Goal: Task Accomplishment & Management: Complete application form

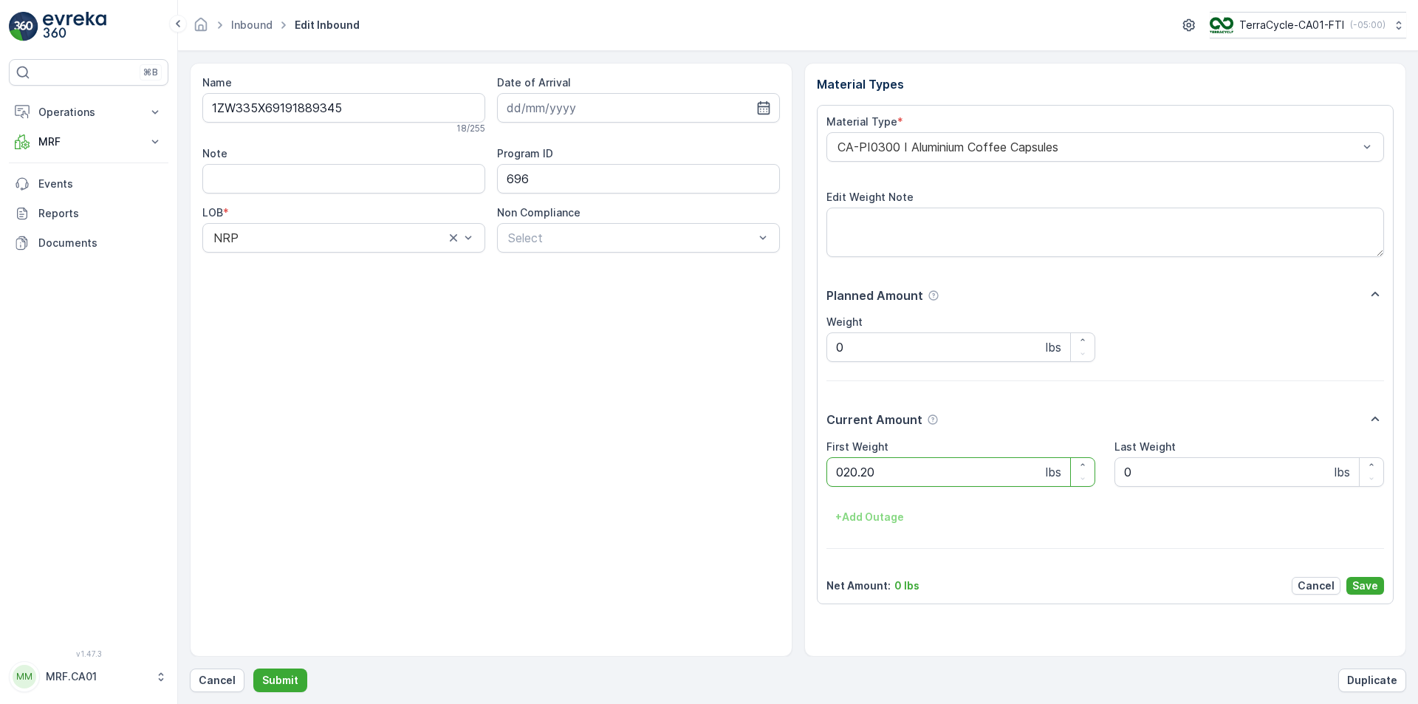
click at [253, 668] on button "Submit" at bounding box center [280, 680] width 54 height 24
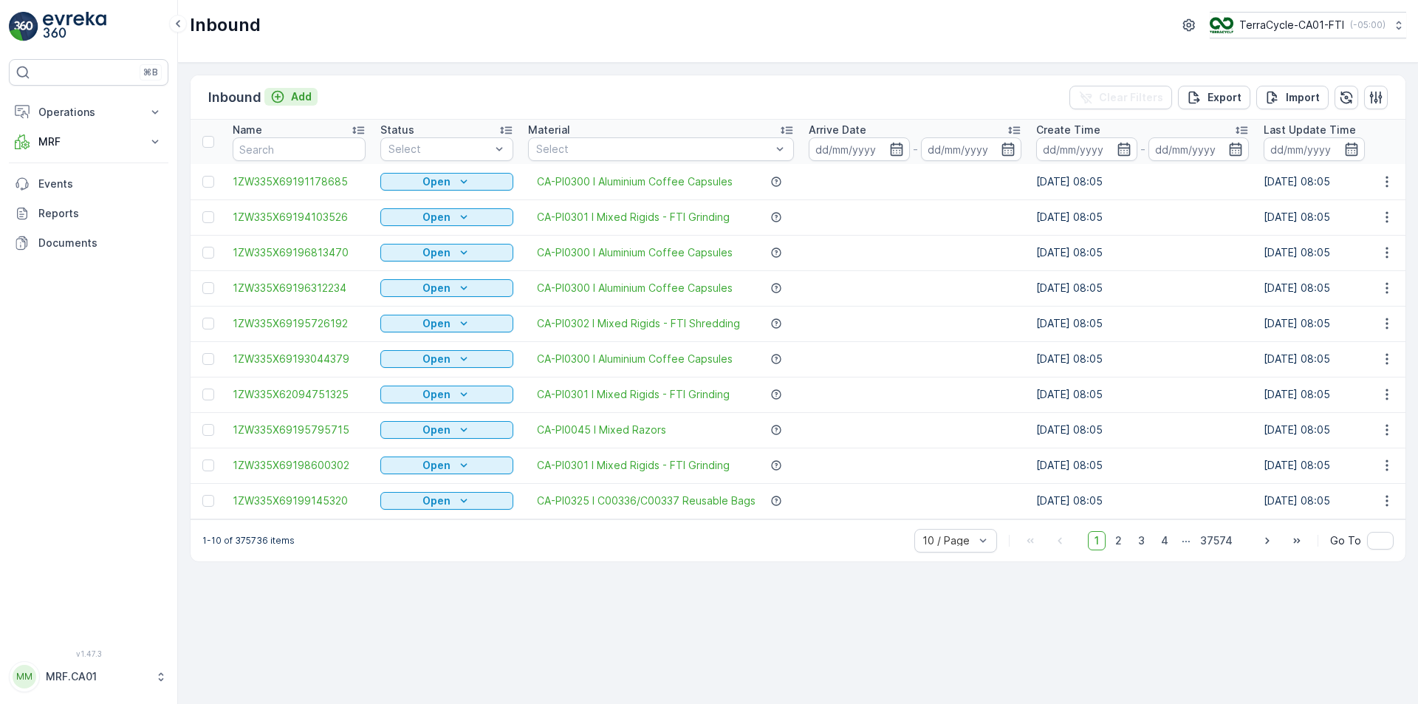
click at [304, 93] on p "Add" at bounding box center [301, 96] width 21 height 15
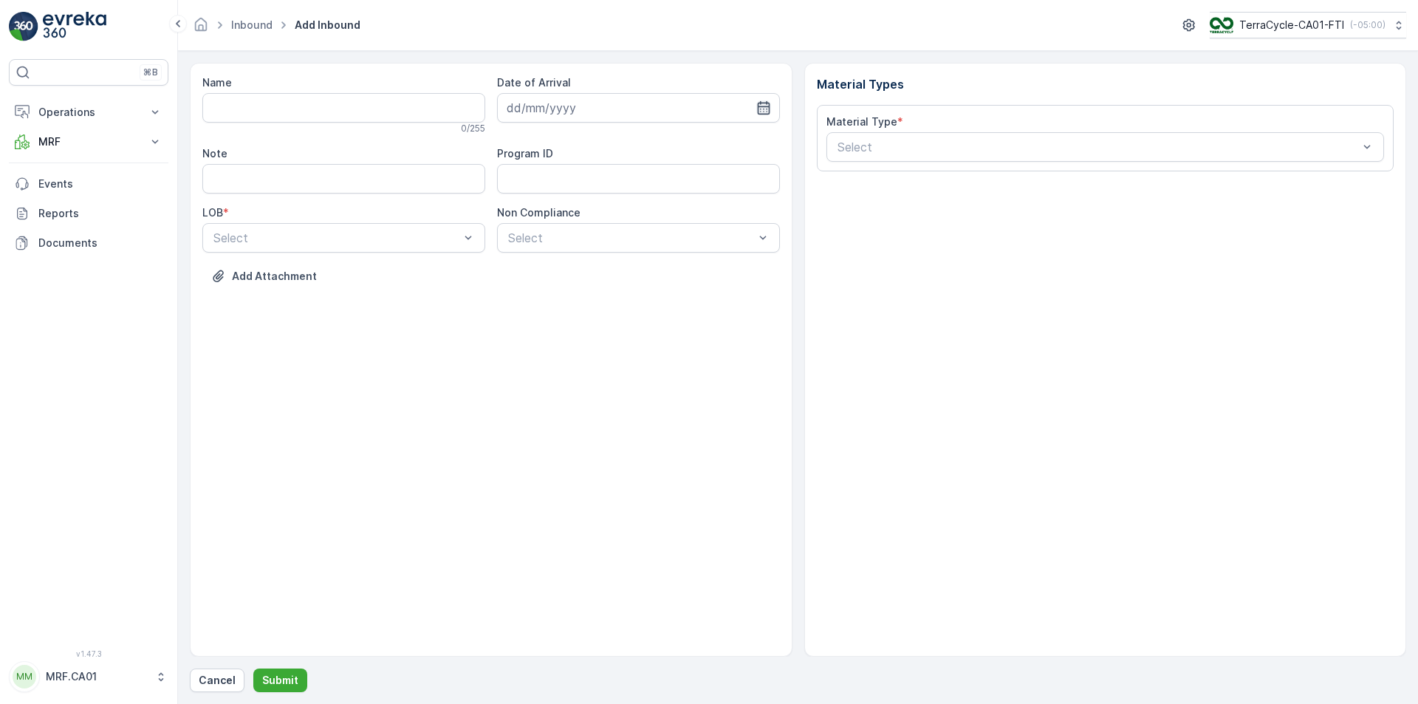
click at [765, 100] on icon "button" at bounding box center [763, 107] width 15 height 15
click at [579, 256] on div "12" at bounding box center [575, 261] width 24 height 24
type input "[DATE]"
click at [459, 233] on div at bounding box center [336, 237] width 249 height 13
click at [328, 270] on div "NRP" at bounding box center [343, 273] width 265 height 13
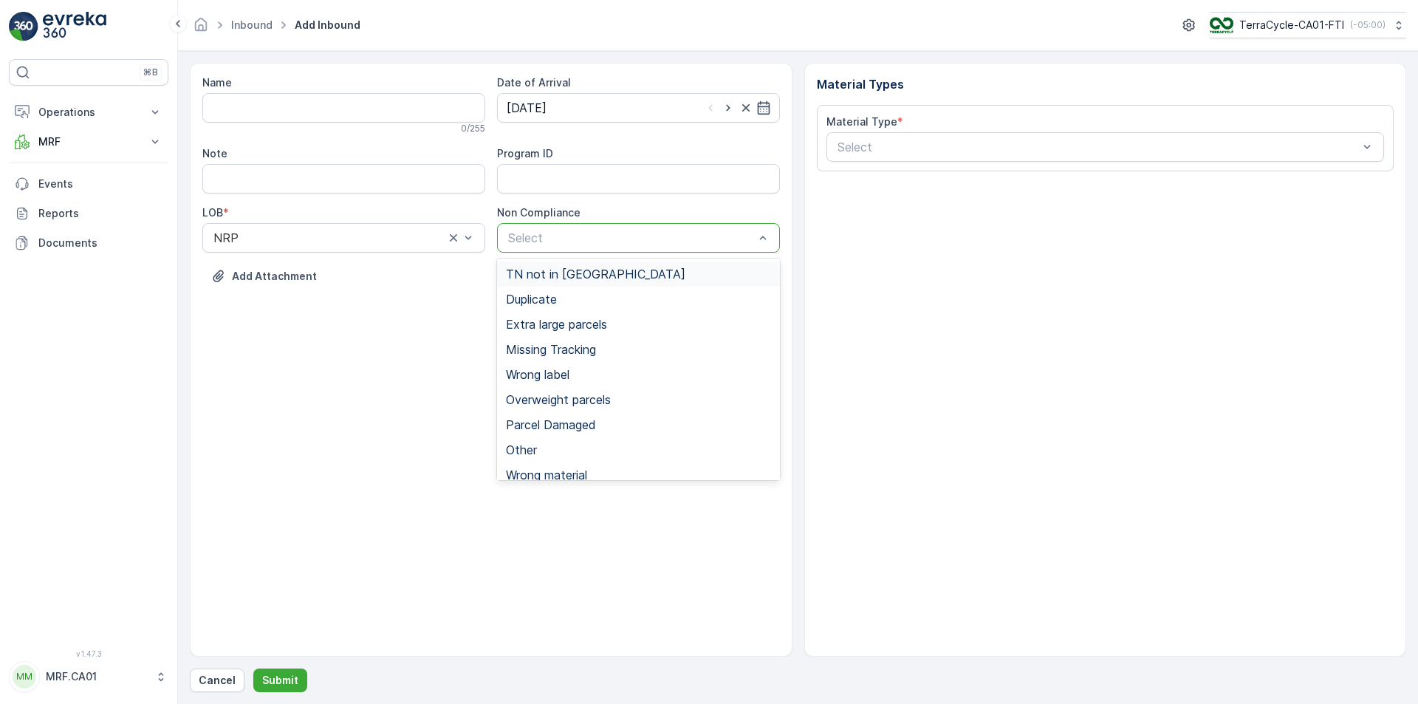
click at [644, 239] on div at bounding box center [631, 237] width 249 height 13
click at [590, 272] on span "TN not in [GEOGRAPHIC_DATA]" at bounding box center [595, 273] width 179 height 13
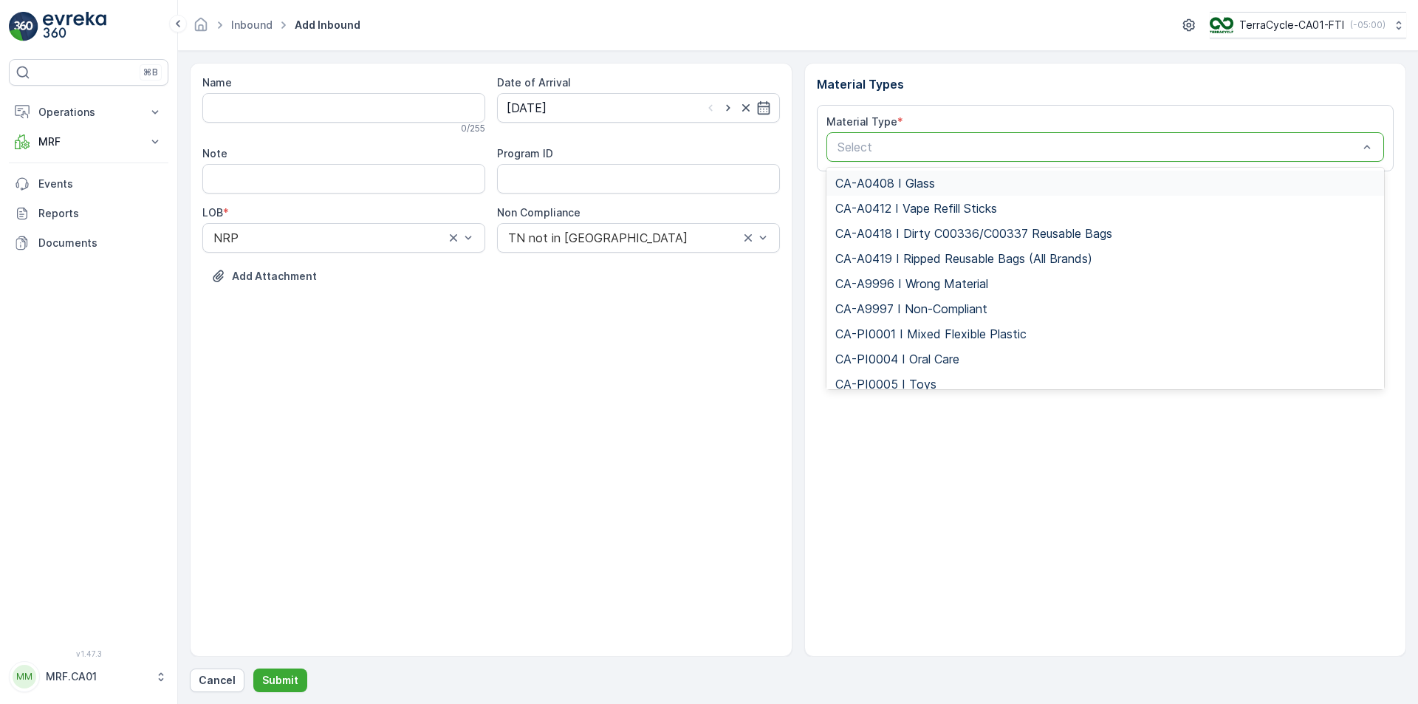
click at [881, 144] on div at bounding box center [1098, 146] width 524 height 13
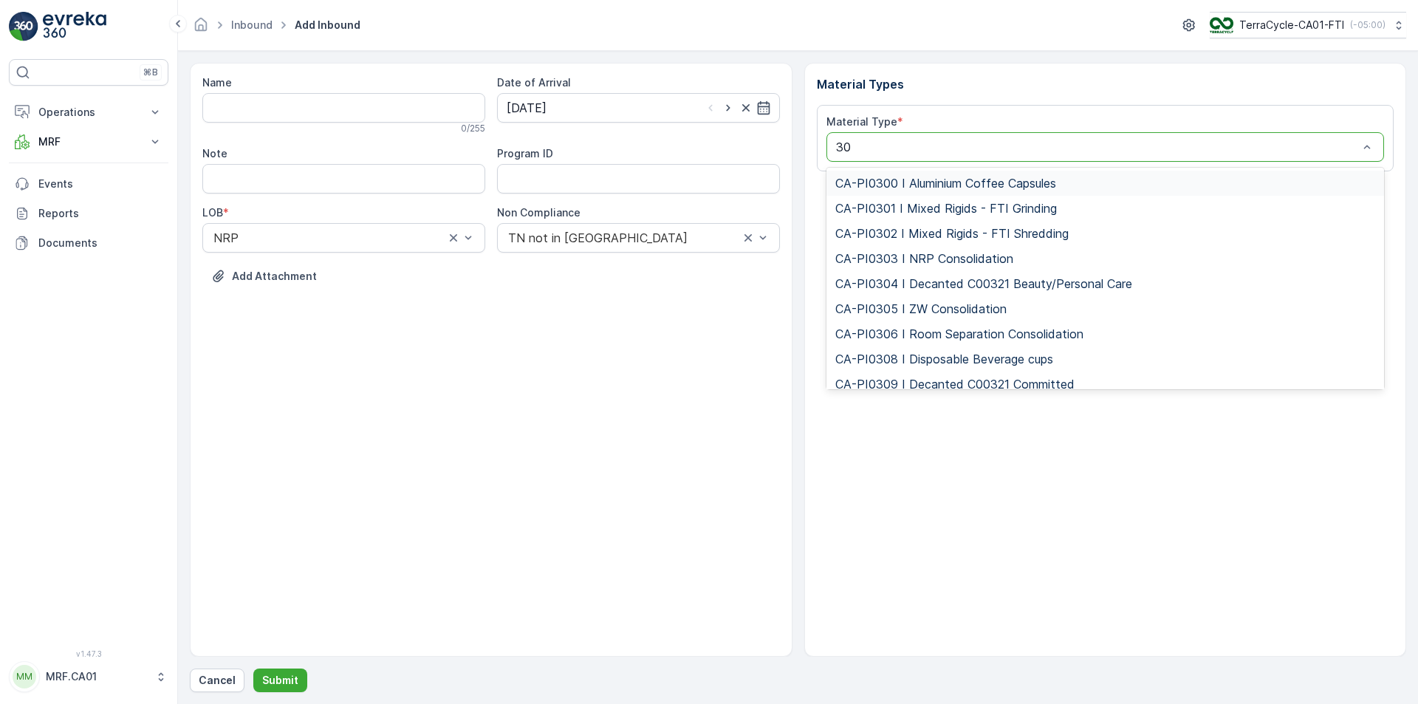
type input "302"
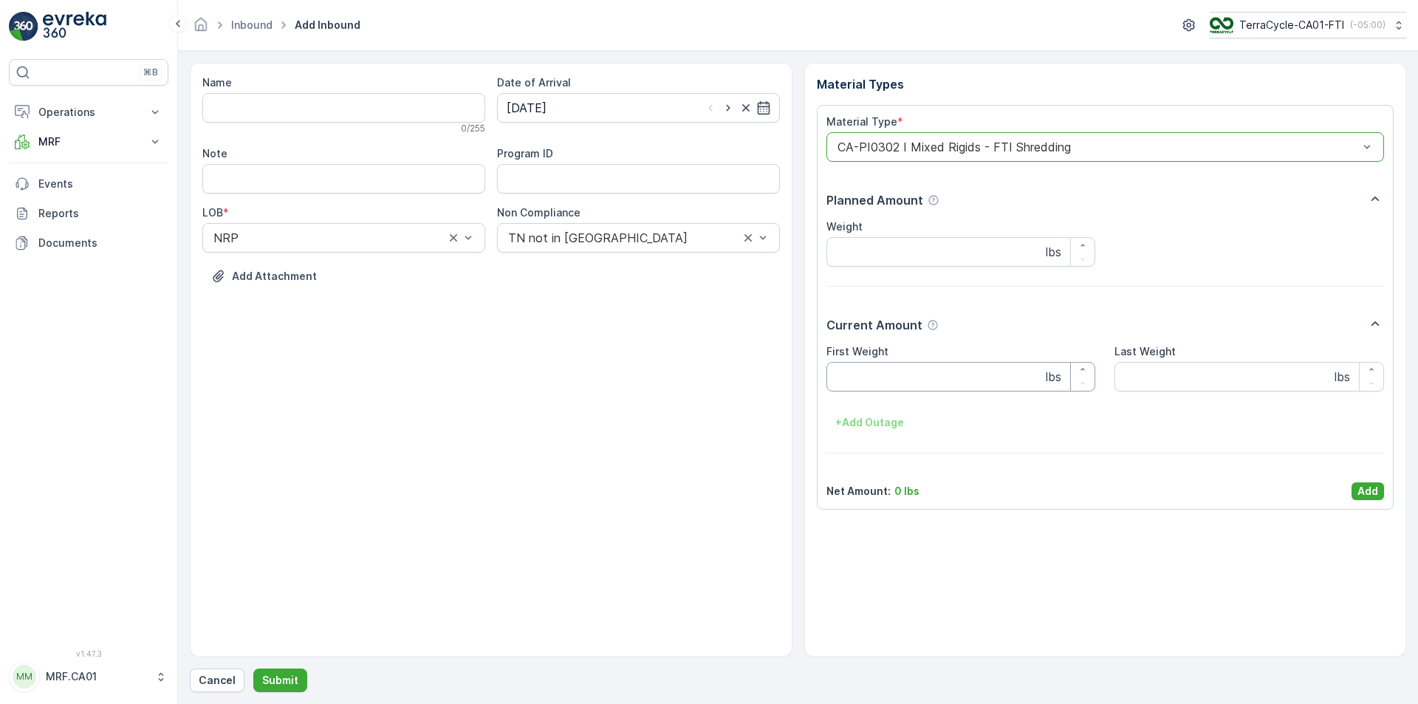
click at [887, 382] on Weight "First Weight" at bounding box center [961, 377] width 270 height 30
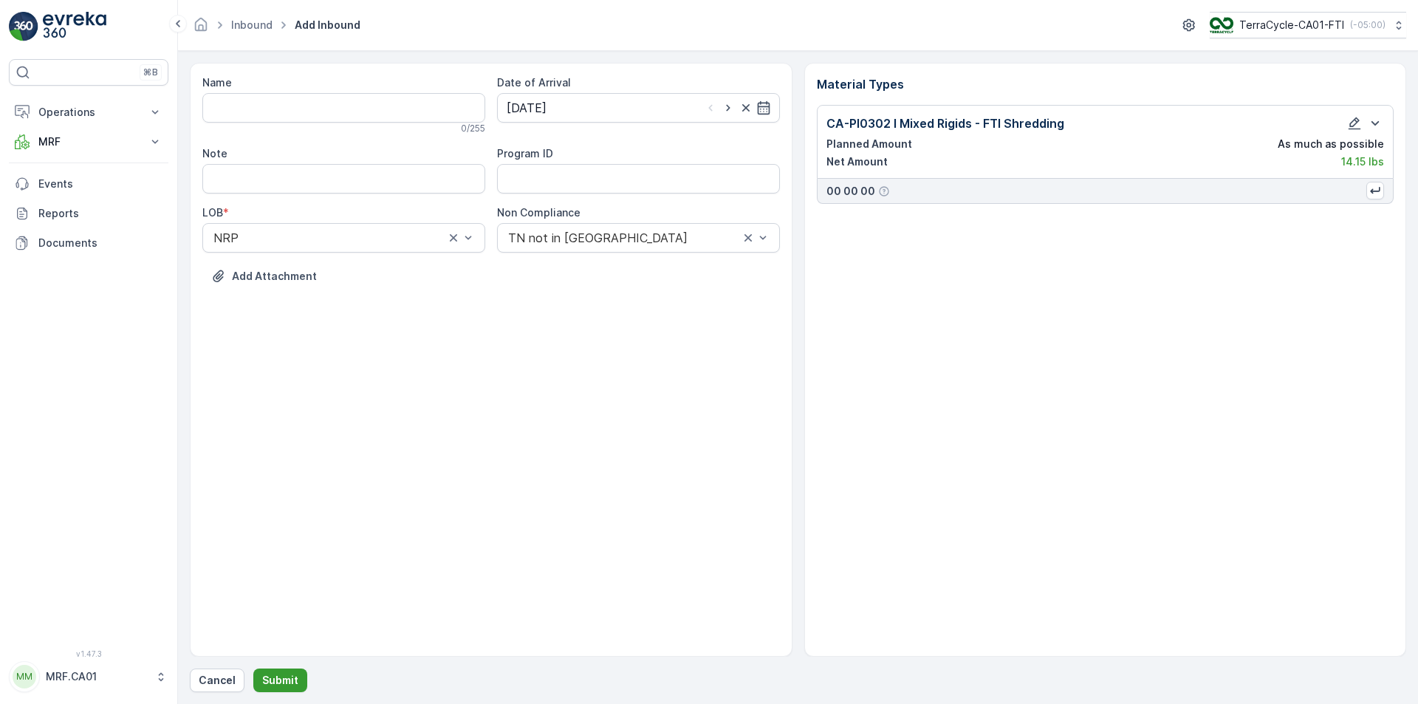
click at [289, 676] on p "Submit" at bounding box center [280, 680] width 36 height 15
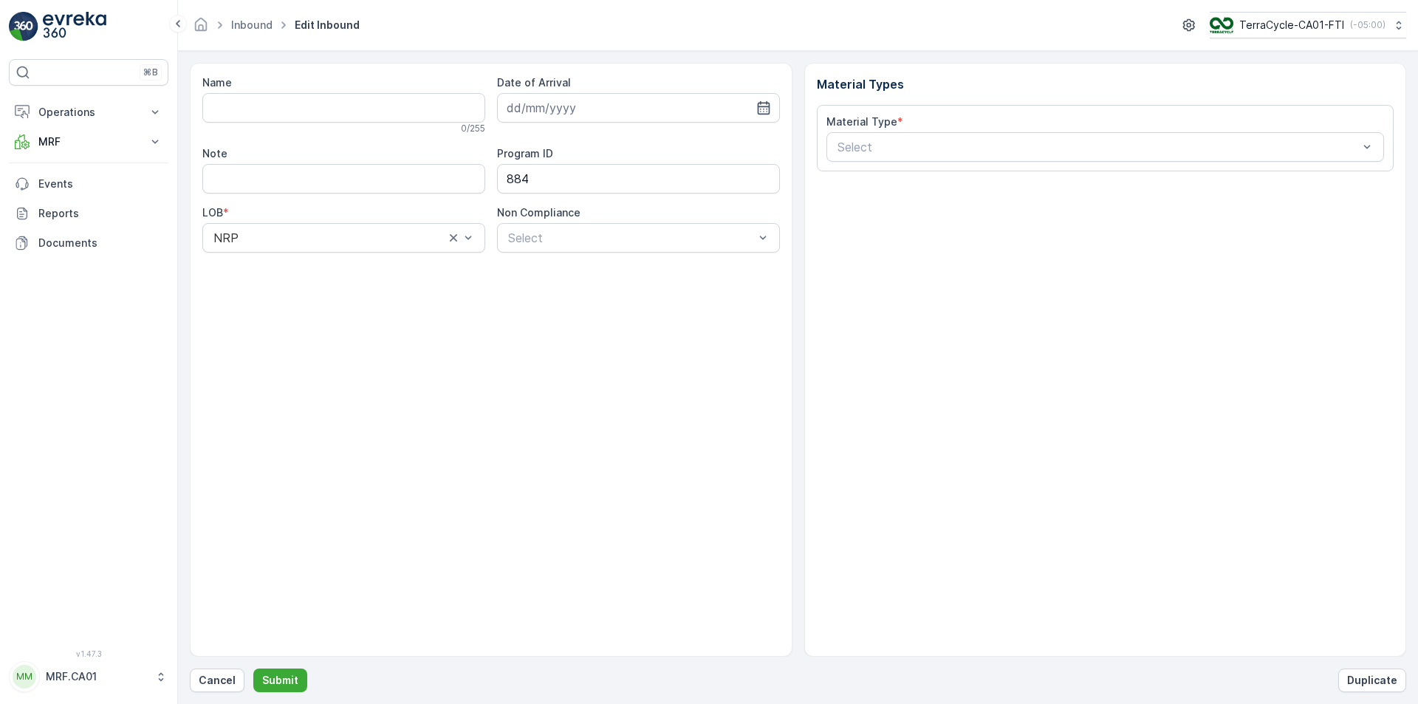
type input "1ZW335X69198027334"
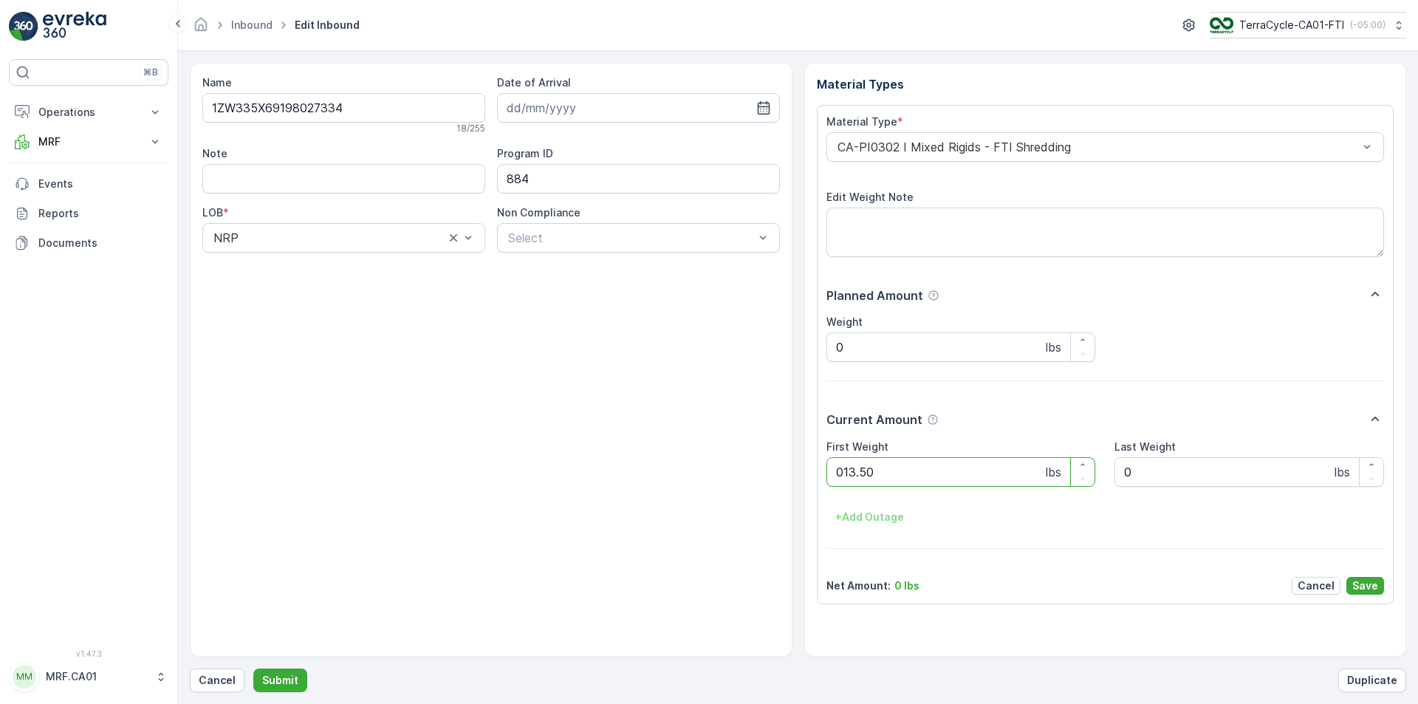
click at [253, 668] on button "Submit" at bounding box center [280, 680] width 54 height 24
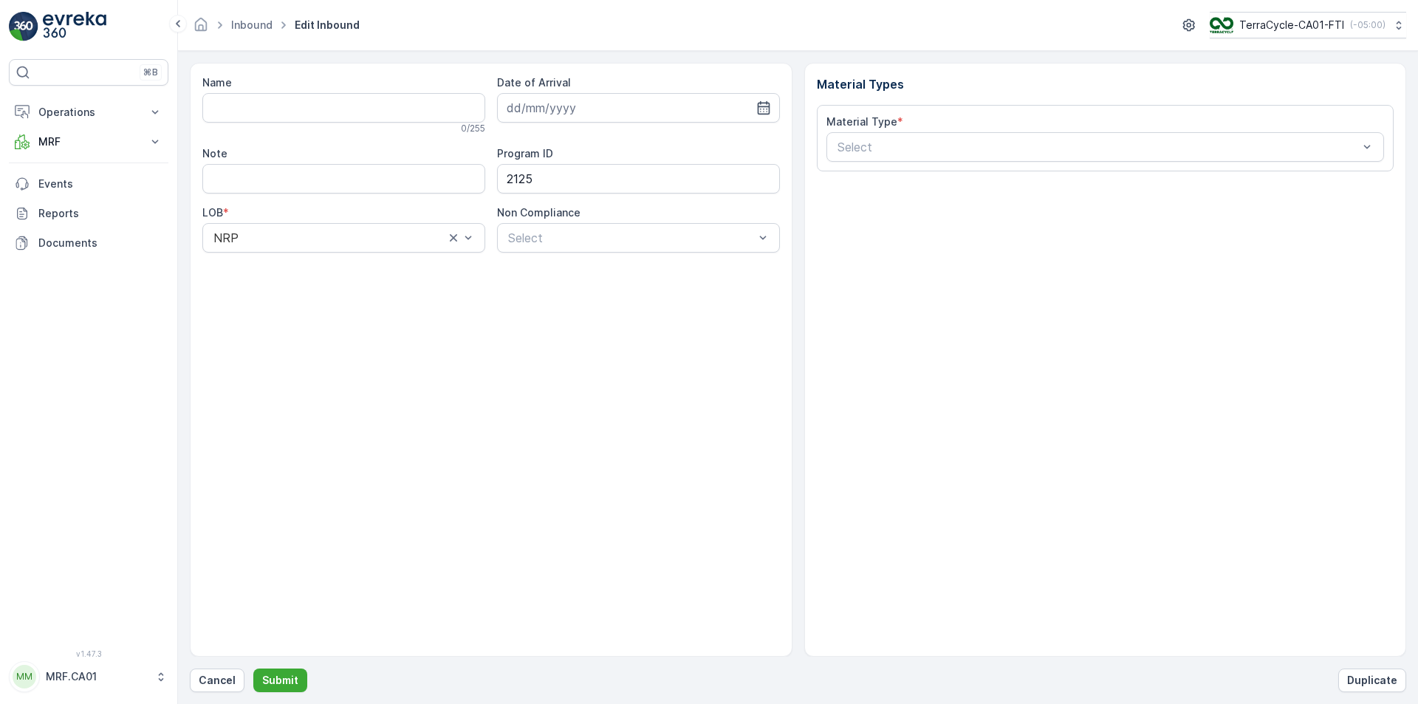
type input "1ZW335X69190958610"
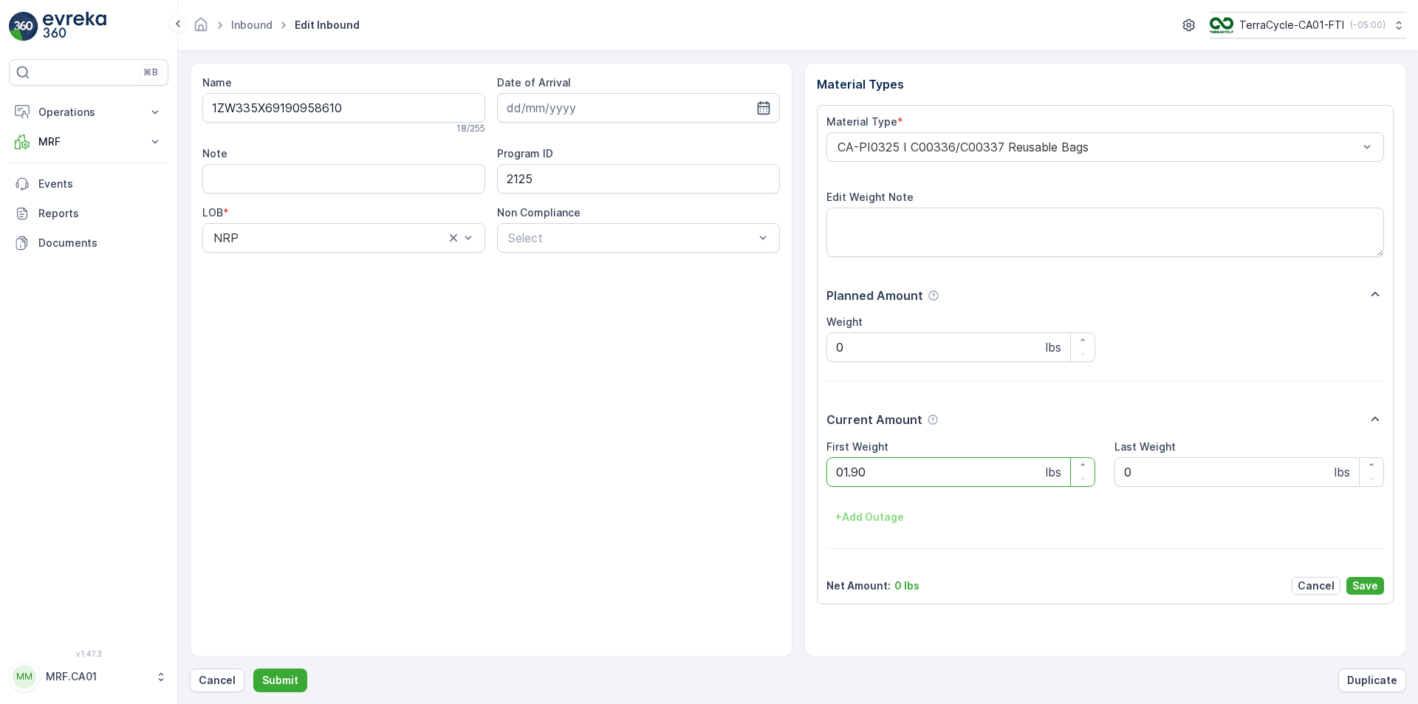
click at [253, 668] on button "Submit" at bounding box center [280, 680] width 54 height 24
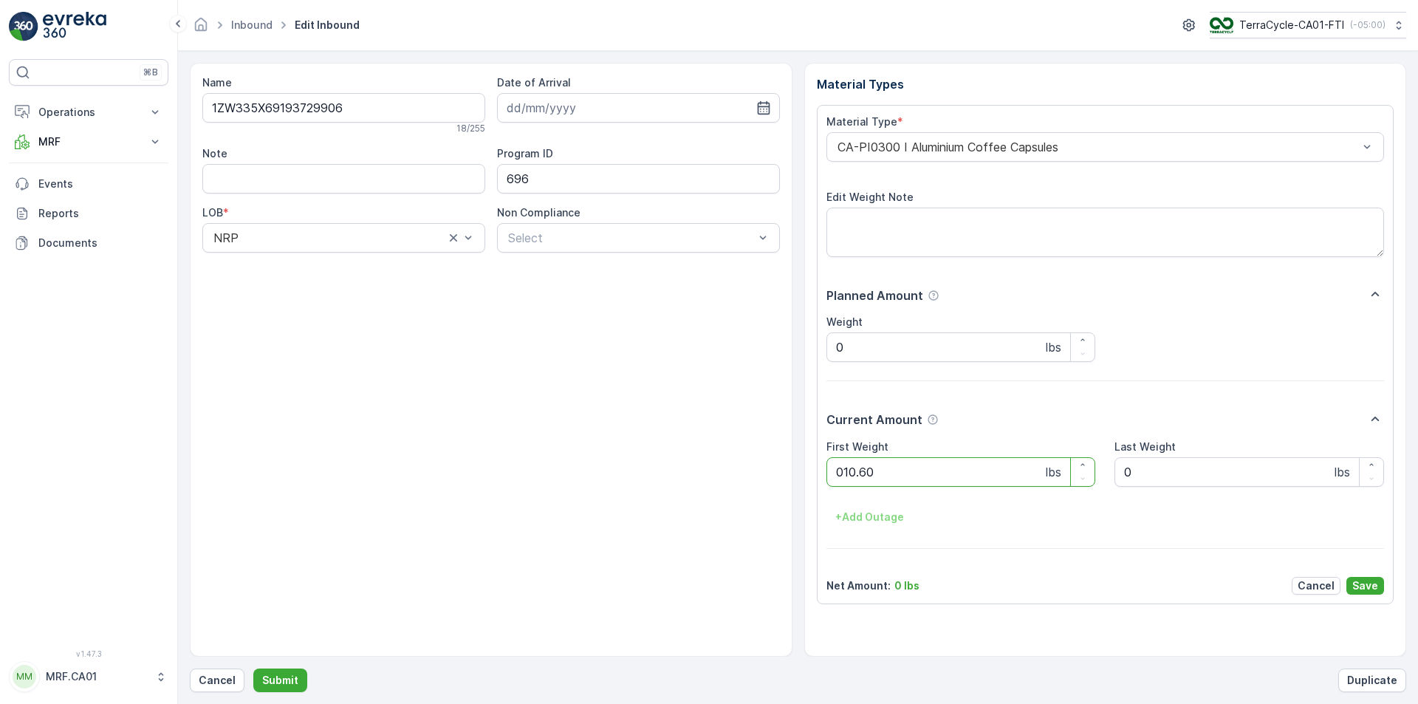
click at [253, 668] on button "Submit" at bounding box center [280, 680] width 54 height 24
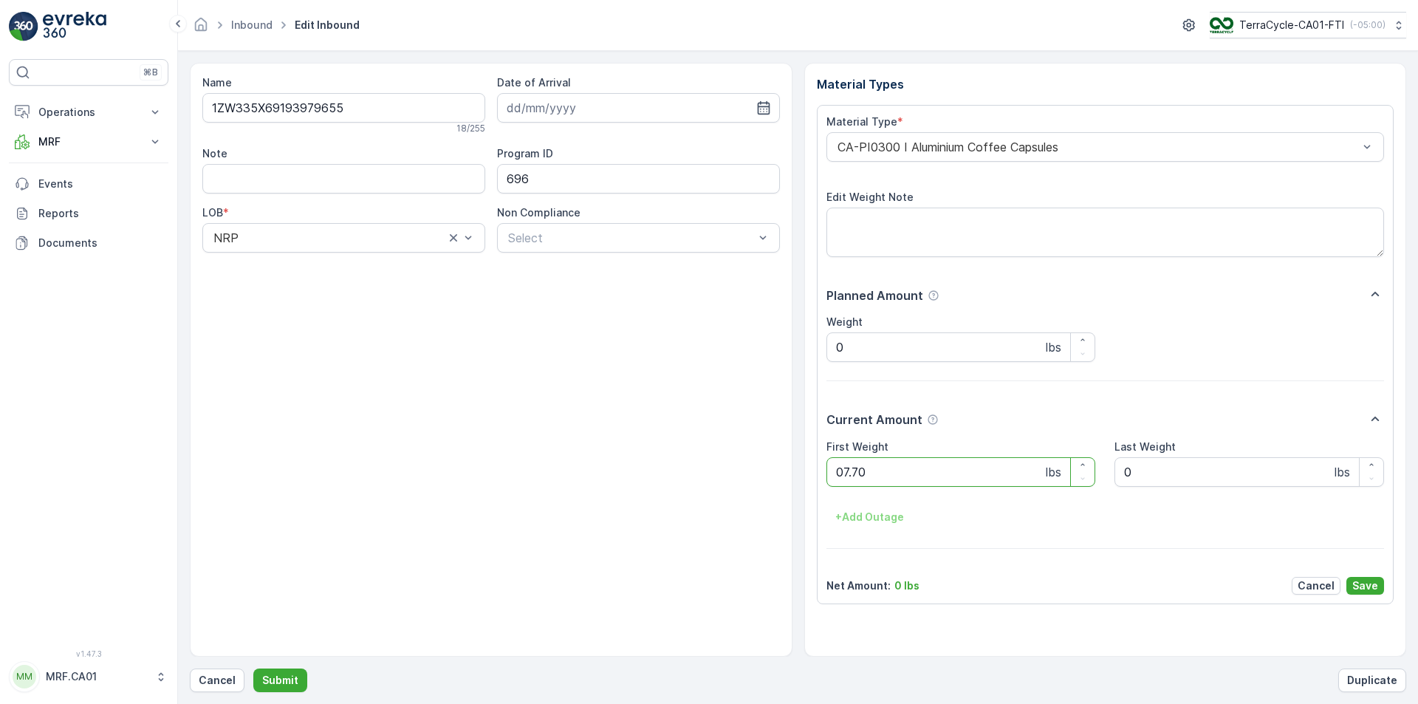
click at [253, 668] on button "Submit" at bounding box center [280, 680] width 54 height 24
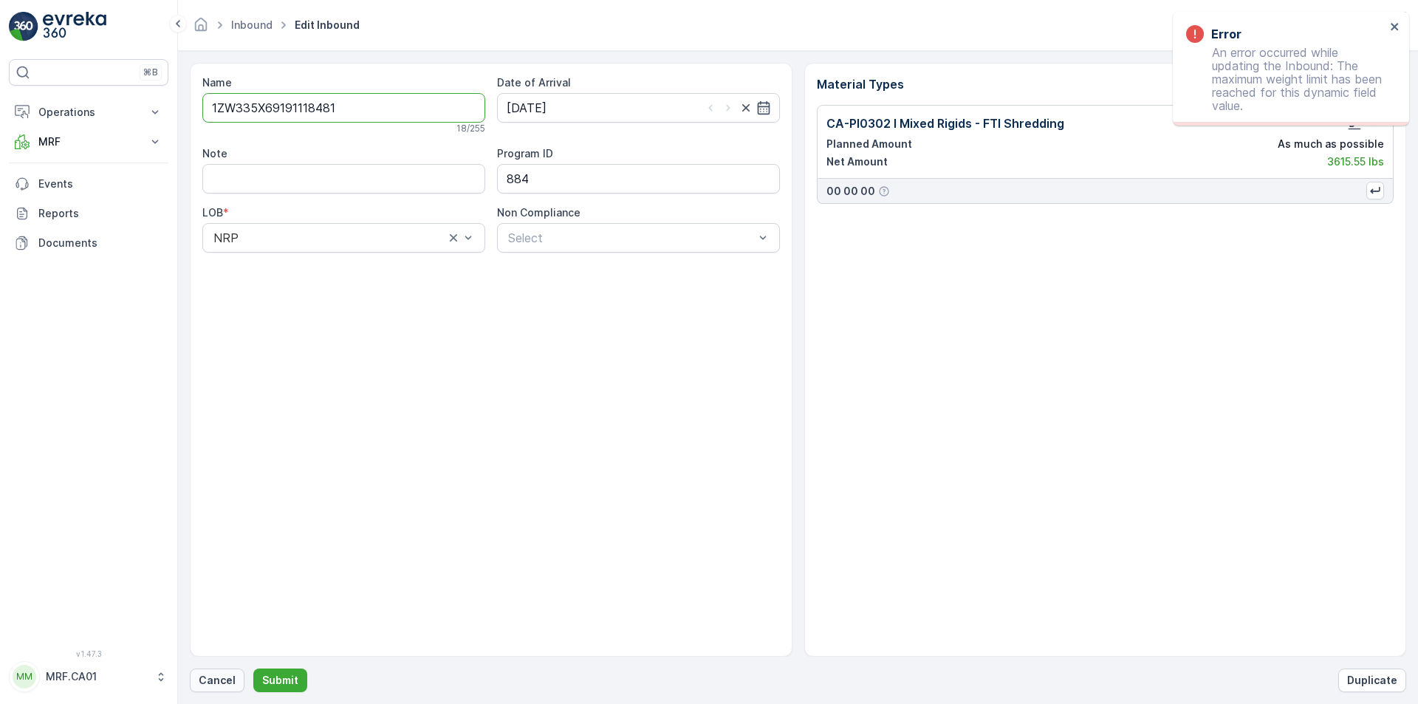
click at [217, 682] on p "Cancel" at bounding box center [217, 680] width 37 height 15
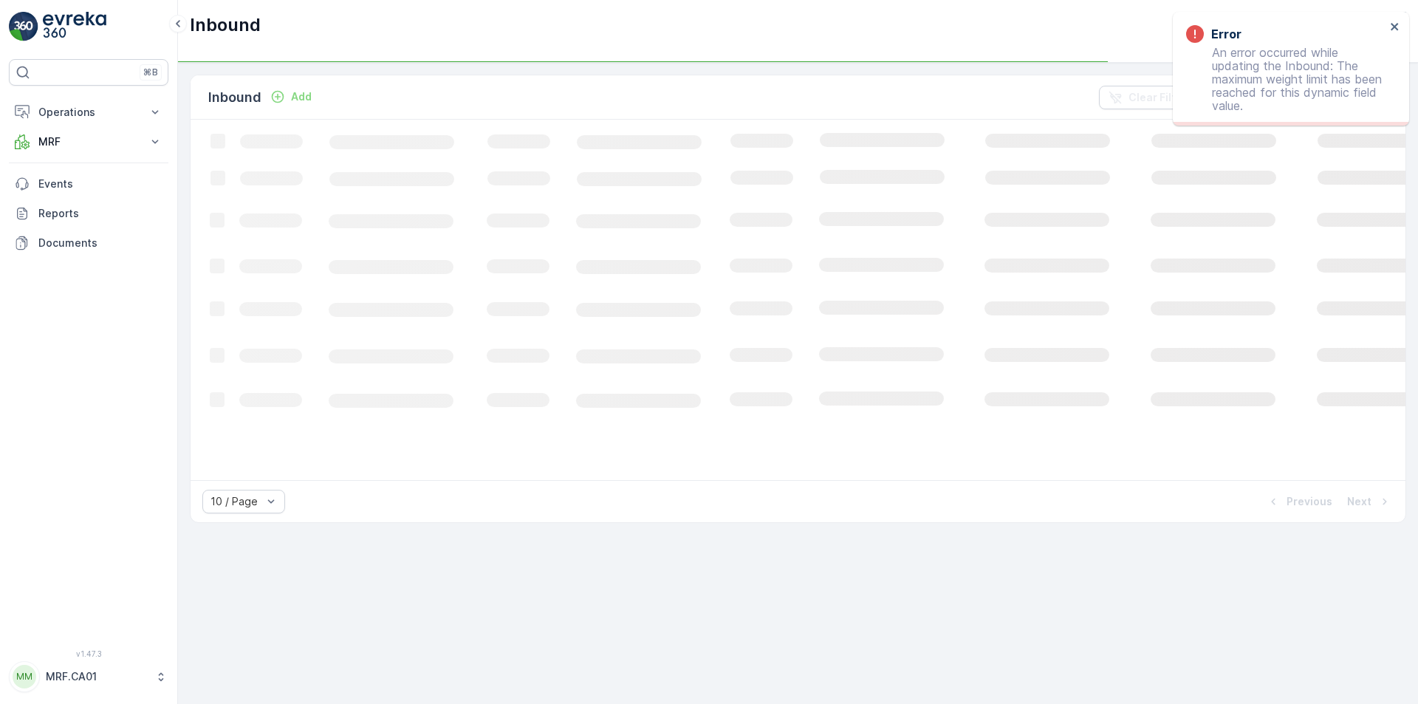
click at [298, 95] on p "Add" at bounding box center [301, 96] width 21 height 15
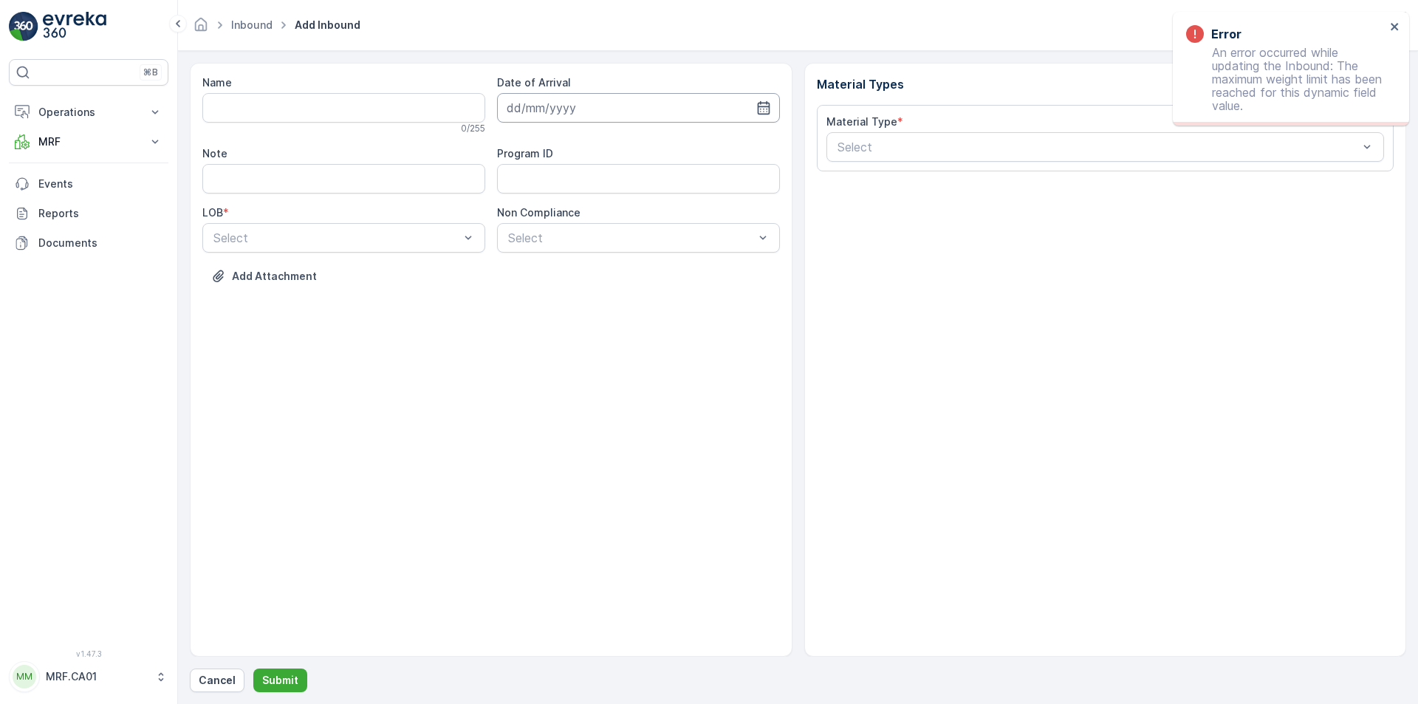
click at [777, 101] on input at bounding box center [638, 108] width 283 height 30
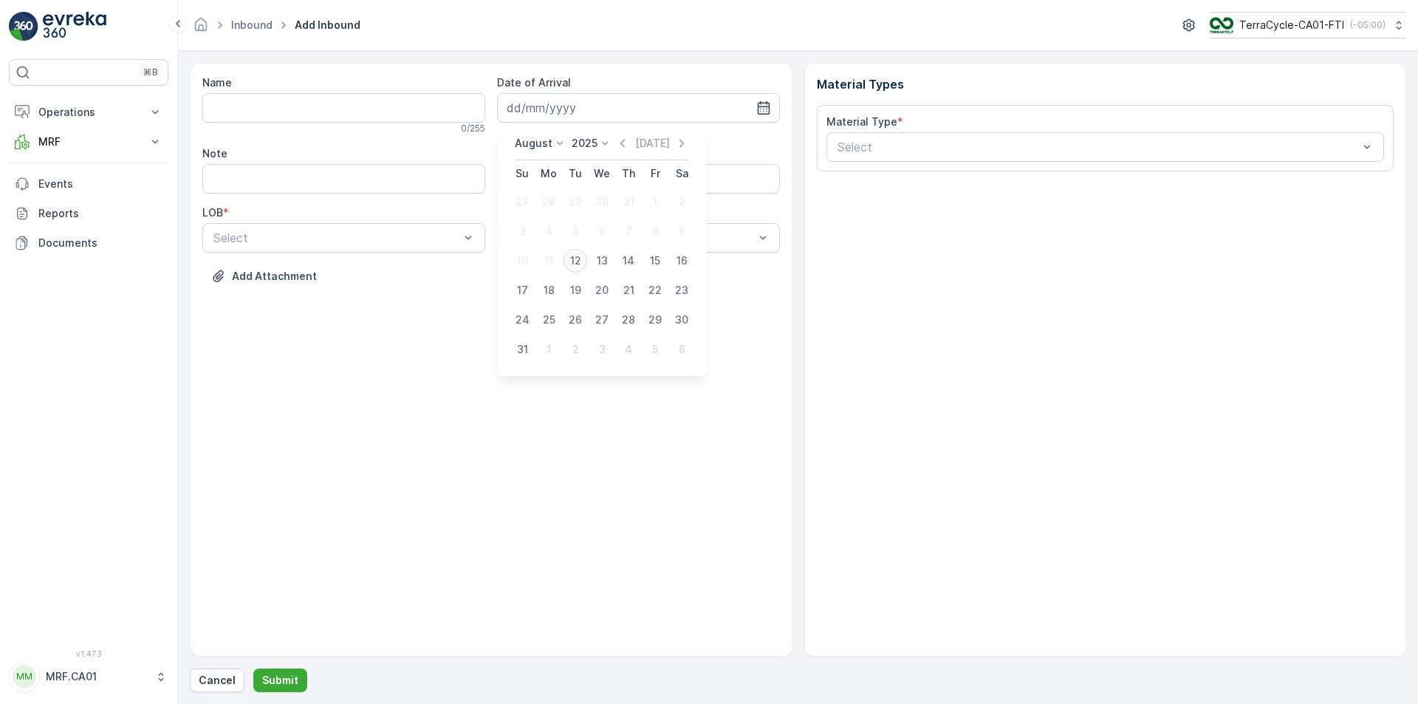
click at [572, 265] on div "12" at bounding box center [575, 261] width 24 height 24
type input "[DATE]"
click at [422, 224] on div "Select" at bounding box center [343, 238] width 283 height 30
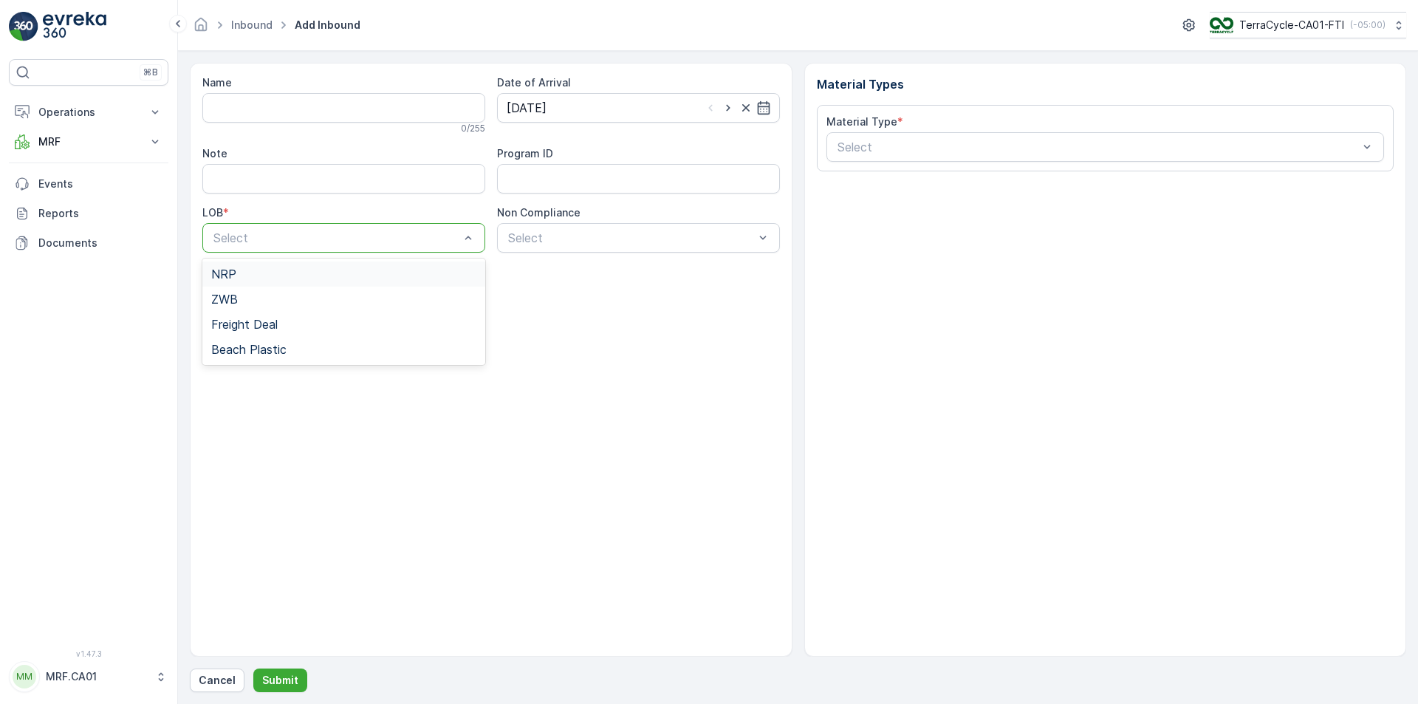
click at [362, 276] on div "NRP" at bounding box center [343, 273] width 265 height 13
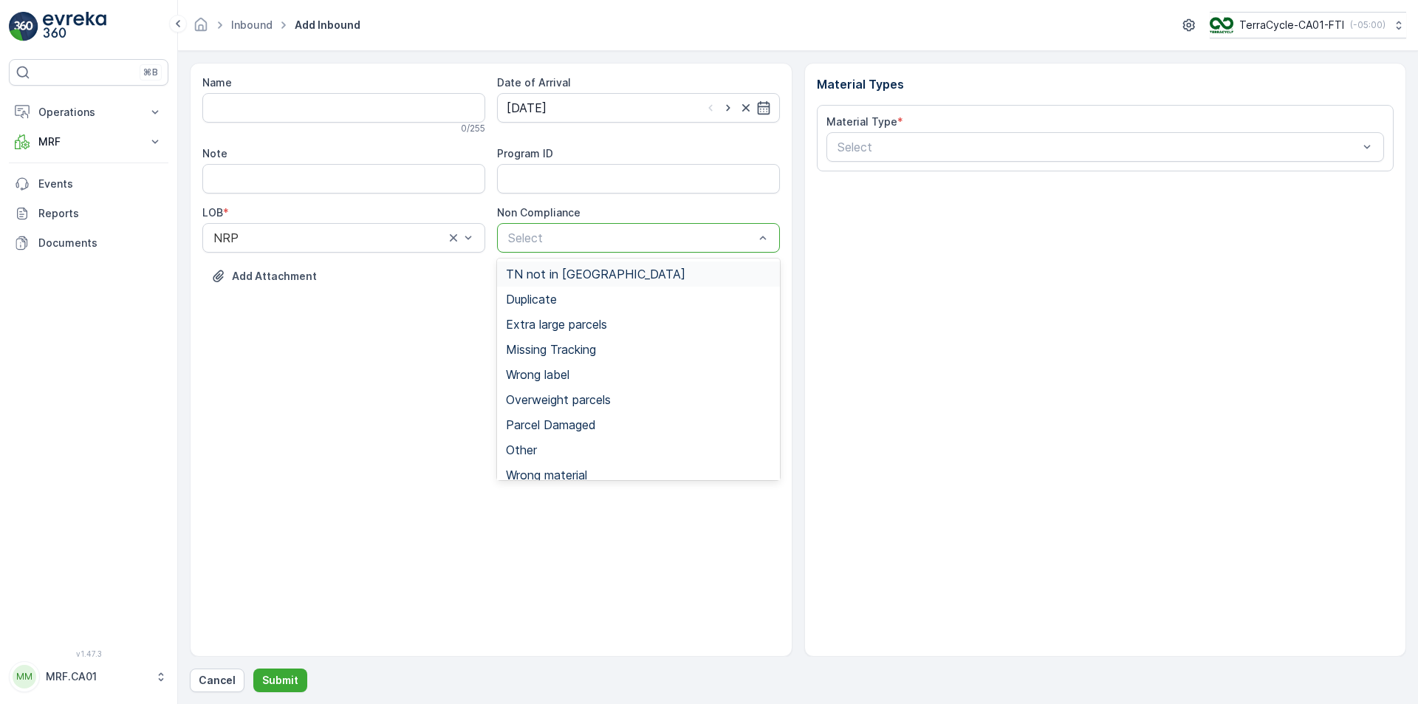
click at [546, 240] on div at bounding box center [631, 237] width 249 height 13
click at [567, 293] on div "Duplicate" at bounding box center [638, 298] width 265 height 13
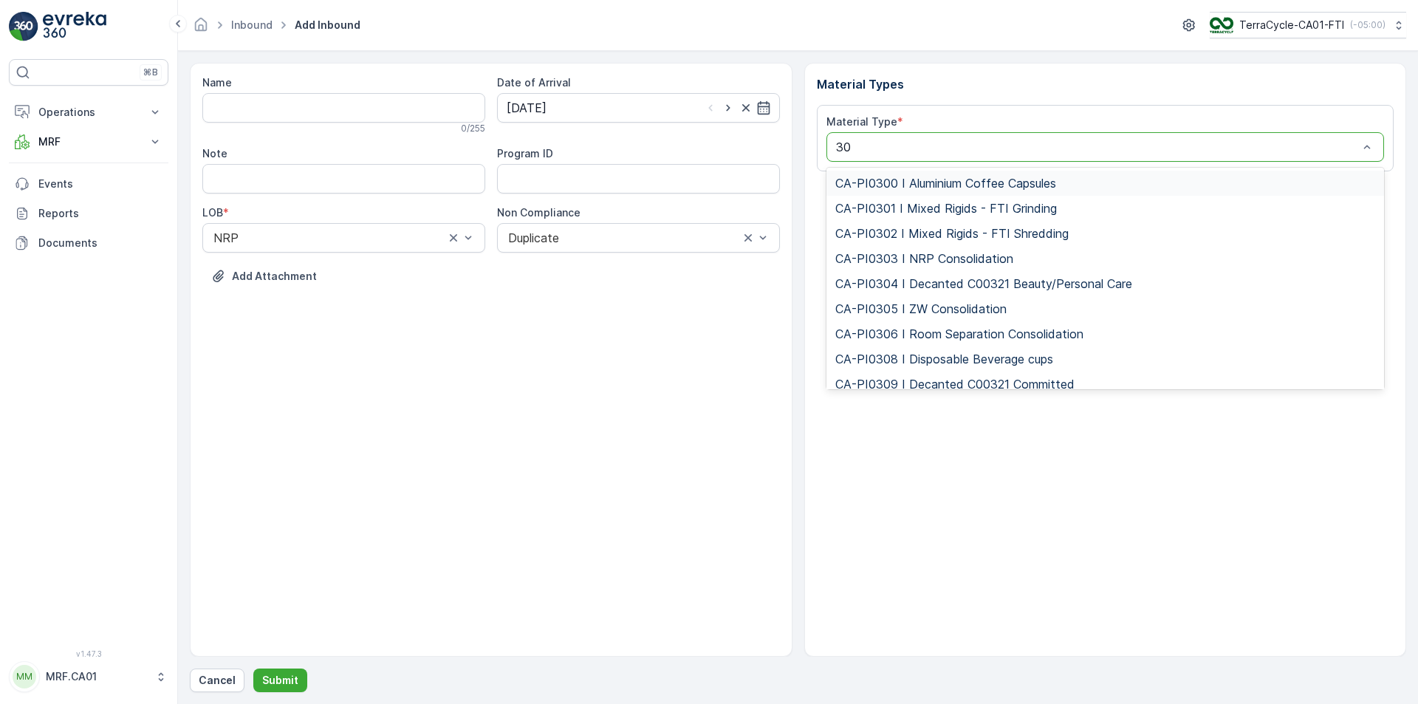
type input "302"
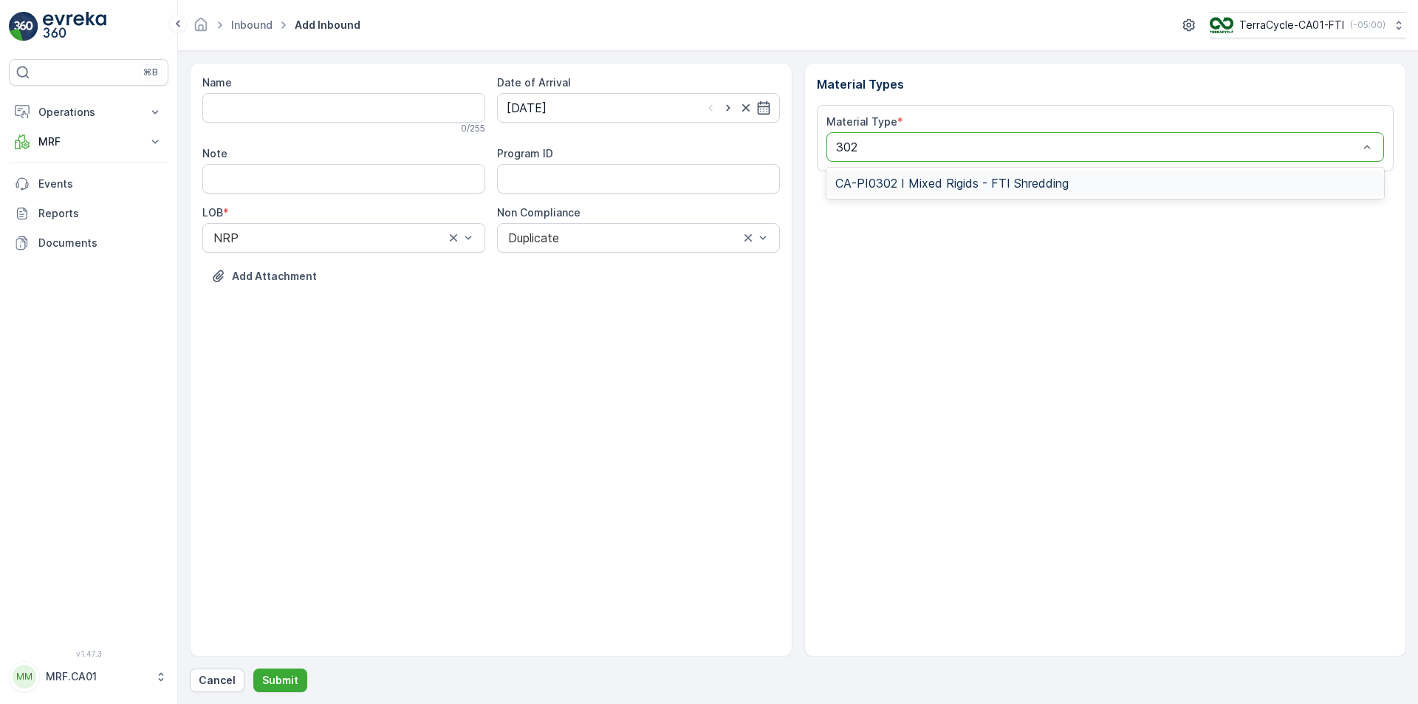
click at [995, 196] on div "CA-PI0302 I Mixed Rigids - FTI Shredding" at bounding box center [1105, 183] width 558 height 31
click at [995, 187] on span "CA-PI0302 I Mixed Rigids - FTI Shredding" at bounding box center [951, 182] width 233 height 13
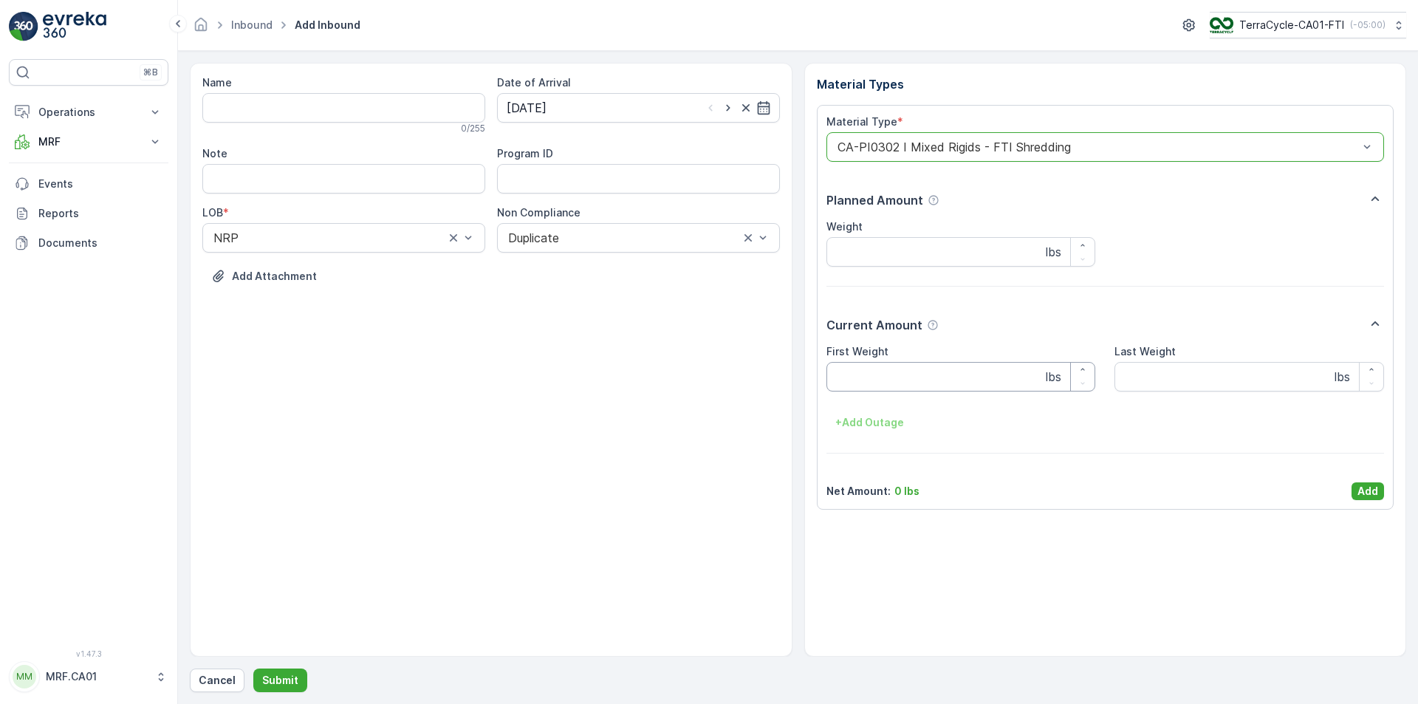
click at [930, 369] on Weight "First Weight" at bounding box center [961, 377] width 270 height 30
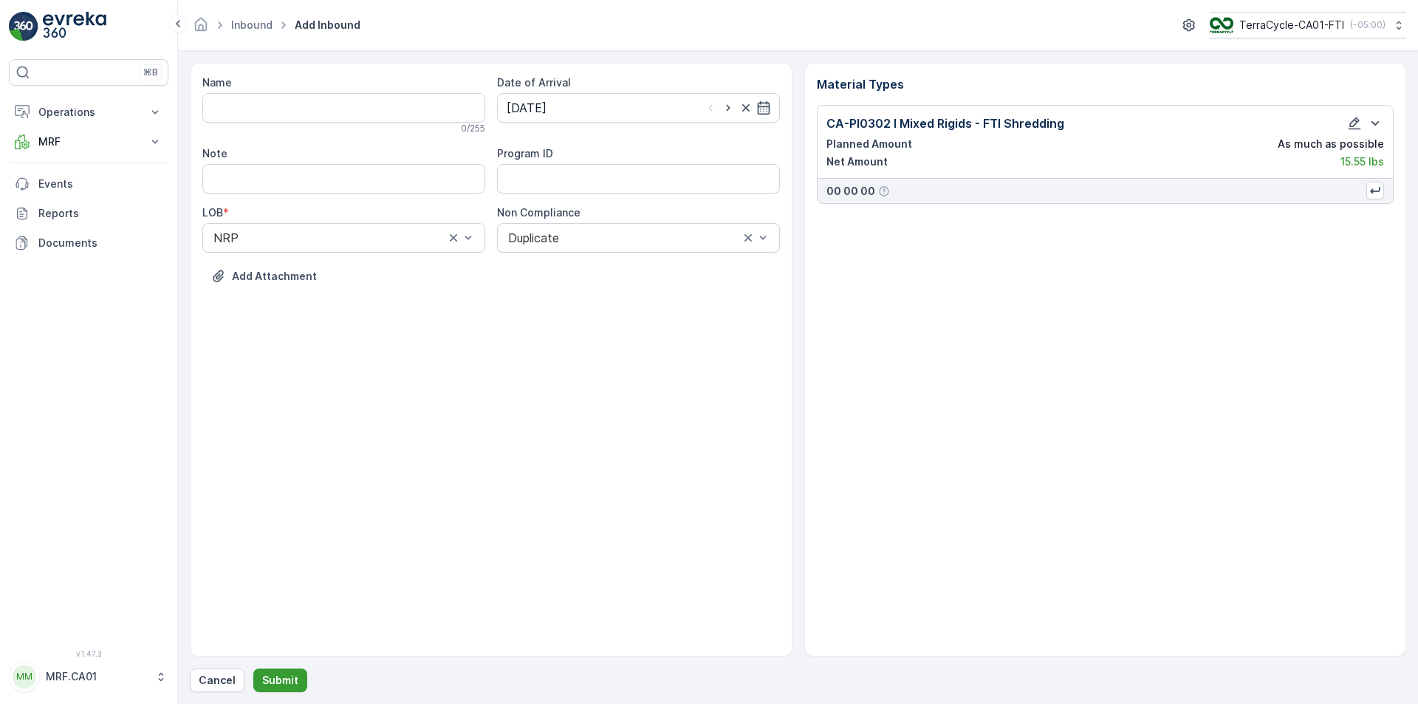
click at [274, 679] on p "Submit" at bounding box center [280, 680] width 36 height 15
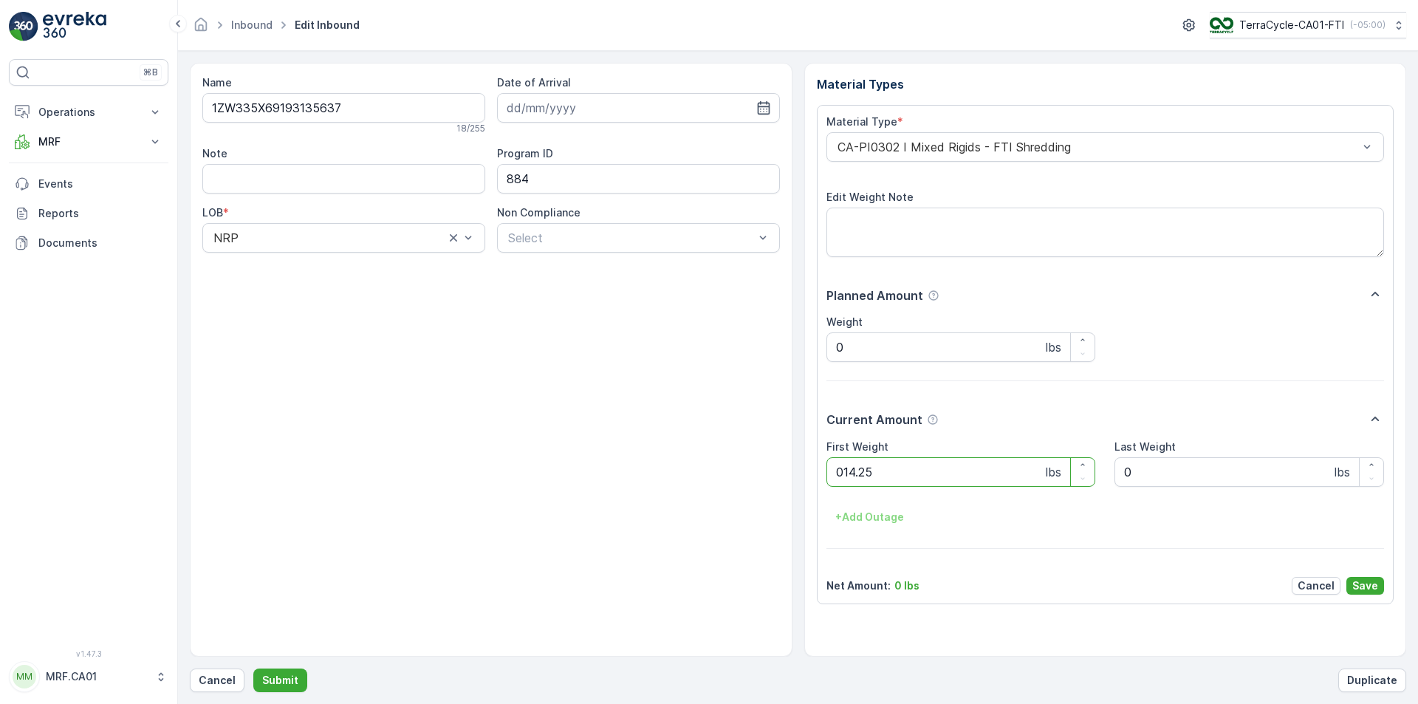
click at [253, 668] on button "Submit" at bounding box center [280, 680] width 54 height 24
click at [897, 137] on div "CA-PI0045 I Mixed Razors" at bounding box center [1105, 147] width 558 height 30
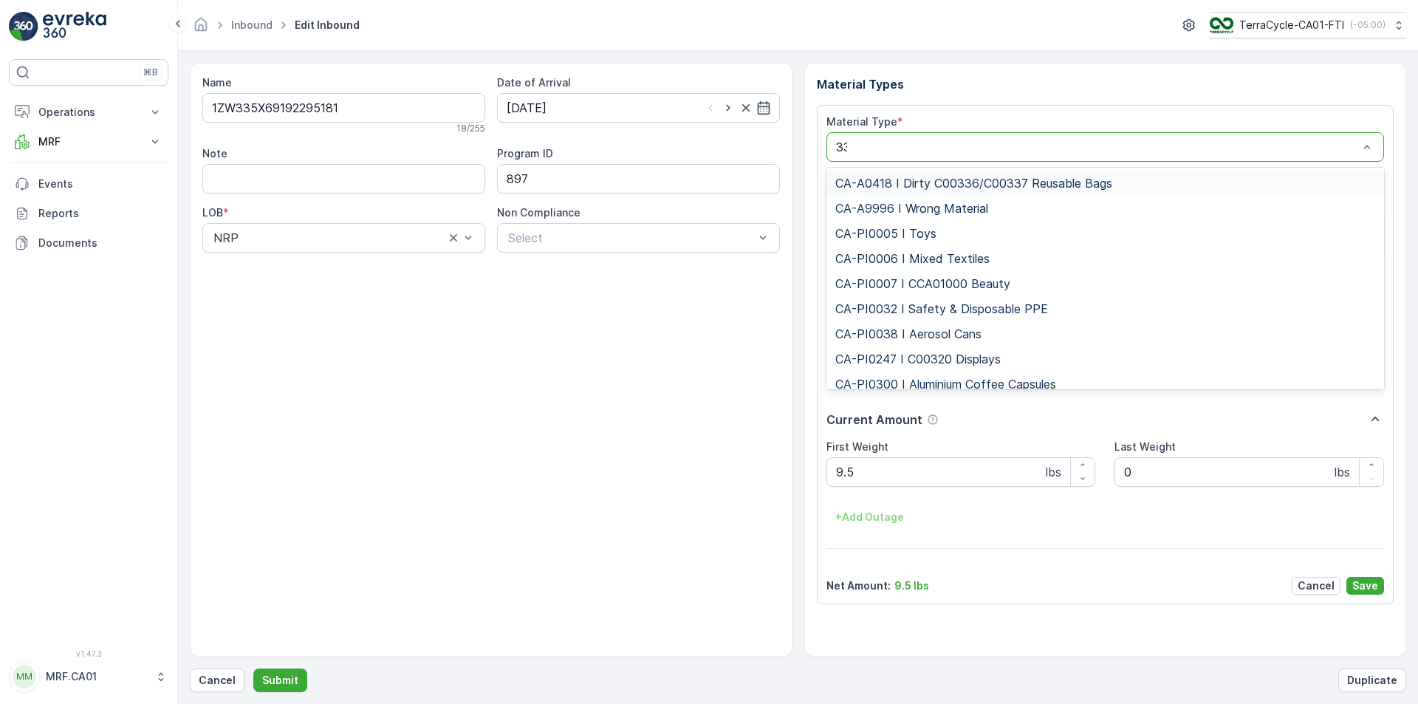
type input "333"
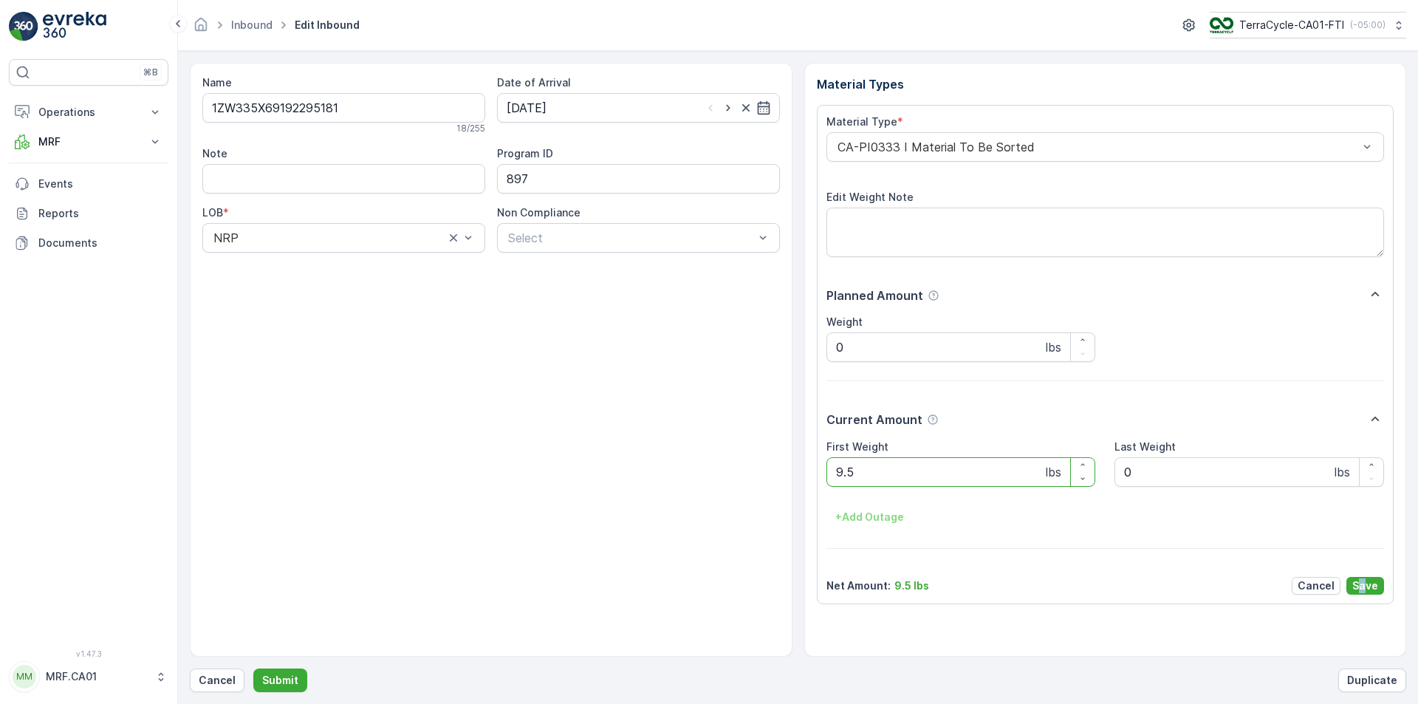
click at [1365, 575] on div "Material Type * CA-PI0333 I Material To Be Sorted Edit Weight Note Planned Amou…" at bounding box center [1105, 354] width 558 height 480
click at [1351, 581] on button "Save" at bounding box center [1365, 586] width 38 height 18
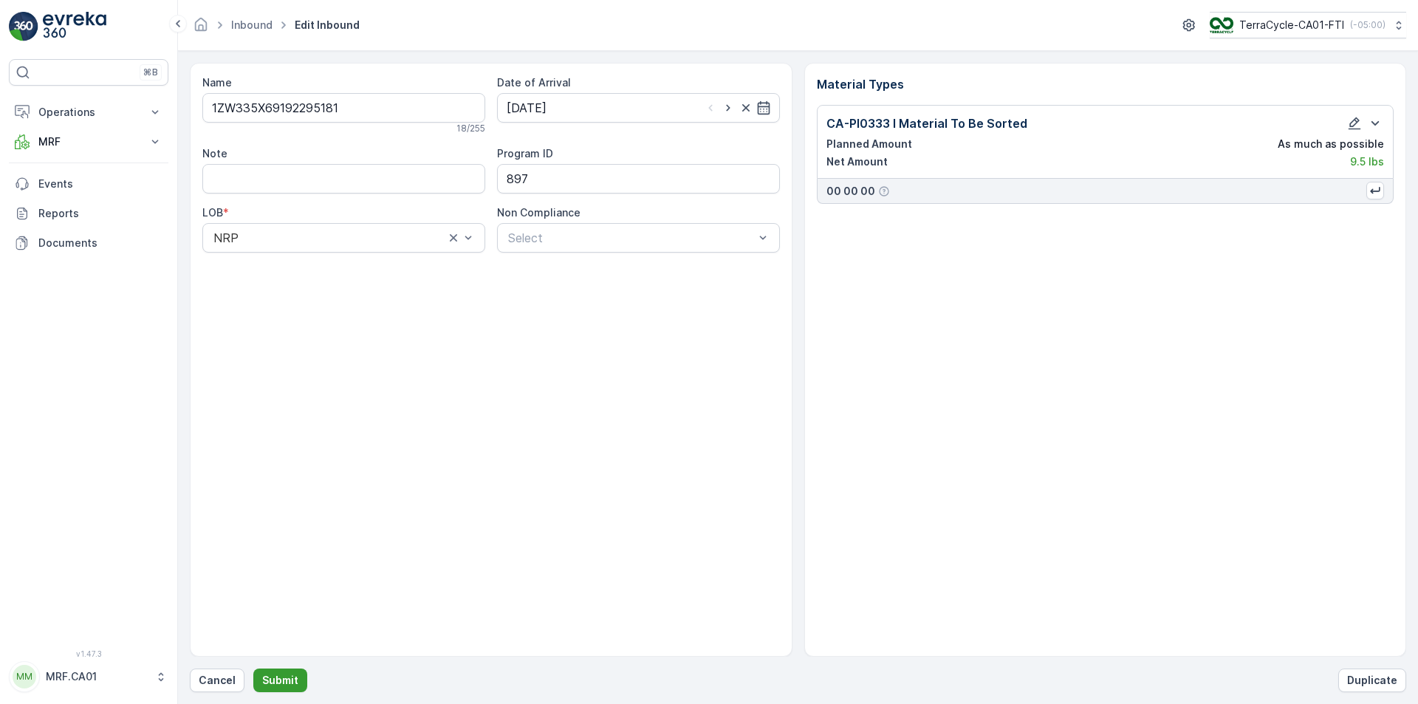
click at [270, 683] on p "Submit" at bounding box center [280, 680] width 36 height 15
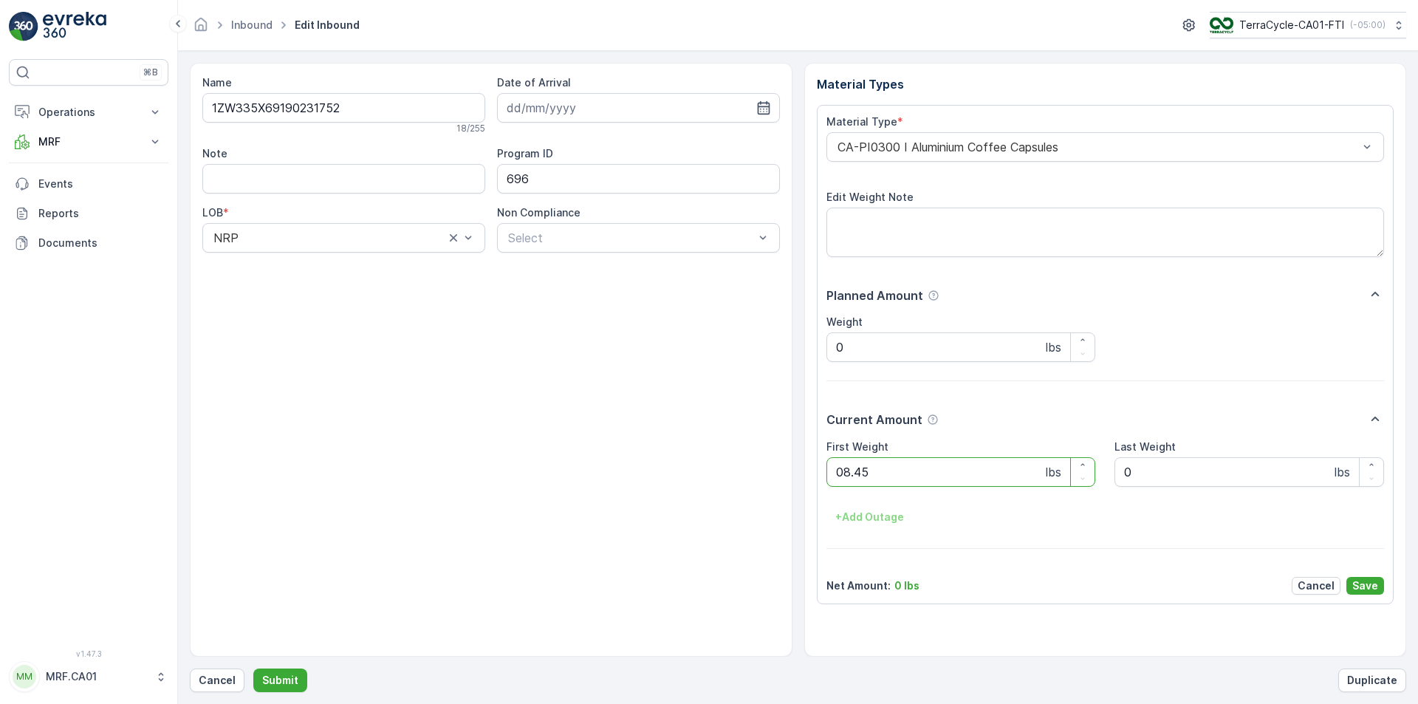
click at [253, 668] on button "Submit" at bounding box center [280, 680] width 54 height 24
click at [973, 148] on div at bounding box center [1098, 146] width 524 height 13
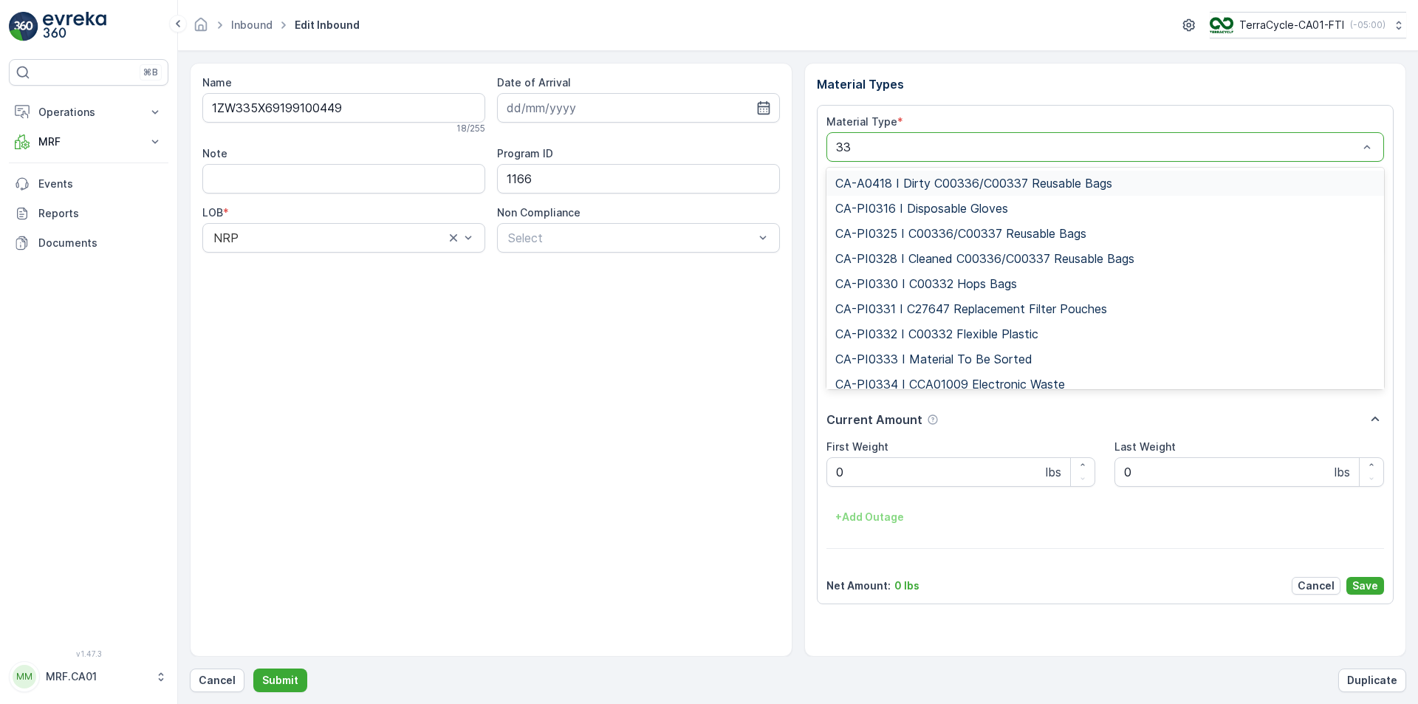
type input "333"
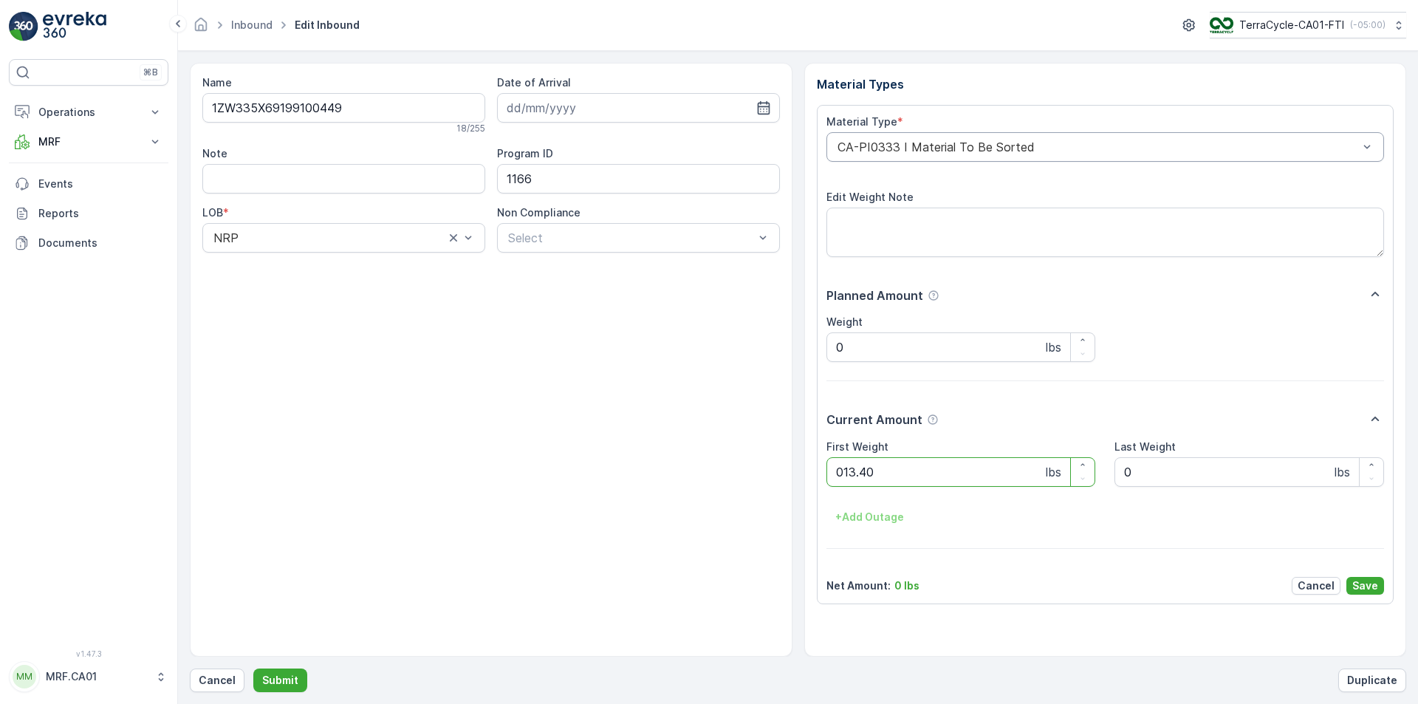
click at [253, 668] on button "Submit" at bounding box center [280, 680] width 54 height 24
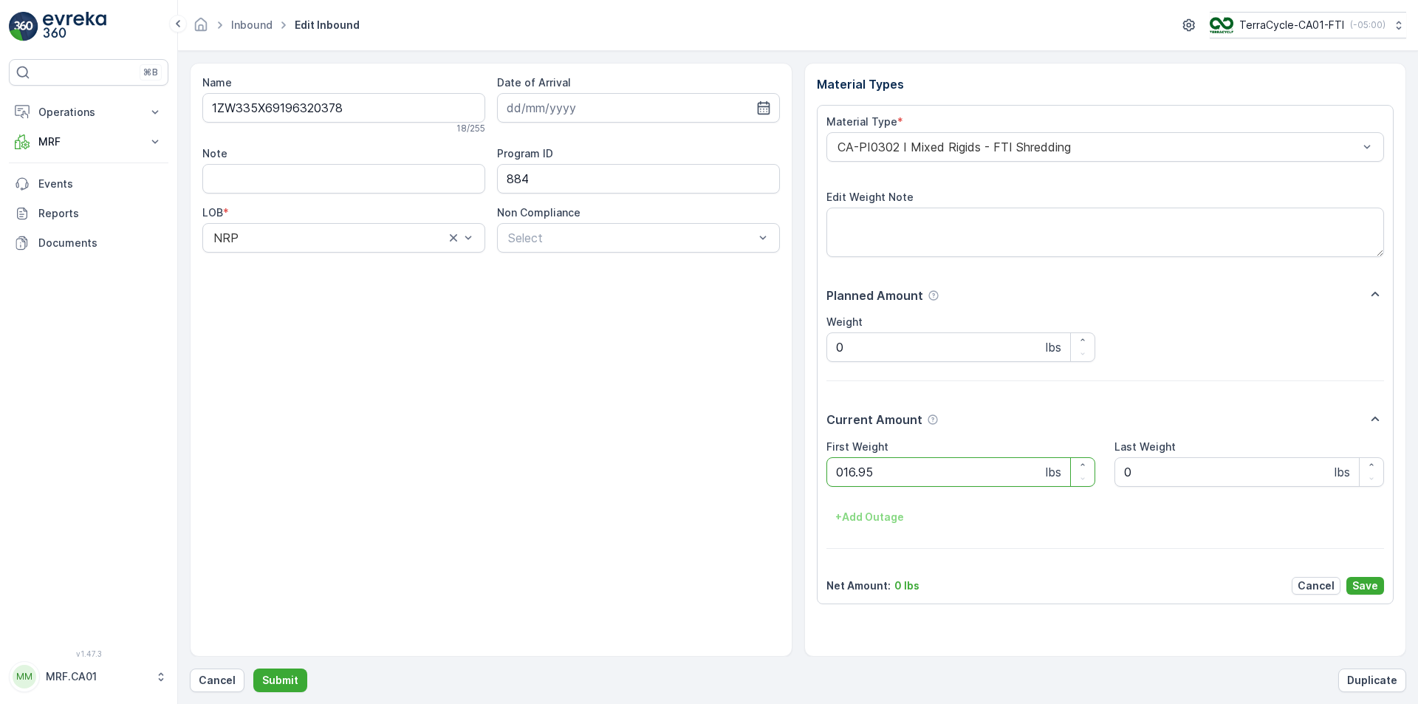
click at [253, 668] on button "Submit" at bounding box center [280, 680] width 54 height 24
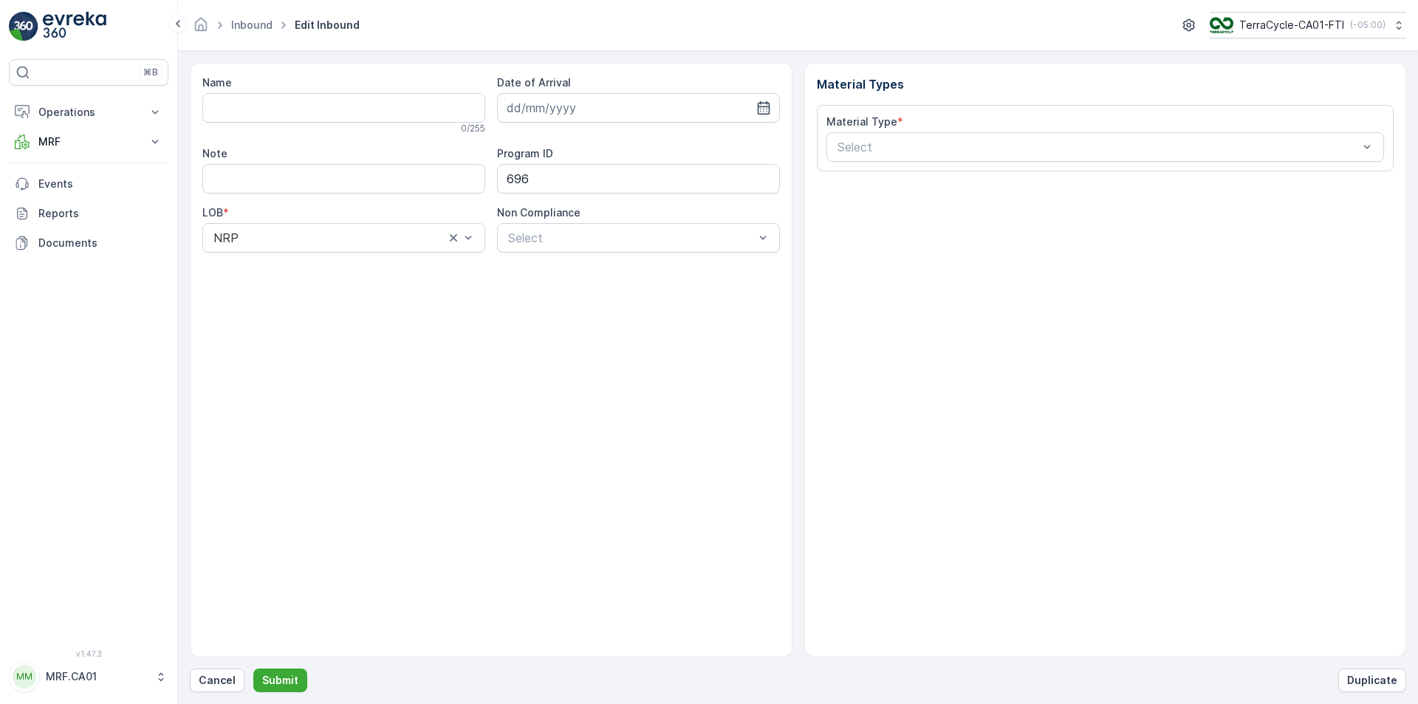
type input "1ZW335X69195109564"
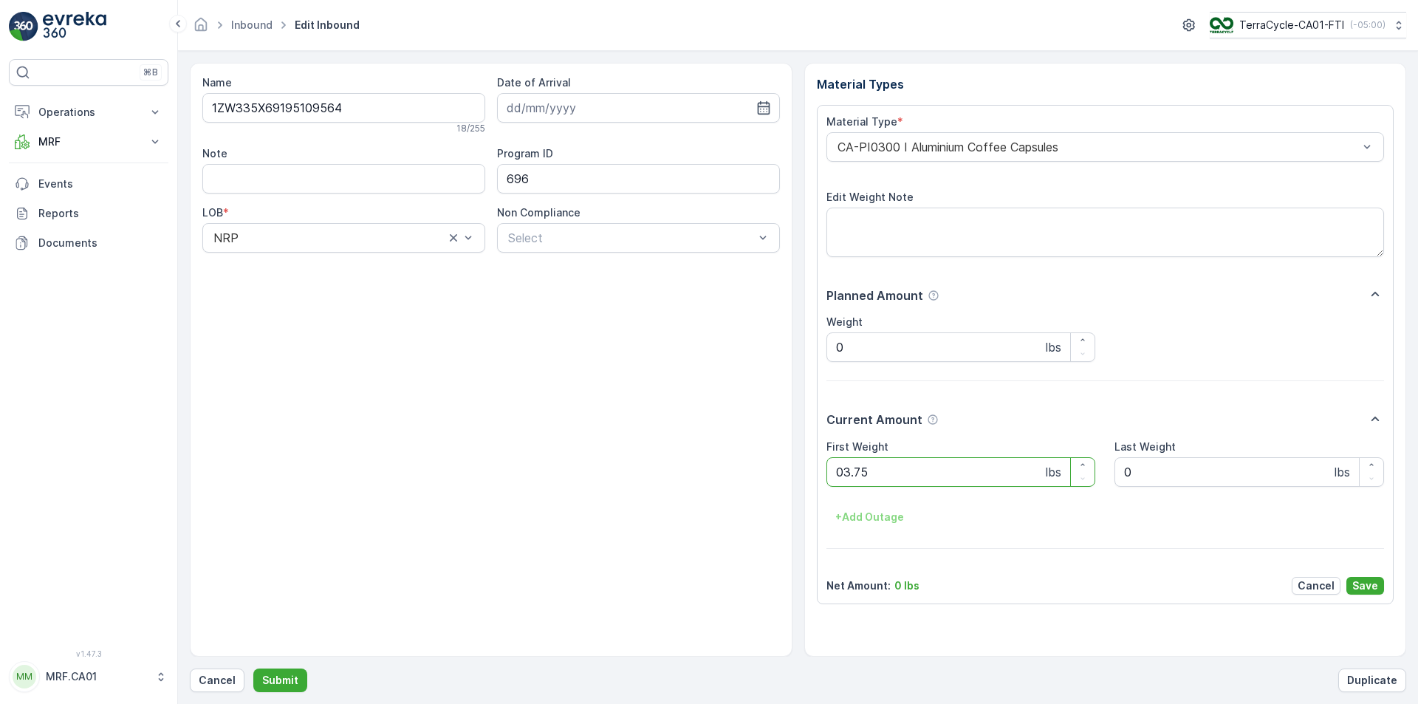
click at [253, 668] on button "Submit" at bounding box center [280, 680] width 54 height 24
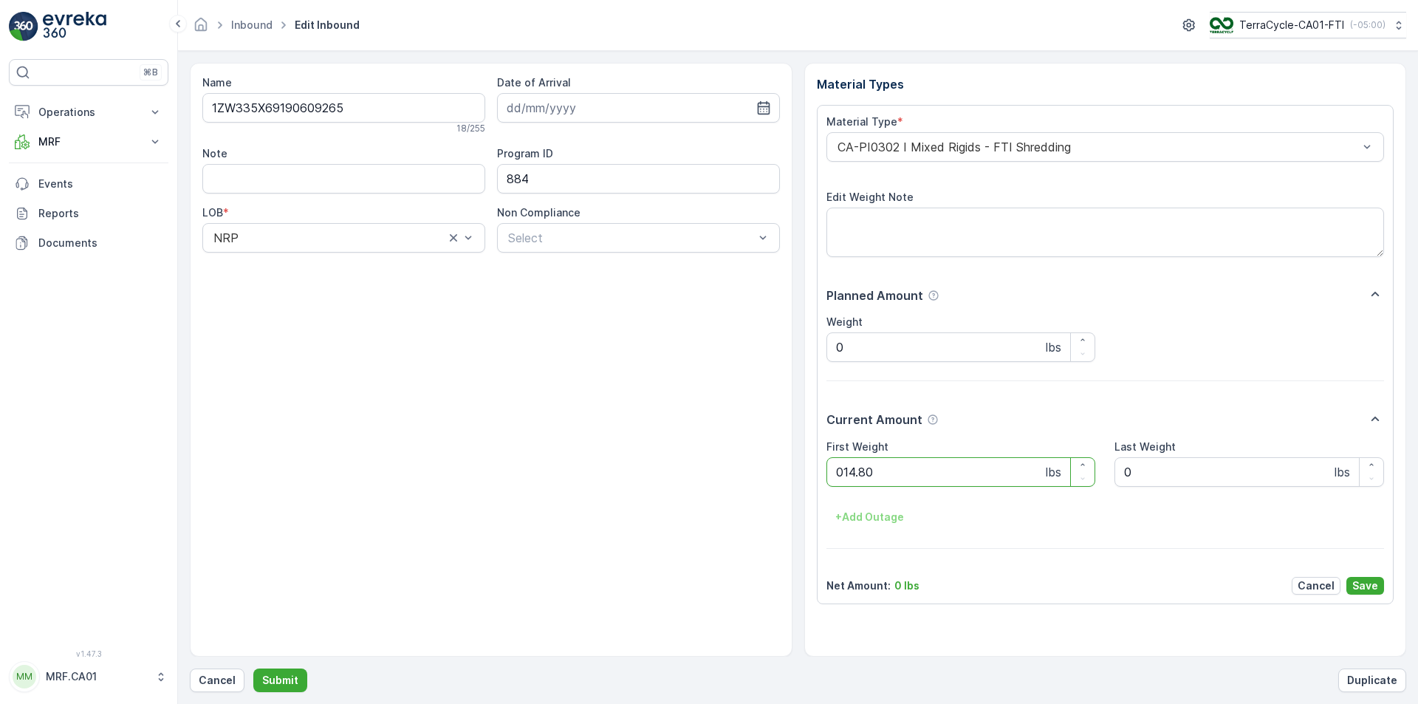
click at [253, 668] on button "Submit" at bounding box center [280, 680] width 54 height 24
type Weight "039"
click at [253, 668] on button "Submit" at bounding box center [280, 680] width 54 height 24
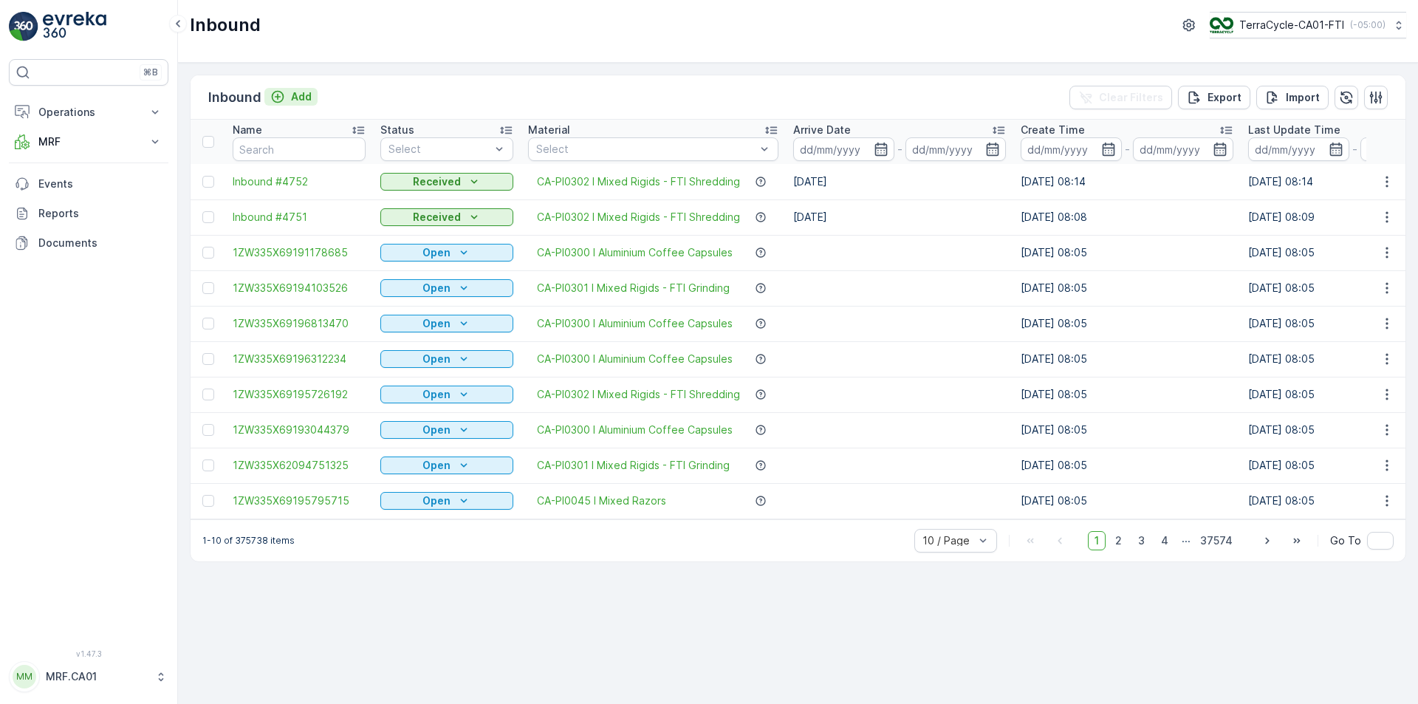
click at [307, 102] on p "Add" at bounding box center [301, 96] width 21 height 15
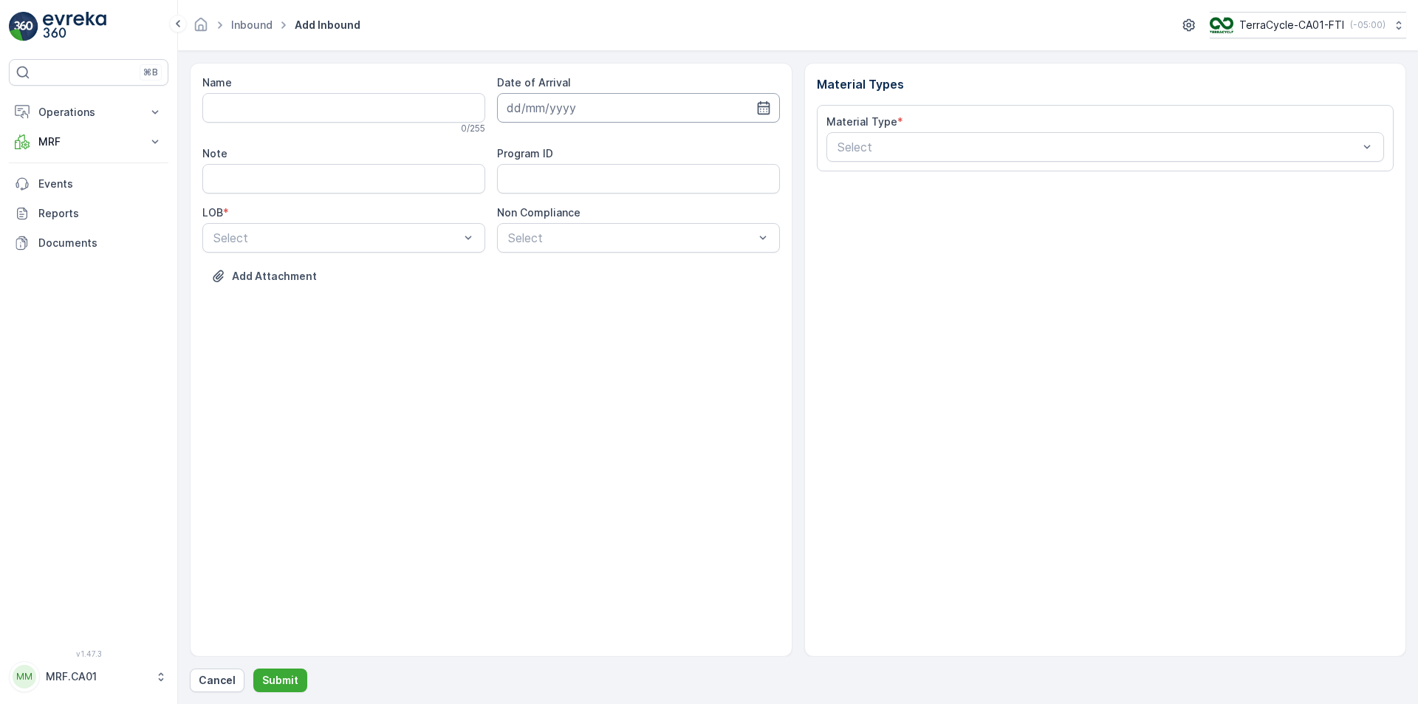
click at [771, 114] on input at bounding box center [638, 108] width 283 height 30
click at [572, 260] on div "12" at bounding box center [575, 261] width 24 height 24
type input "[DATE]"
click at [413, 277] on div "NRP" at bounding box center [343, 273] width 265 height 13
click at [600, 254] on div "Name 0 / 255 Date of Arrival [DATE] Note Program ID LOB * option NRP, selected.…" at bounding box center [490, 190] width 577 height 230
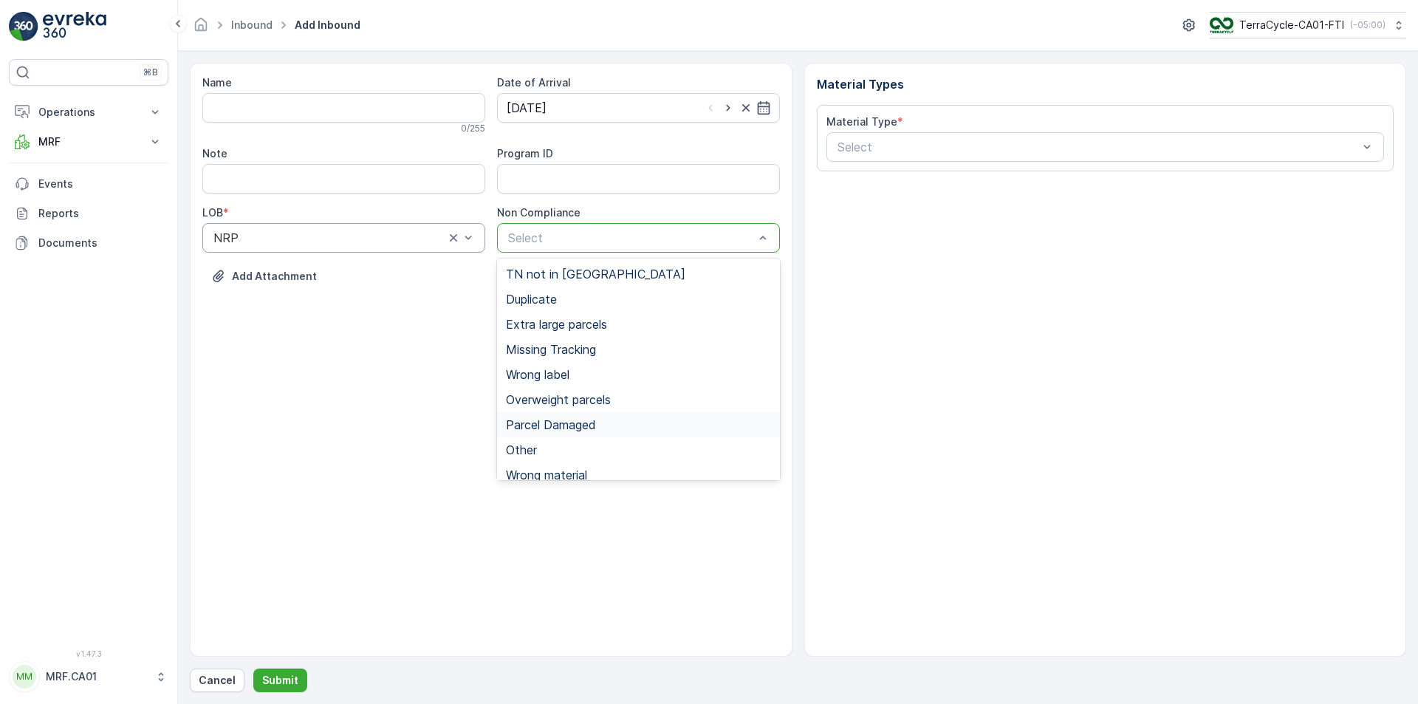
click at [566, 418] on span "Parcel Damaged" at bounding box center [551, 424] width 90 height 13
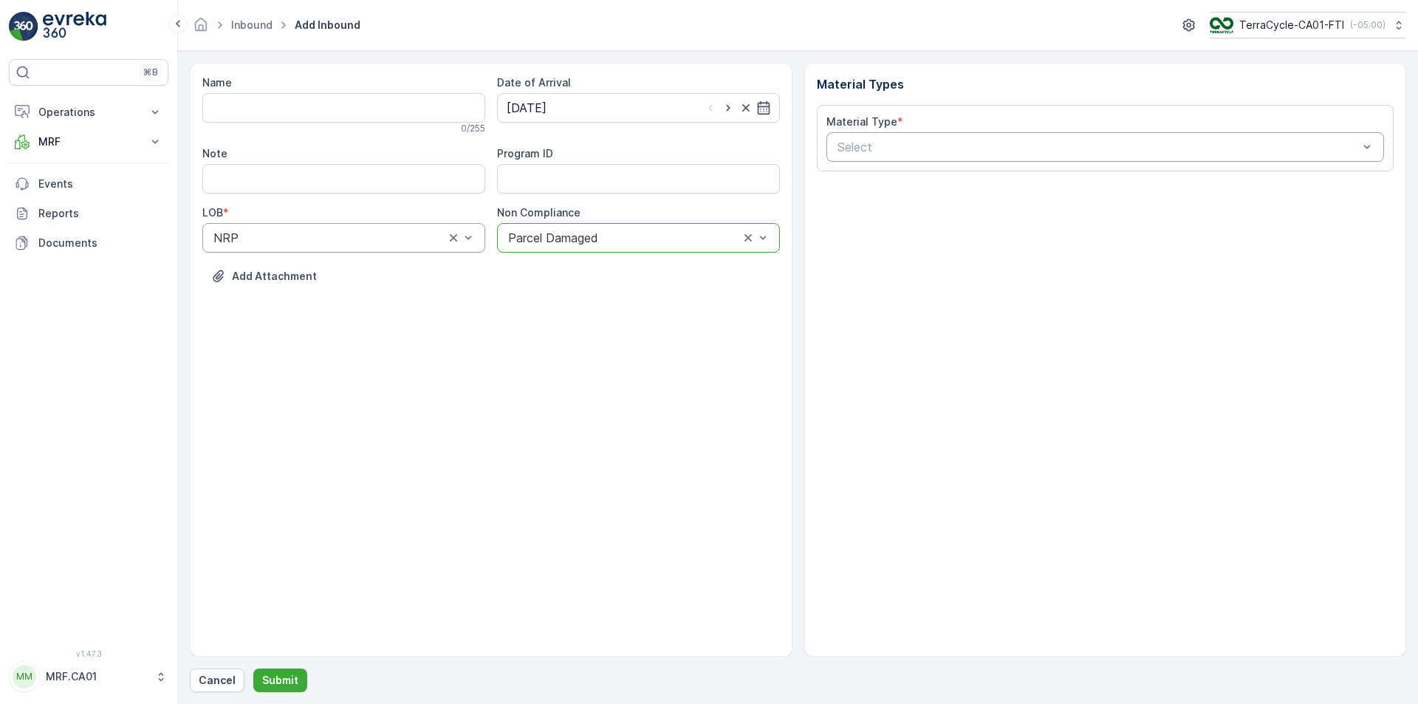
click at [979, 153] on div at bounding box center [1098, 146] width 524 height 13
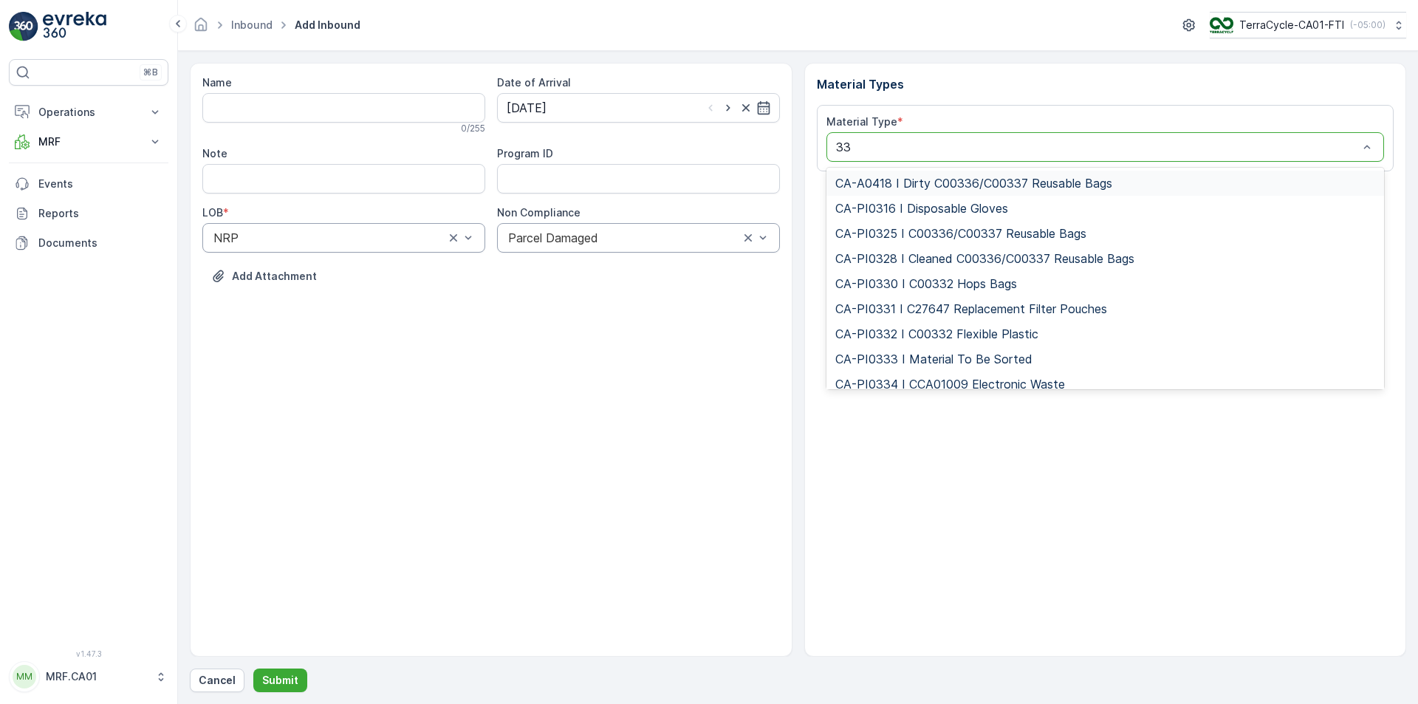
type input "333"
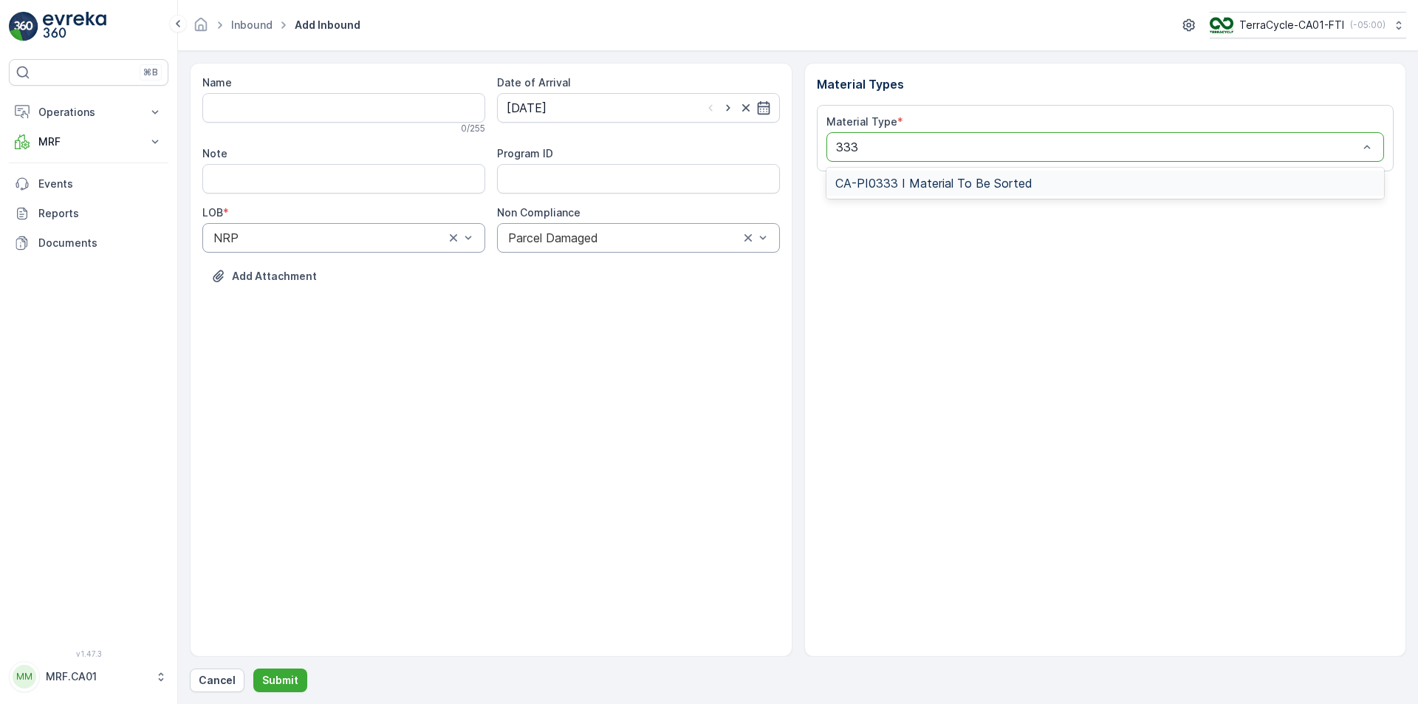
click at [996, 176] on span "CA-PI0333 I Material To Be Sorted" at bounding box center [933, 182] width 197 height 13
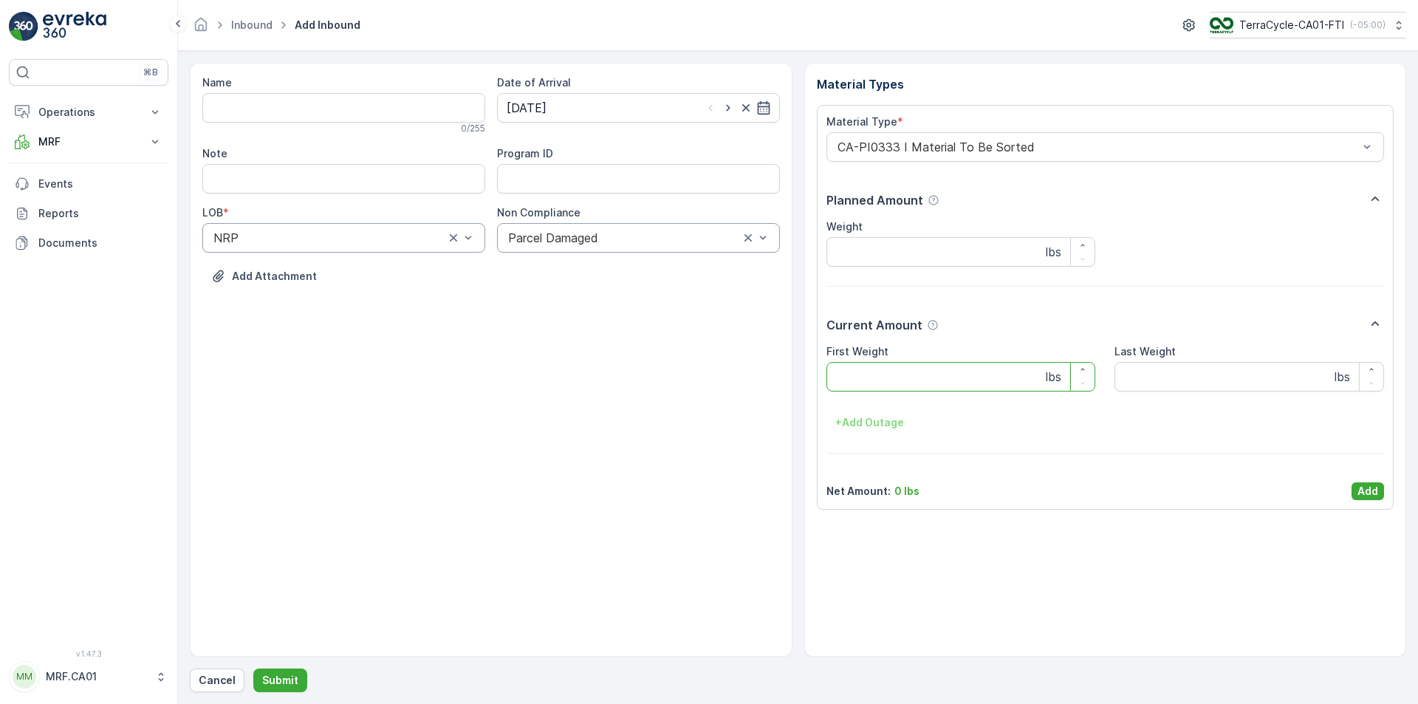
click at [916, 376] on Weight "First Weight" at bounding box center [961, 377] width 270 height 30
type Weight "11"
click at [1366, 484] on p "Add" at bounding box center [1367, 491] width 21 height 15
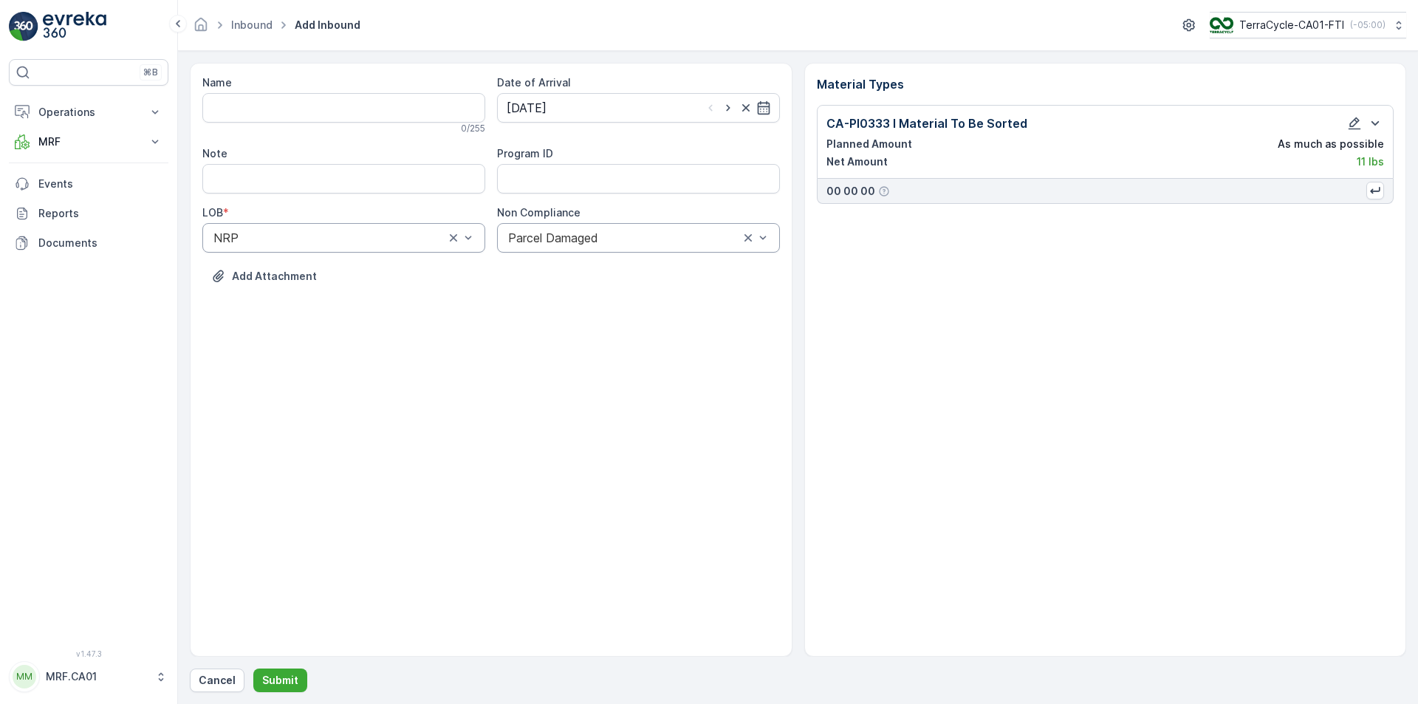
click at [250, 682] on div "Cancel Submit" at bounding box center [798, 680] width 1216 height 24
click at [264, 679] on p "Submit" at bounding box center [280, 680] width 36 height 15
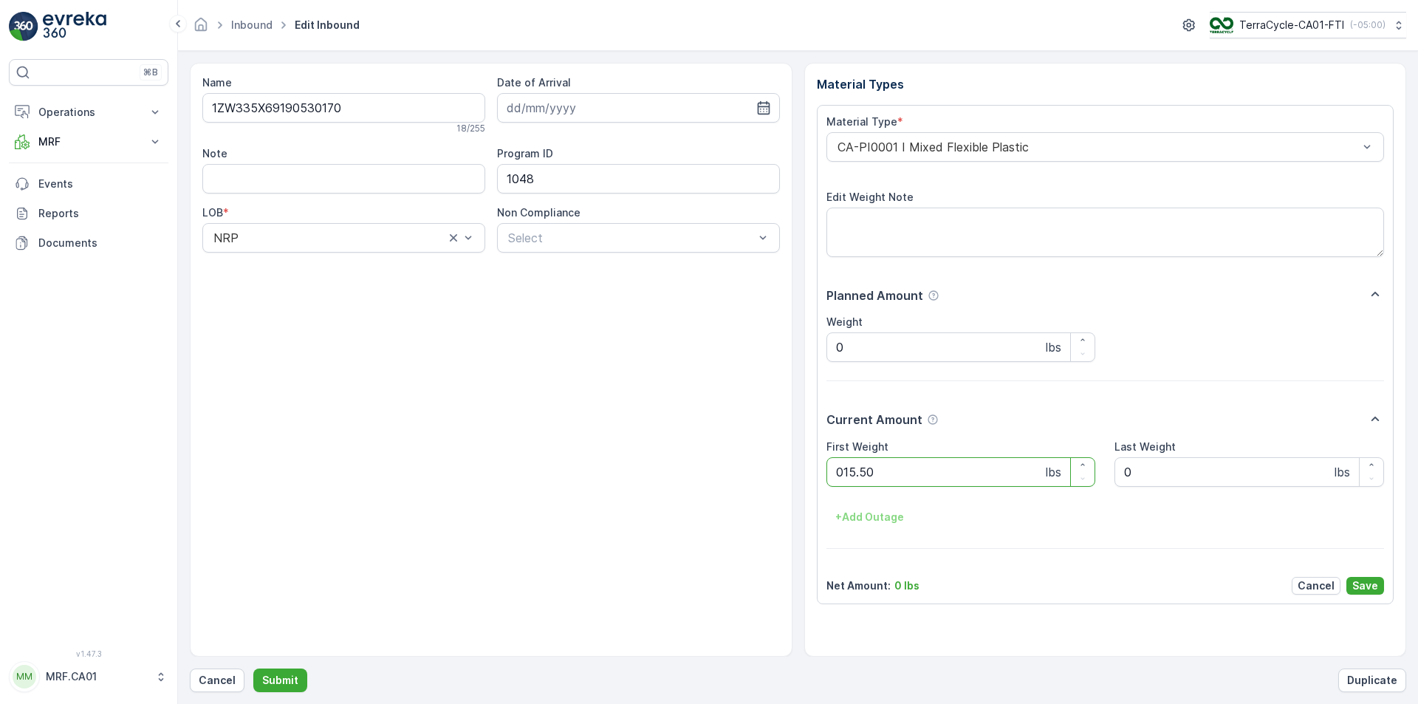
click at [253, 668] on button "Submit" at bounding box center [280, 680] width 54 height 24
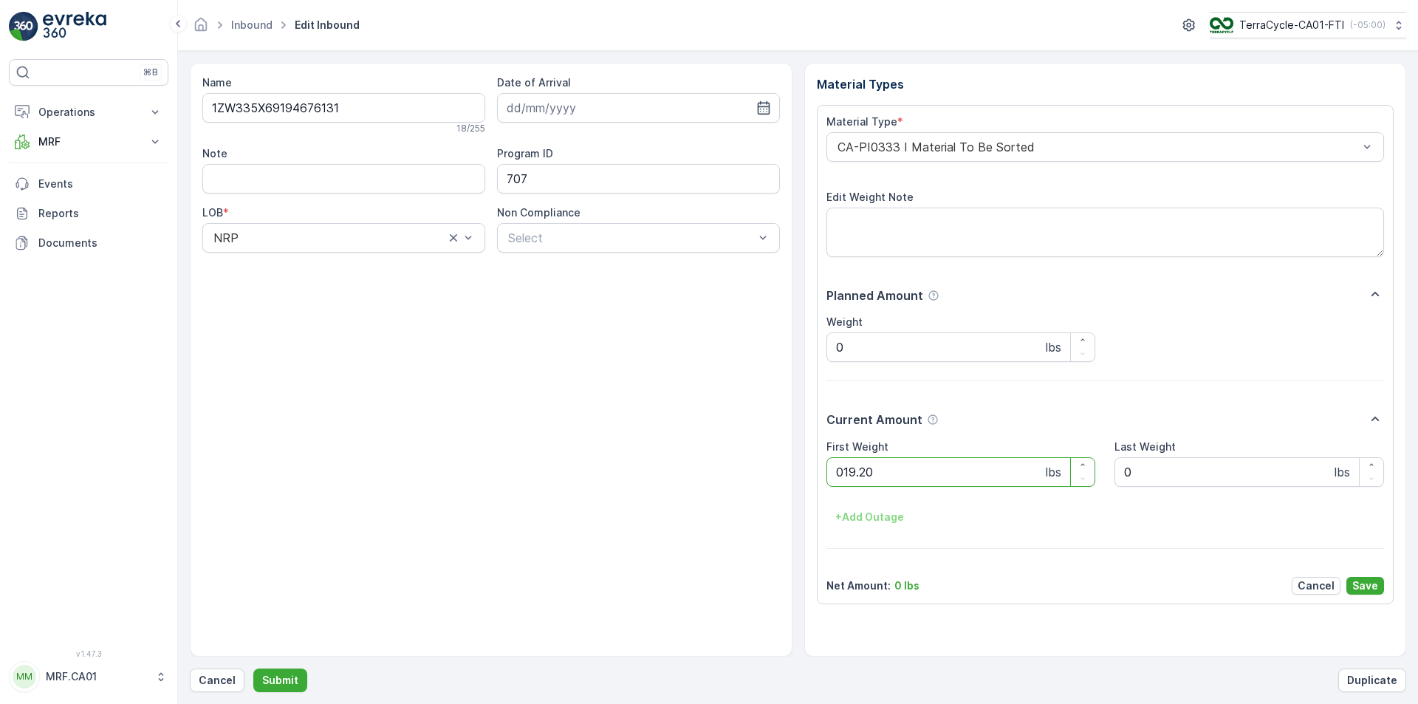
click at [253, 668] on button "Submit" at bounding box center [280, 680] width 54 height 24
click at [947, 151] on div at bounding box center [1098, 146] width 524 height 13
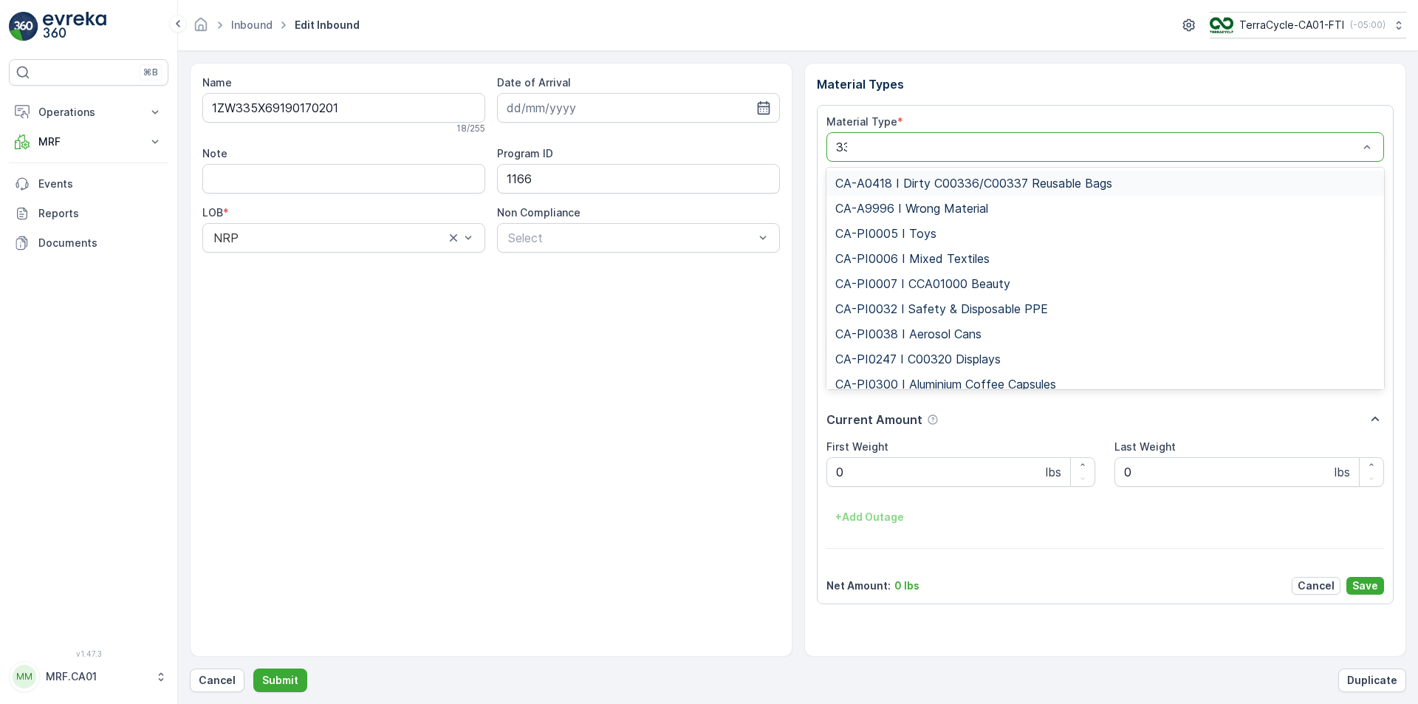
type input "333"
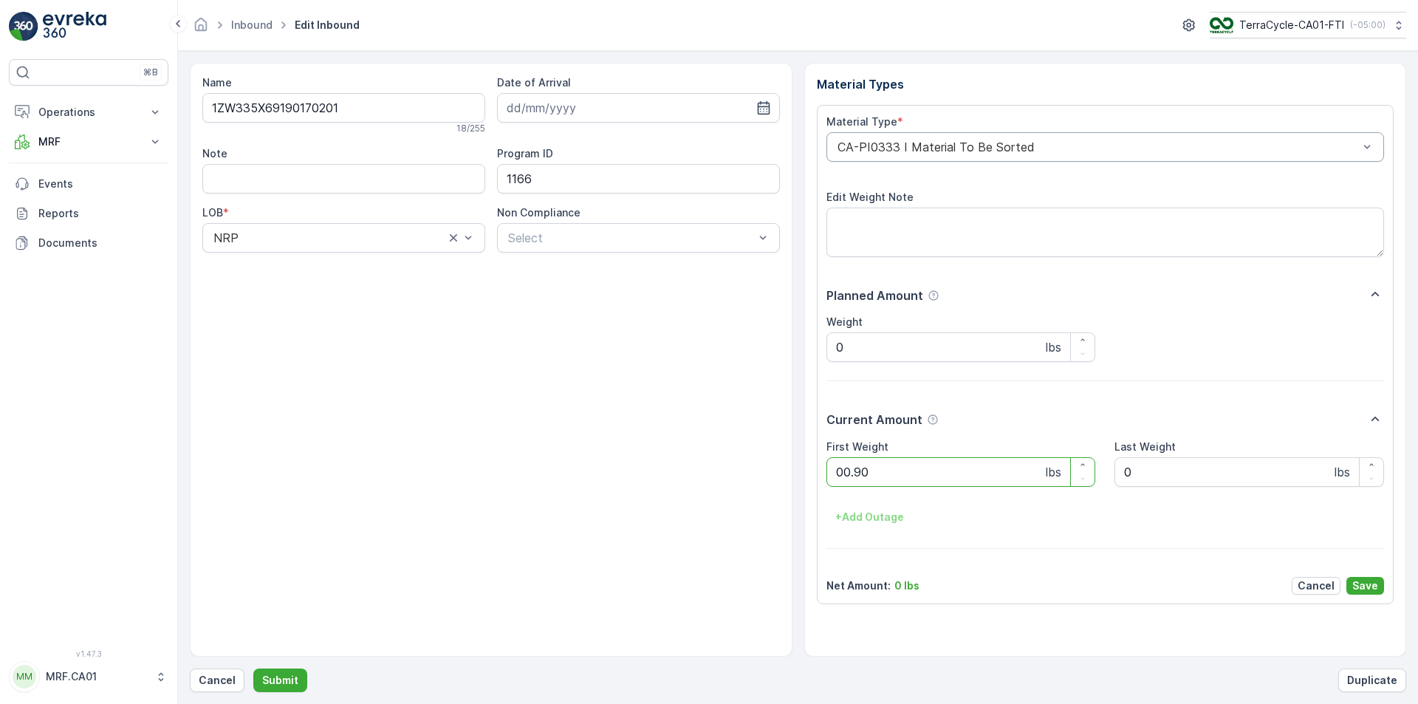
click at [253, 668] on button "Submit" at bounding box center [280, 680] width 54 height 24
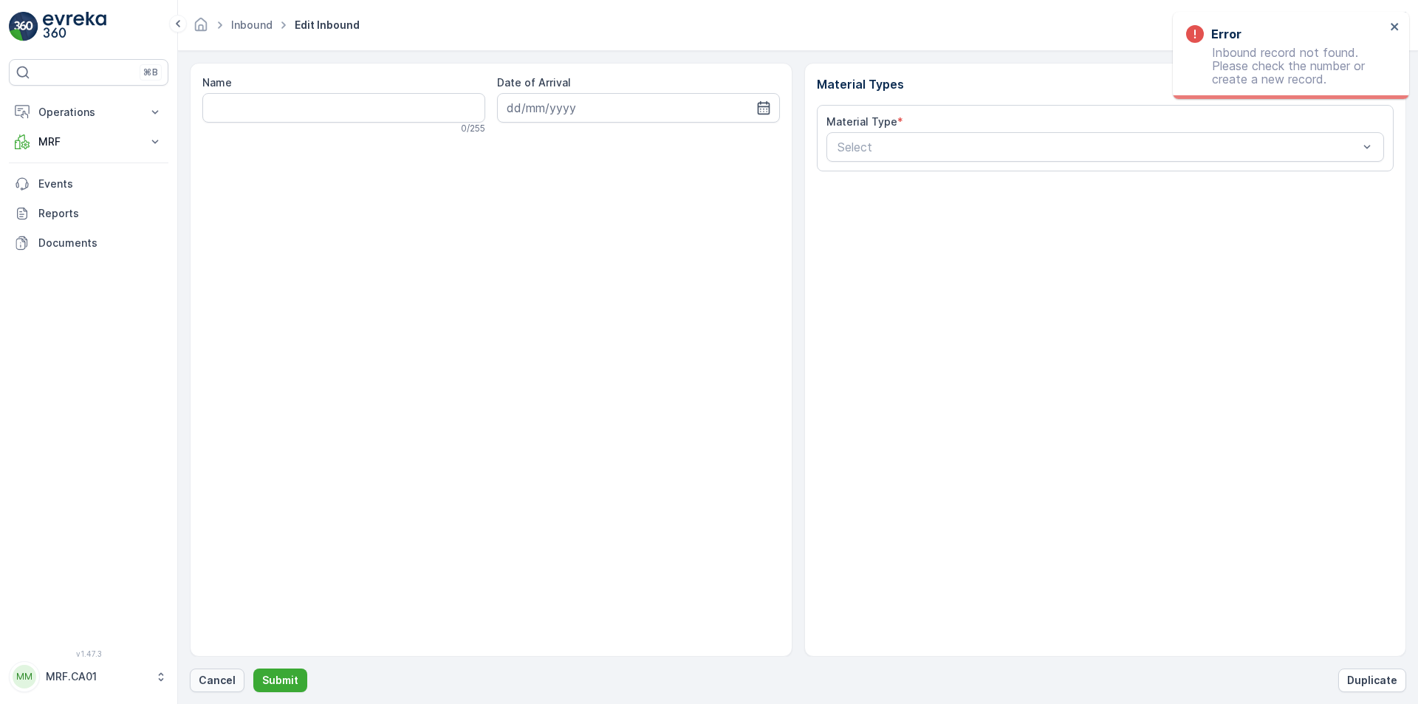
click at [205, 683] on p "Cancel" at bounding box center [217, 680] width 37 height 15
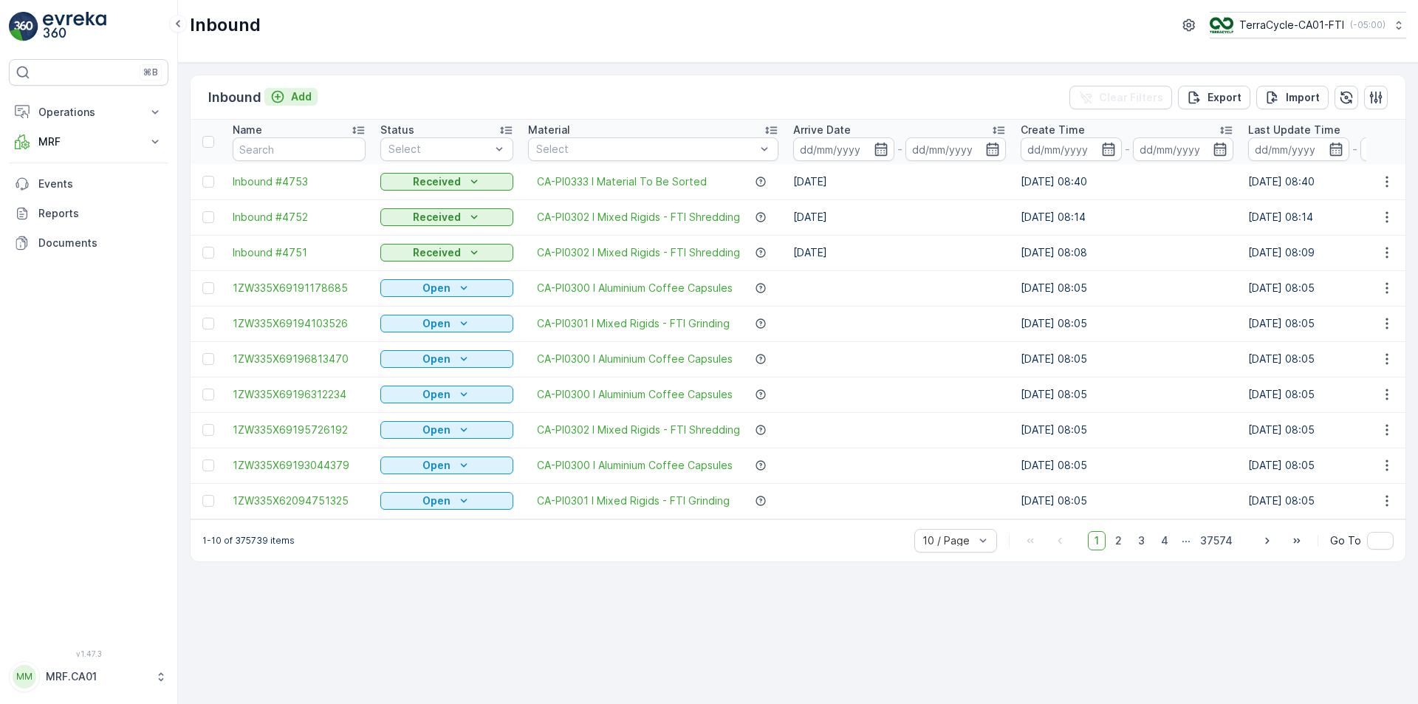
click at [276, 102] on icon "Add" at bounding box center [278, 97] width 13 height 13
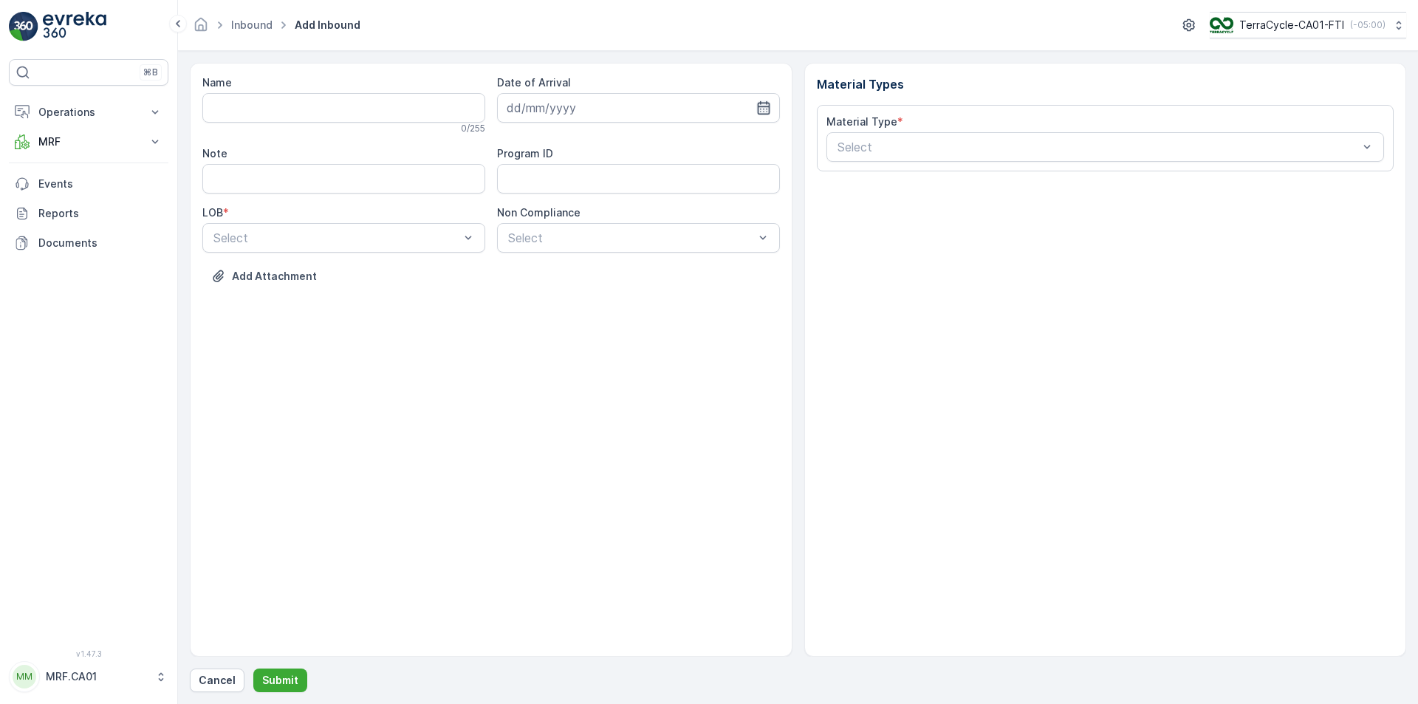
click at [757, 106] on div at bounding box center [638, 108] width 283 height 30
click at [776, 107] on input at bounding box center [638, 108] width 283 height 30
click at [574, 258] on div "12" at bounding box center [575, 261] width 24 height 24
type input "[DATE]"
click at [421, 270] on div "NRP" at bounding box center [343, 273] width 265 height 13
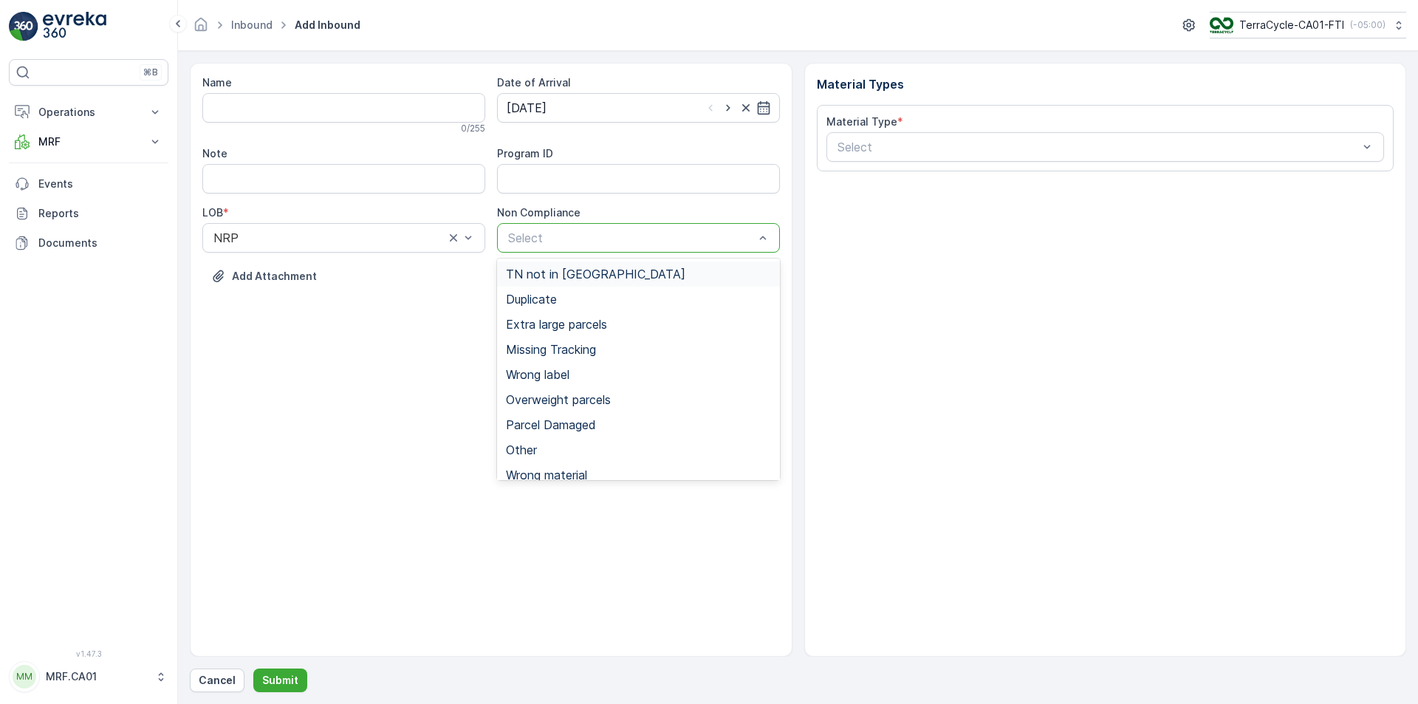
click at [561, 239] on div at bounding box center [631, 237] width 249 height 13
click at [595, 373] on div "Wrong label" at bounding box center [638, 374] width 265 height 13
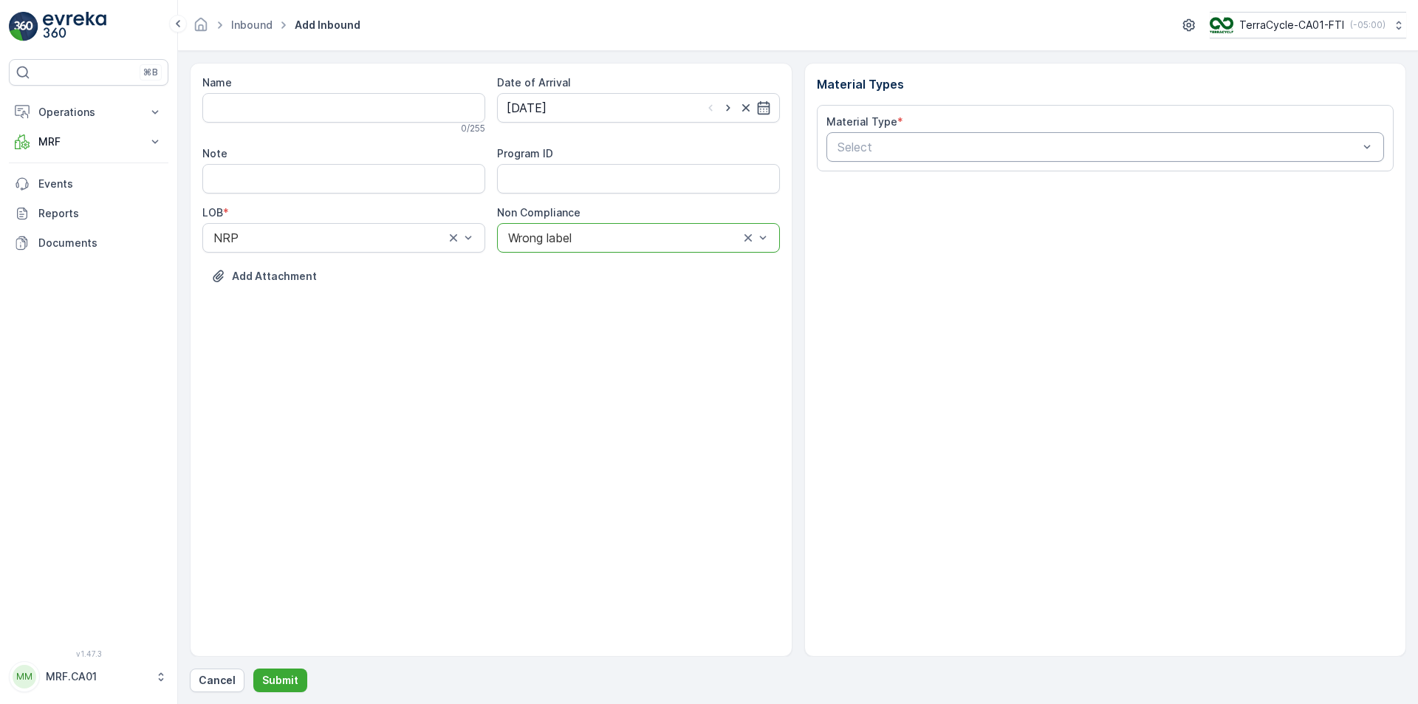
click at [991, 153] on div at bounding box center [1098, 146] width 524 height 13
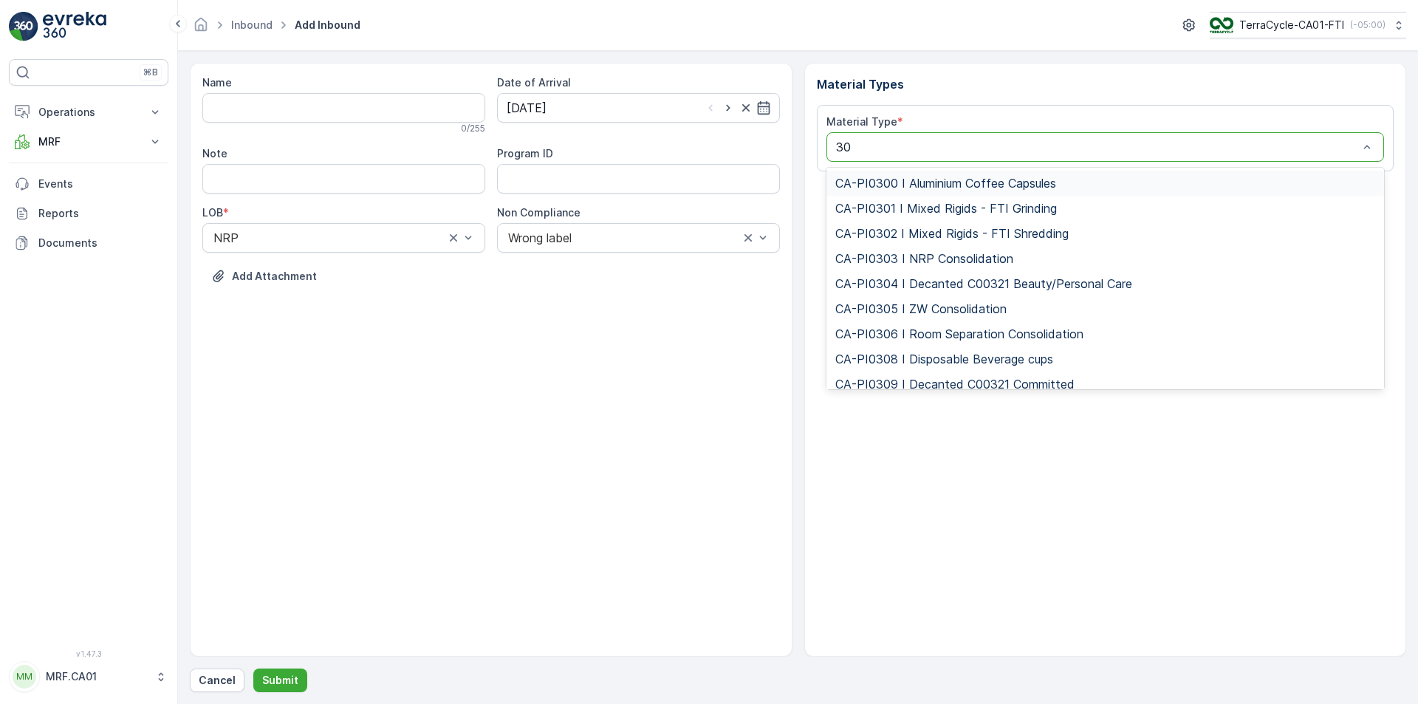
type input "301"
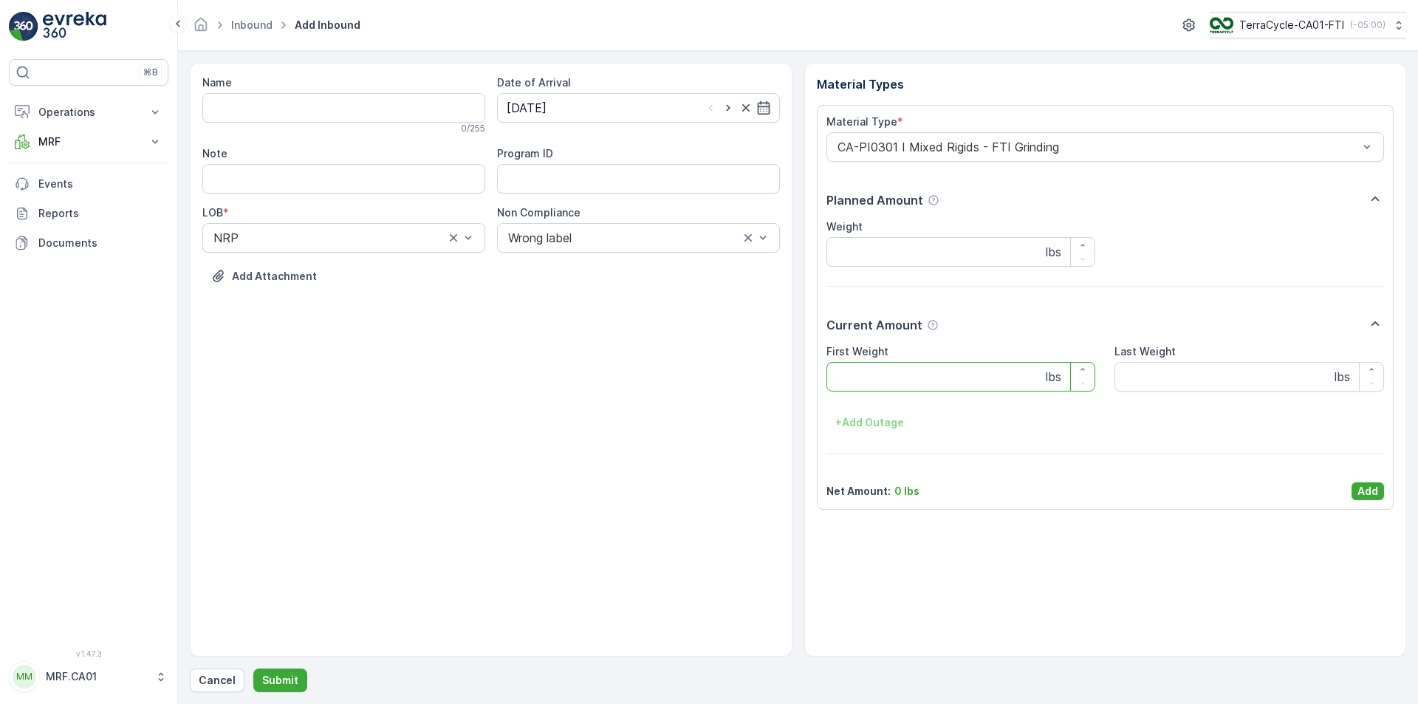
click at [871, 370] on Weight "First Weight" at bounding box center [961, 377] width 270 height 30
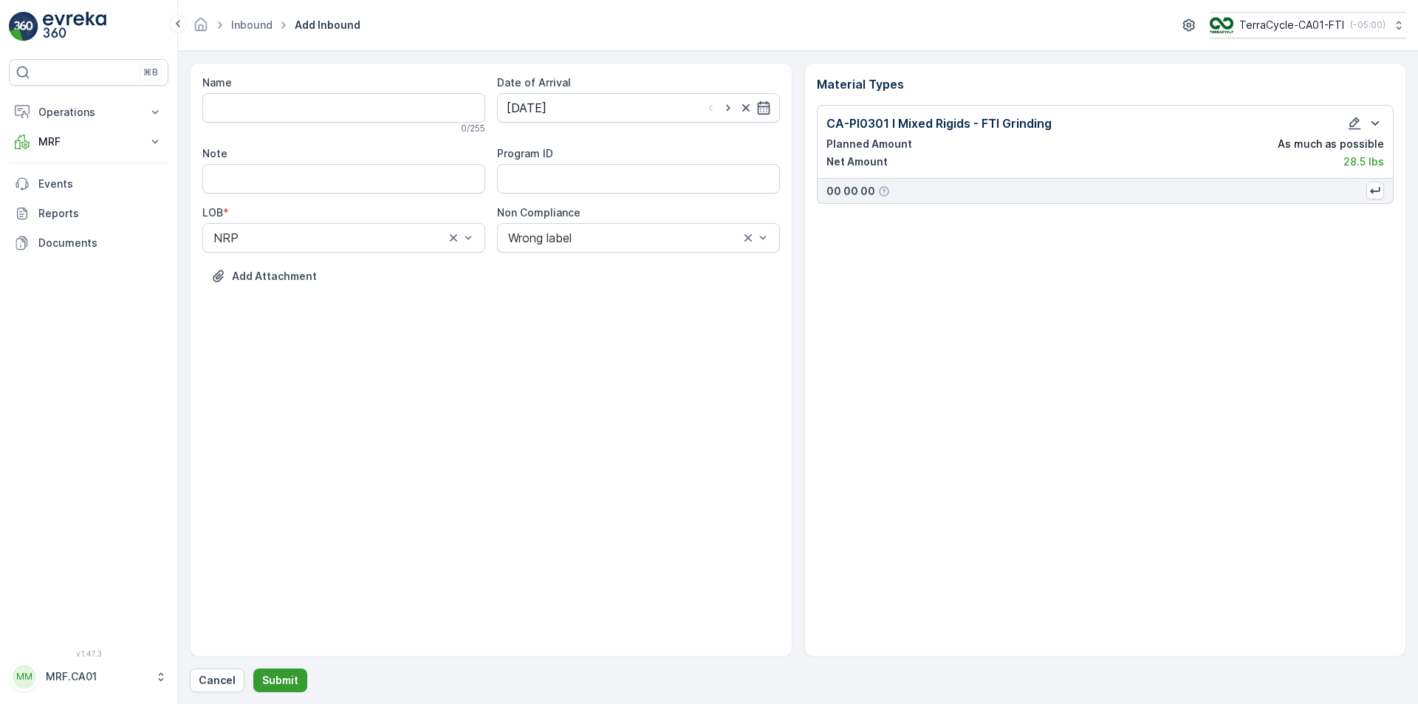
click at [262, 676] on p "Submit" at bounding box center [280, 680] width 36 height 15
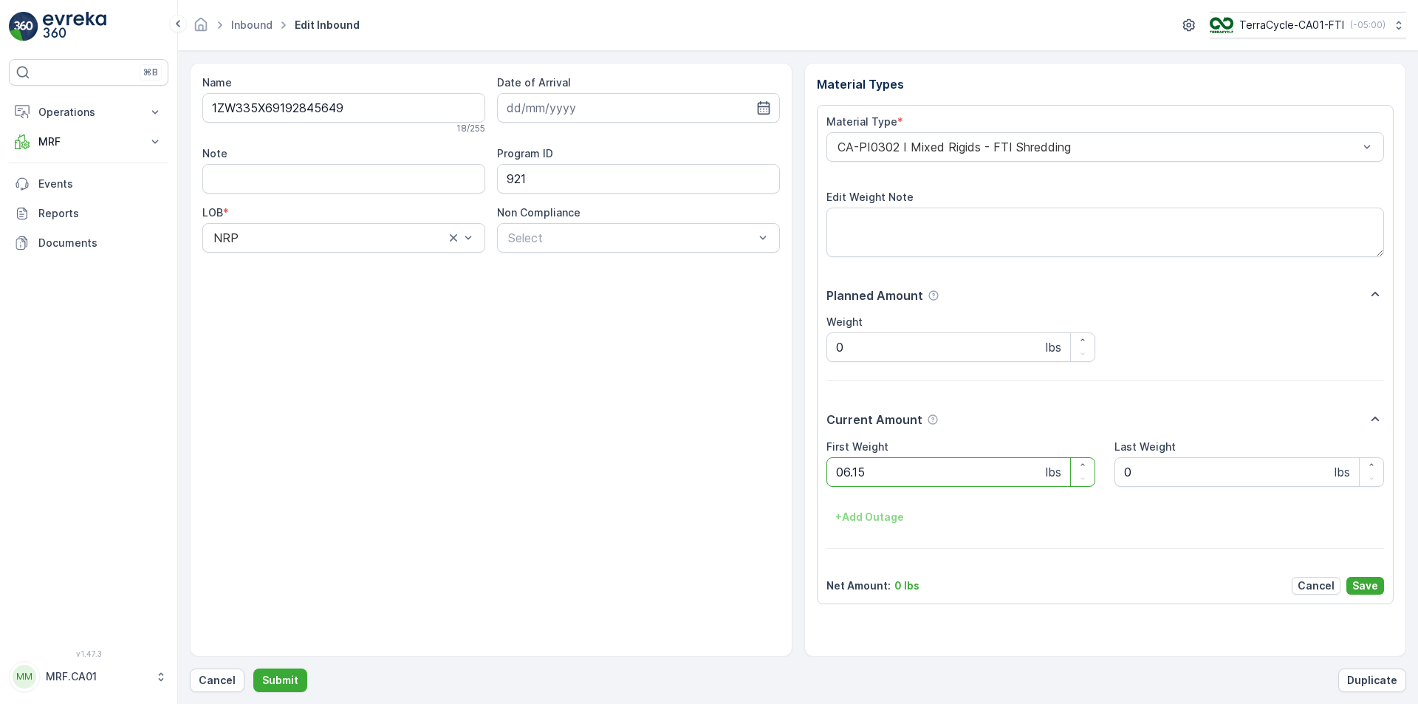
click at [253, 668] on button "Submit" at bounding box center [280, 680] width 54 height 24
type Weight "014"
click at [253, 668] on button "Submit" at bounding box center [280, 680] width 54 height 24
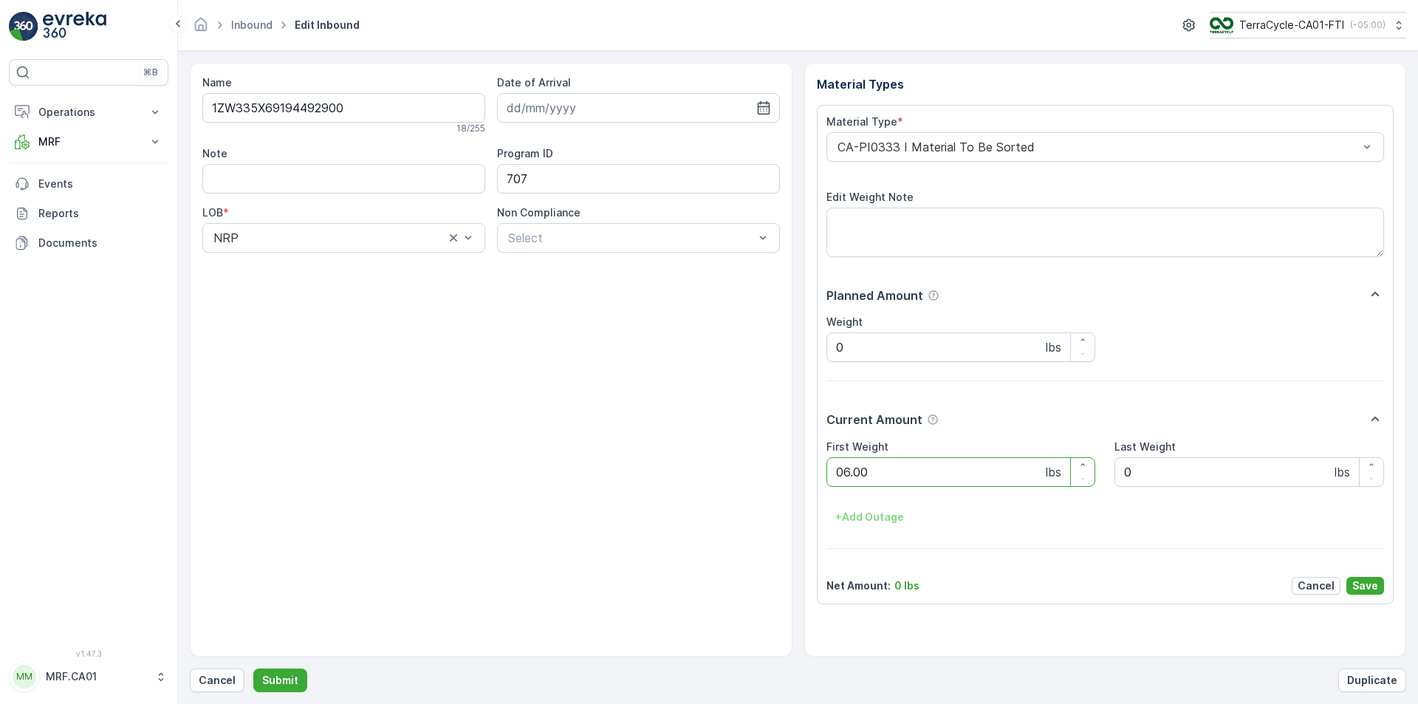
click at [253, 668] on button "Submit" at bounding box center [280, 680] width 54 height 24
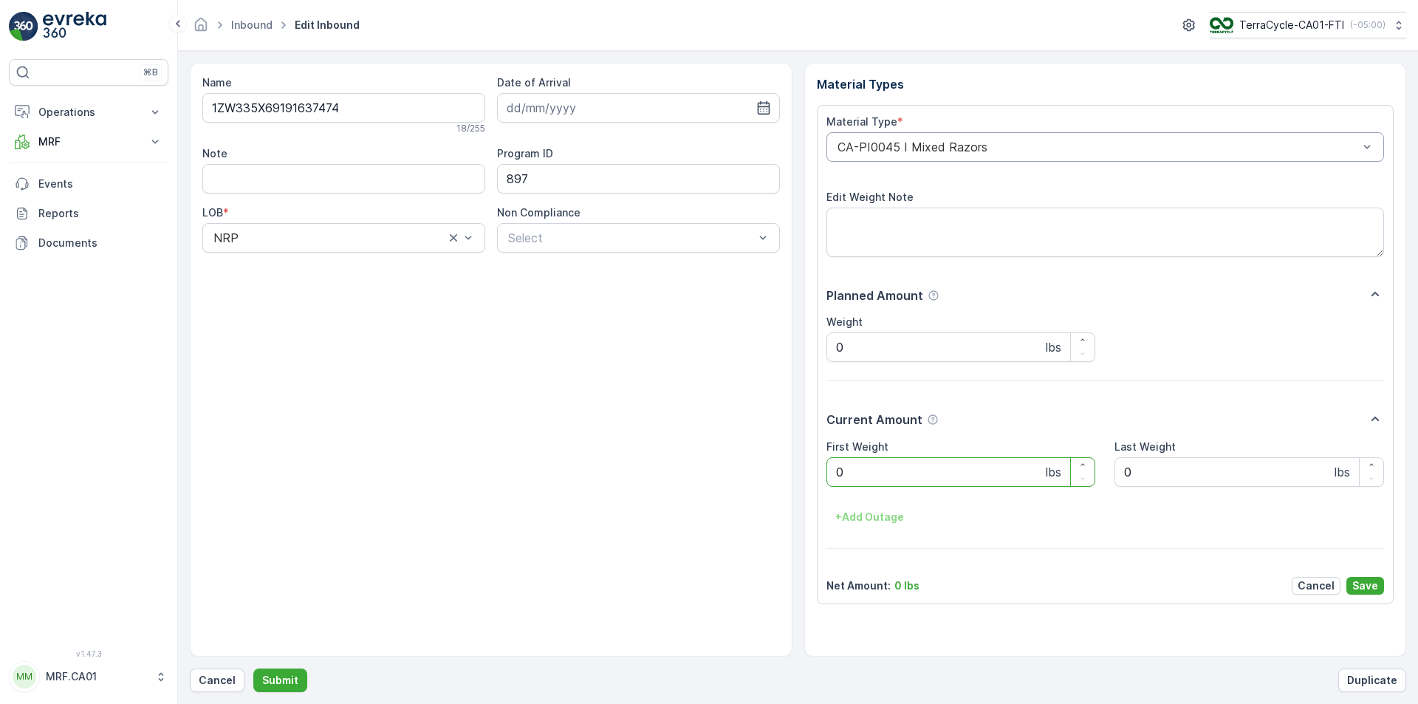
click at [908, 150] on div at bounding box center [1098, 146] width 524 height 13
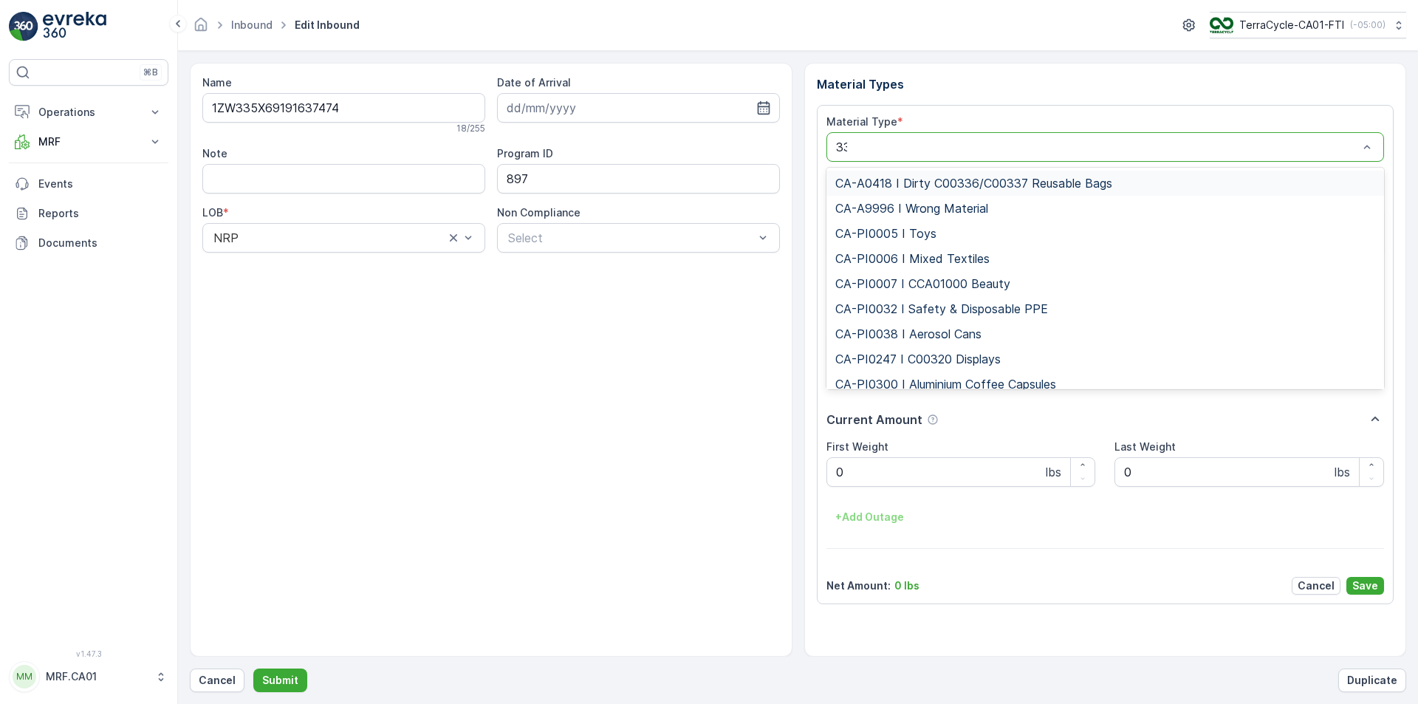
type input "333"
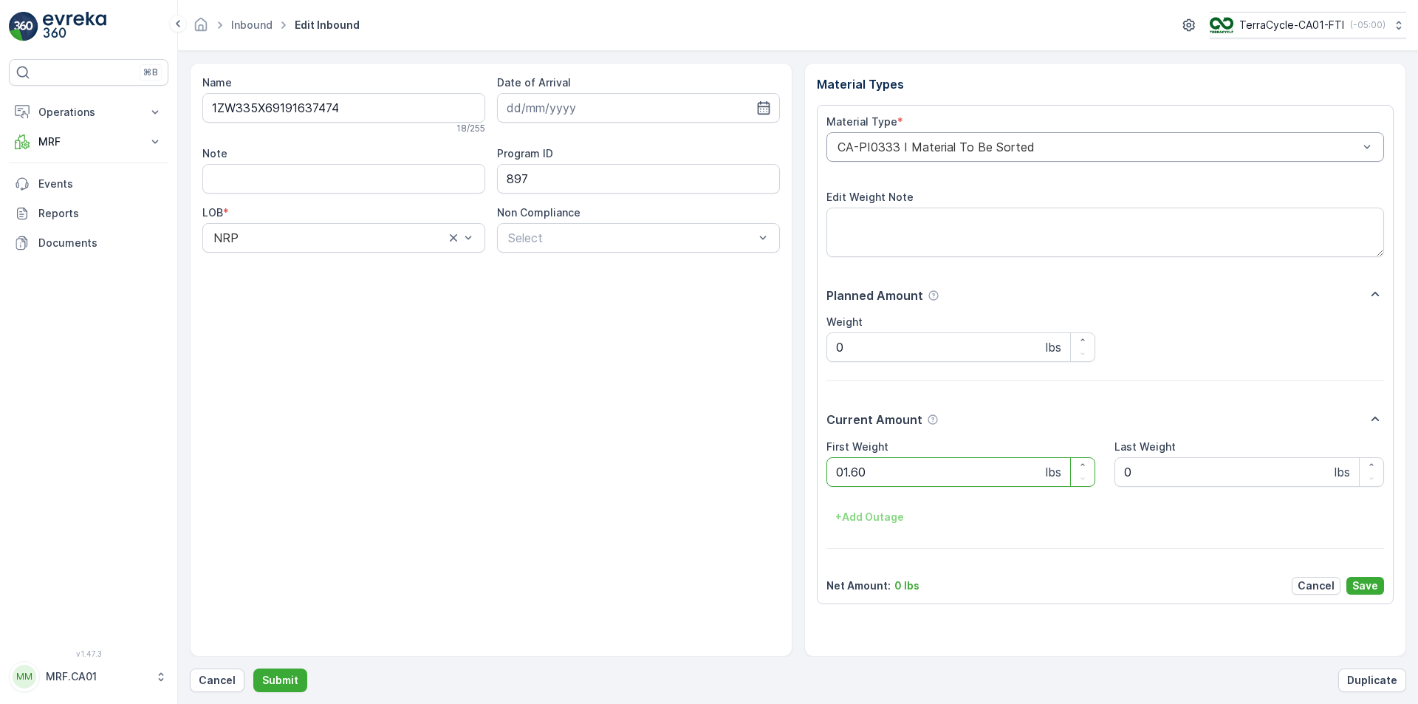
click at [253, 668] on button "Submit" at bounding box center [280, 680] width 54 height 24
click at [909, 149] on div at bounding box center [1098, 146] width 524 height 13
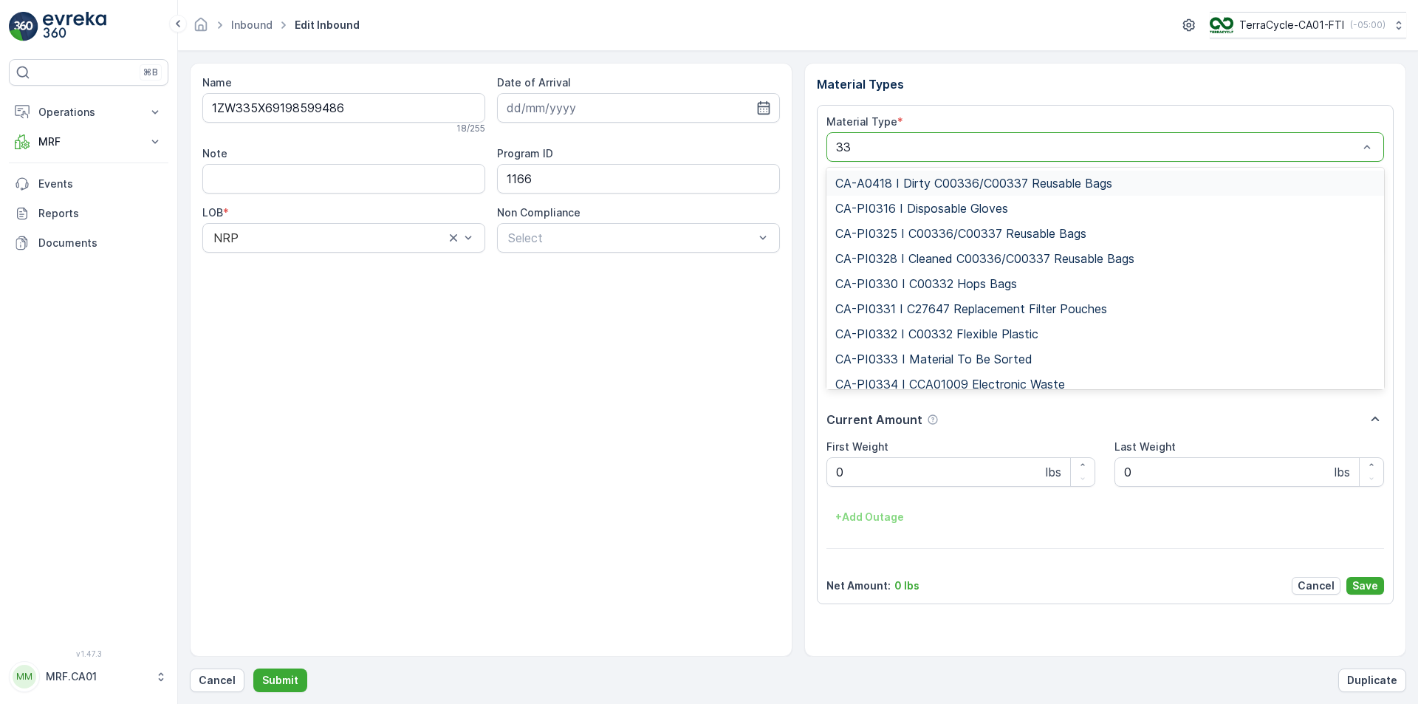
type input "333"
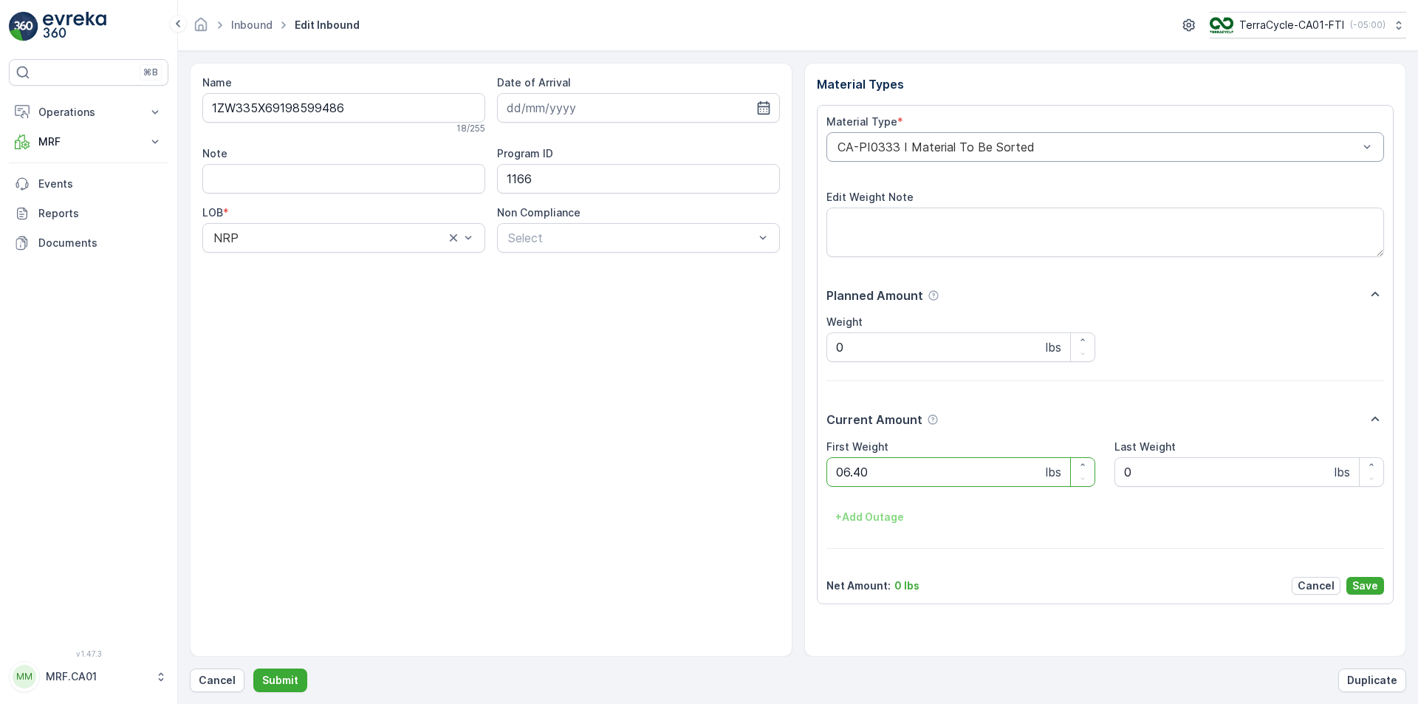
click at [253, 668] on button "Submit" at bounding box center [280, 680] width 54 height 24
click at [913, 149] on div at bounding box center [1098, 146] width 524 height 13
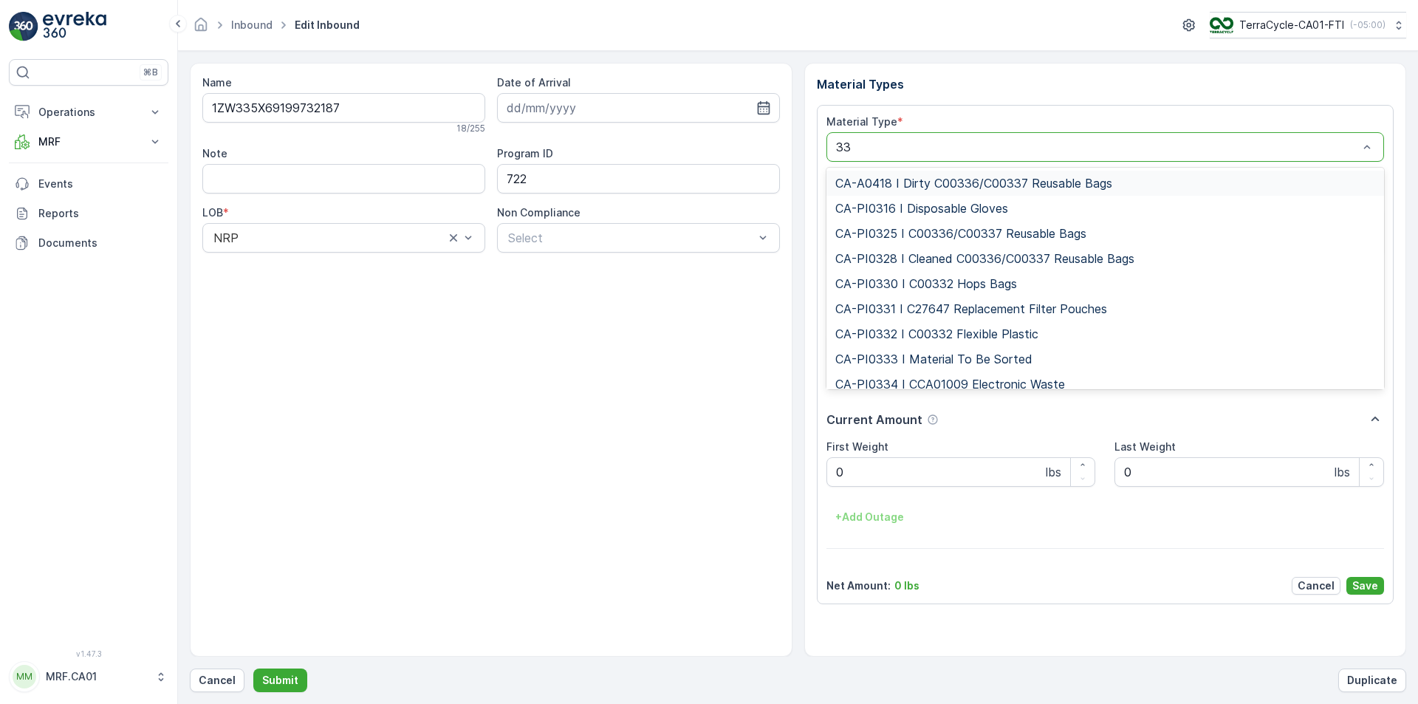
type input "333"
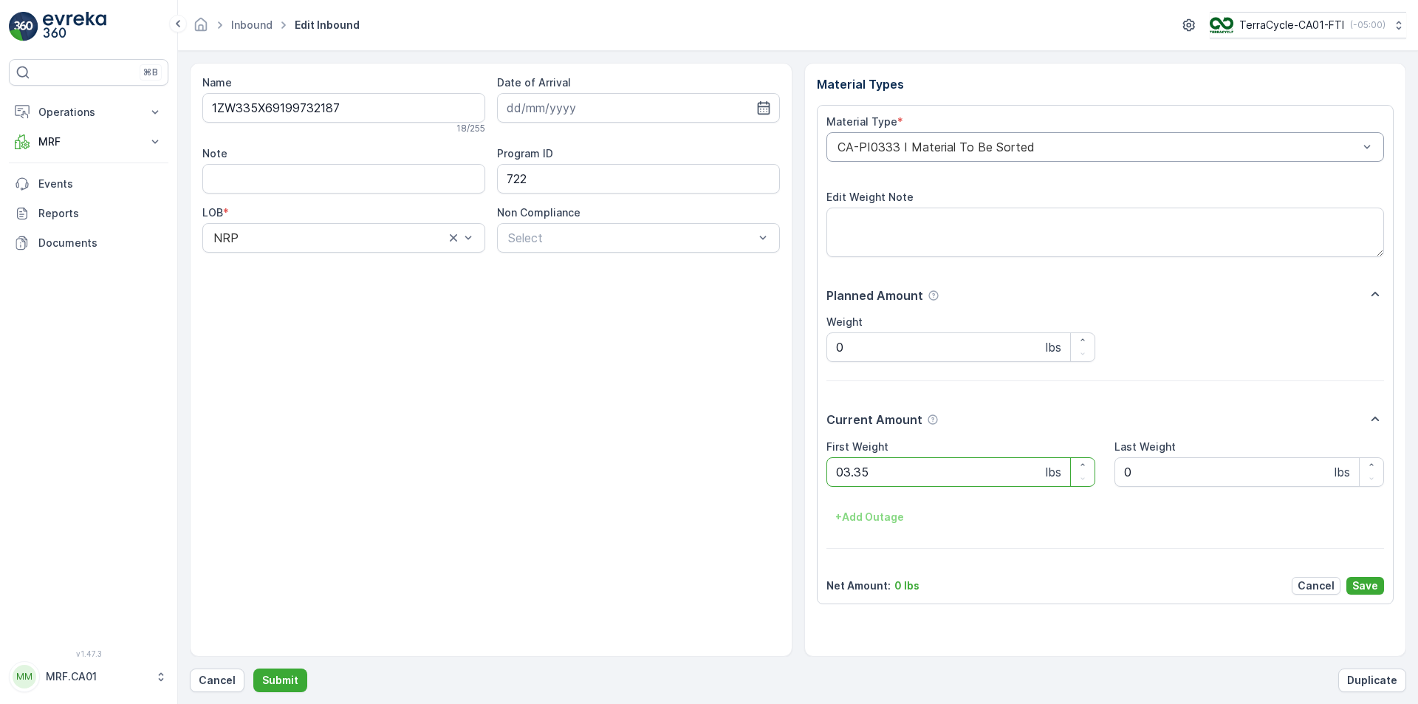
click at [253, 668] on button "Submit" at bounding box center [280, 680] width 54 height 24
type Weight "038"
click at [253, 668] on button "Submit" at bounding box center [280, 680] width 54 height 24
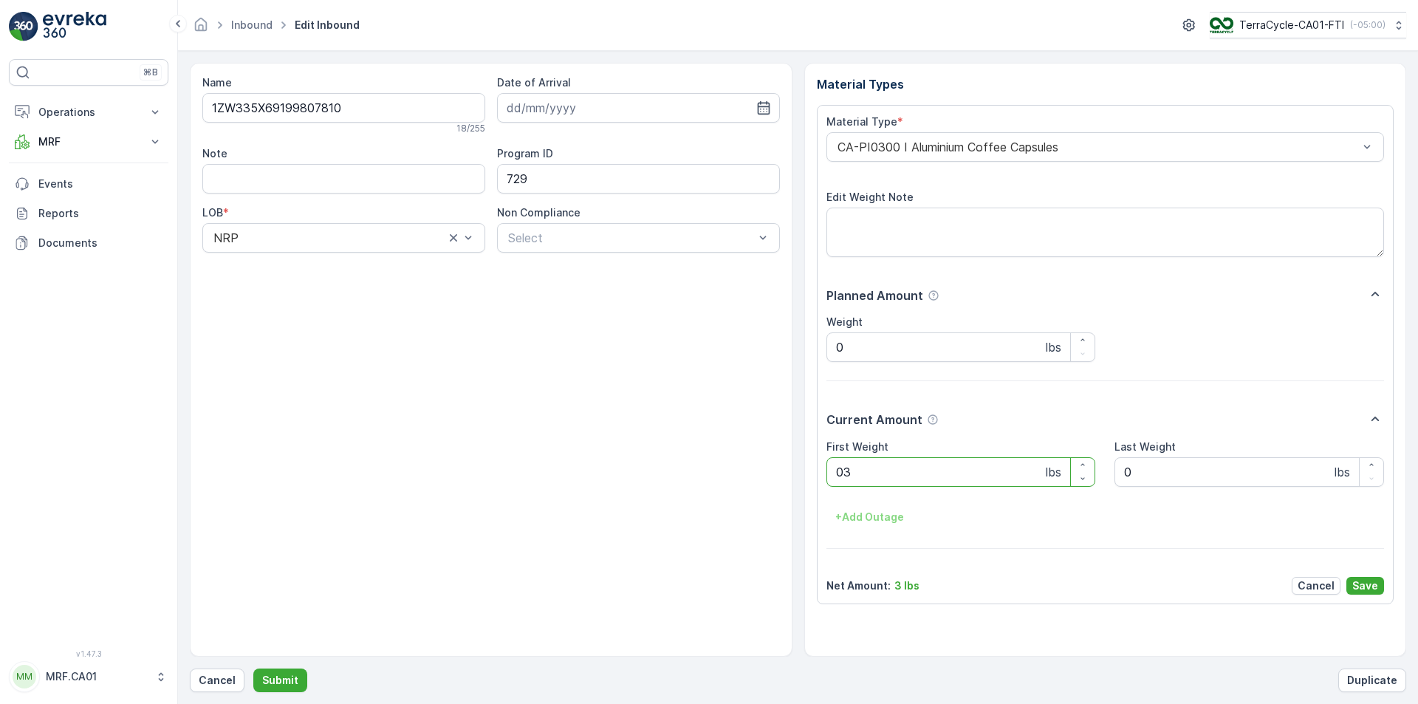
type Weight "030"
click at [253, 668] on button "Submit" at bounding box center [280, 680] width 54 height 24
type Weight "035"
click at [253, 668] on button "Submit" at bounding box center [280, 680] width 54 height 24
type Weight "036"
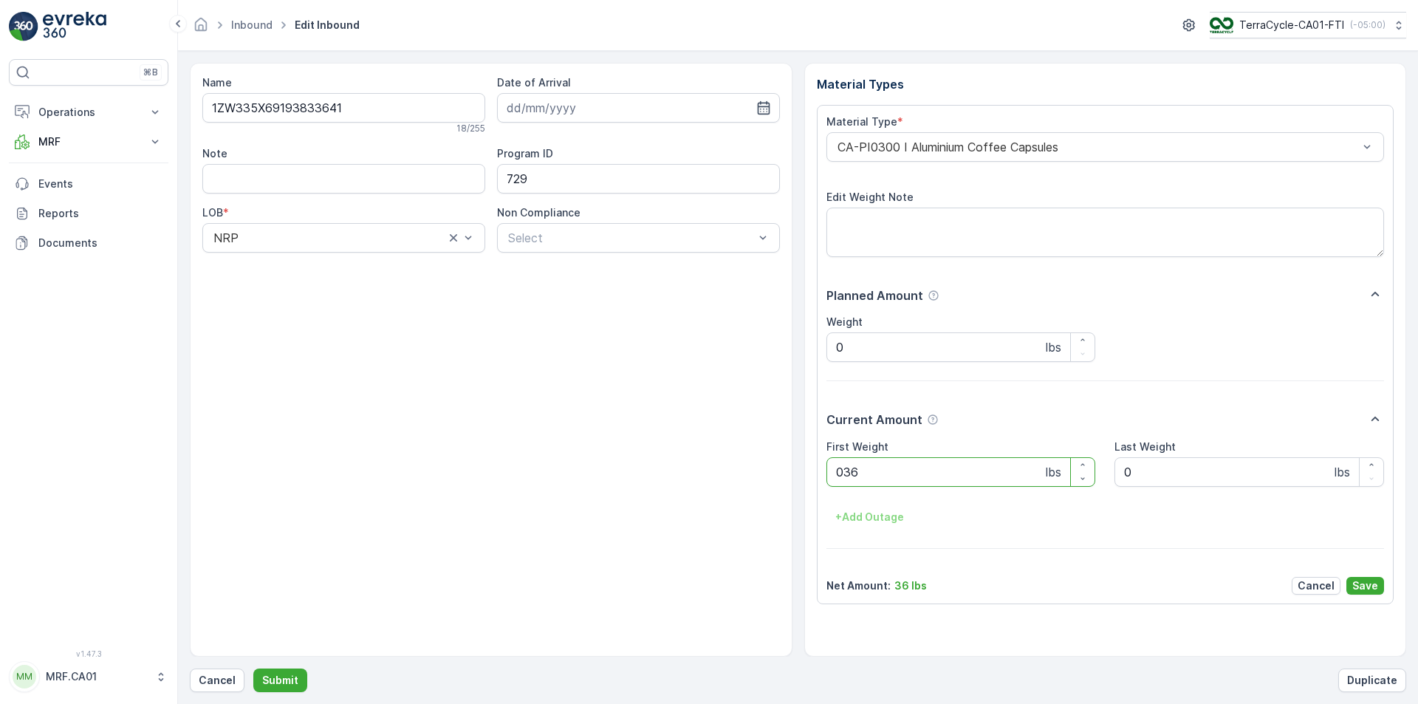
click at [253, 668] on button "Submit" at bounding box center [280, 680] width 54 height 24
type Weight "038"
click at [253, 668] on button "Submit" at bounding box center [280, 680] width 54 height 24
type Weight "039"
click at [253, 668] on button "Submit" at bounding box center [280, 680] width 54 height 24
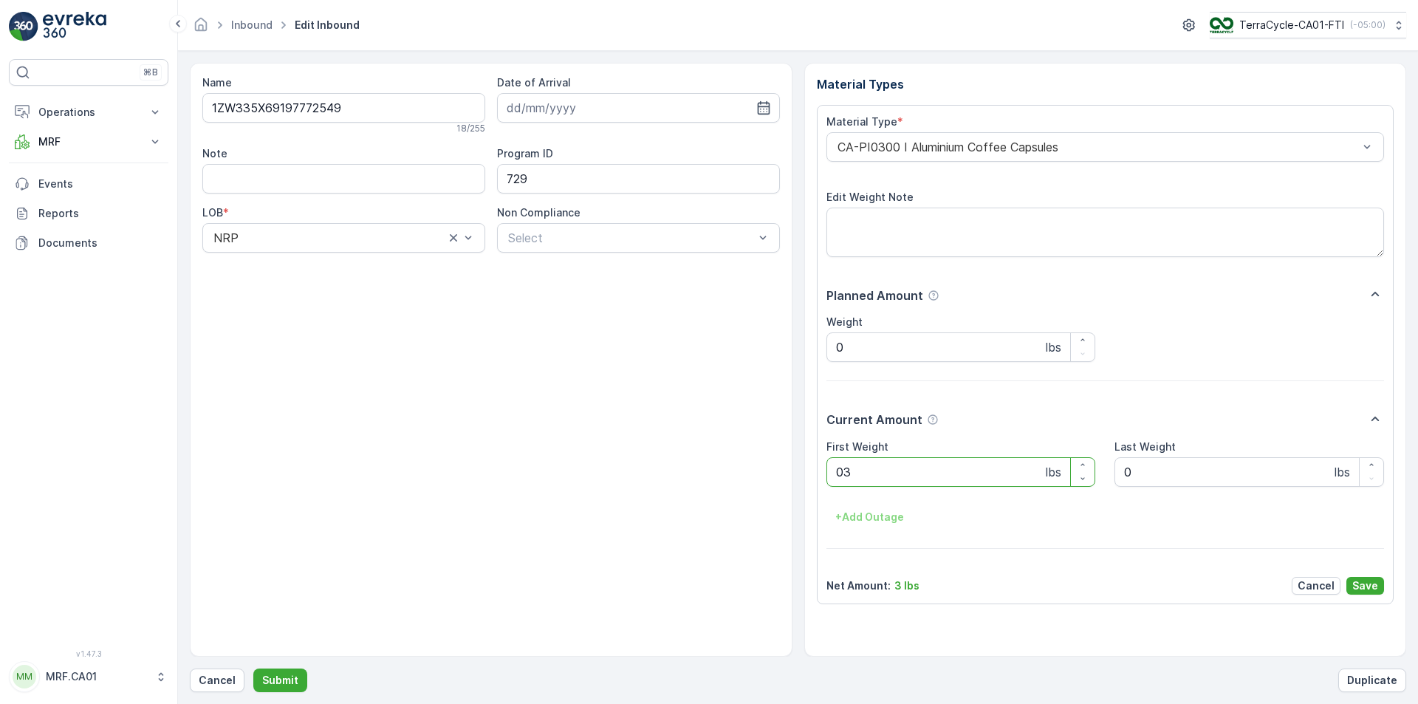
type Weight "032"
click at [253, 668] on button "Submit" at bounding box center [280, 680] width 54 height 24
type Weight "030"
click at [253, 668] on button "Submit" at bounding box center [280, 680] width 54 height 24
type Weight "024"
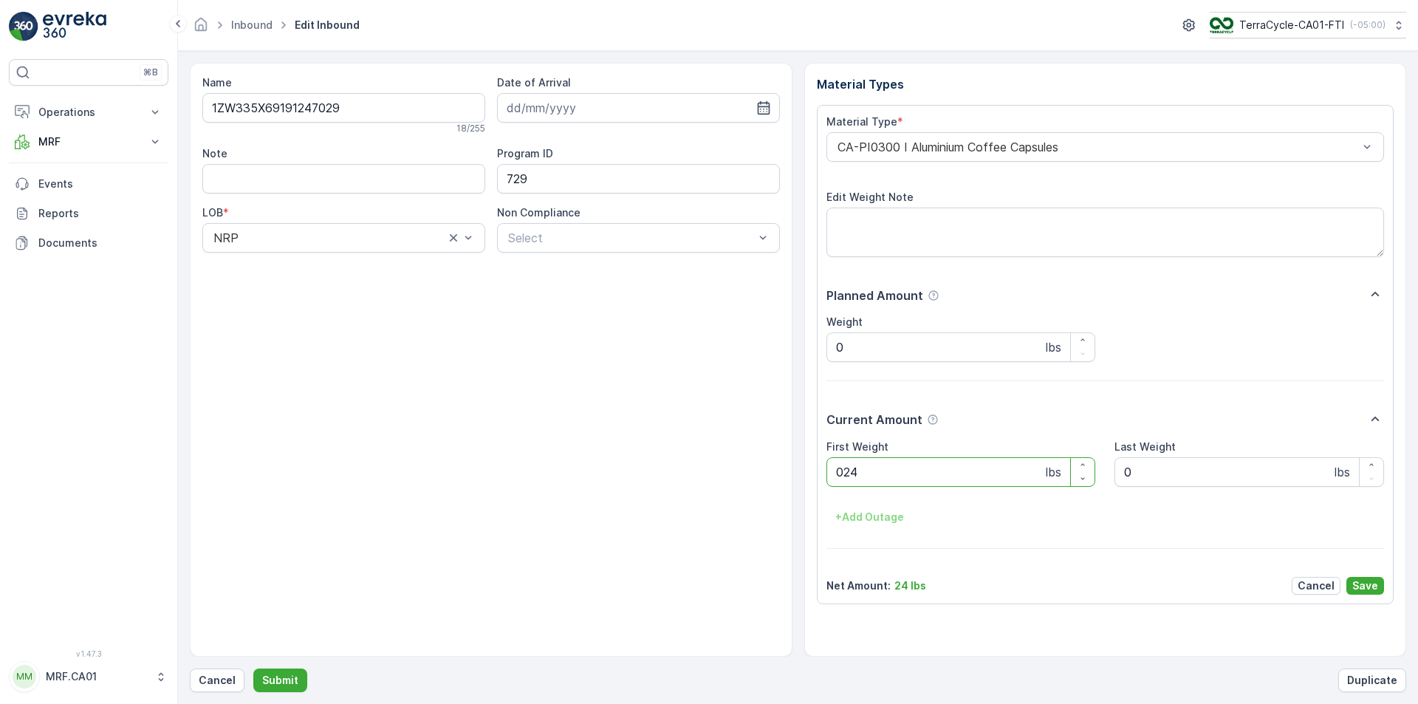
click at [253, 668] on button "Submit" at bounding box center [280, 680] width 54 height 24
type Weight "030"
click at [253, 668] on button "Submit" at bounding box center [280, 680] width 54 height 24
type Weight "033"
click at [253, 668] on button "Submit" at bounding box center [280, 680] width 54 height 24
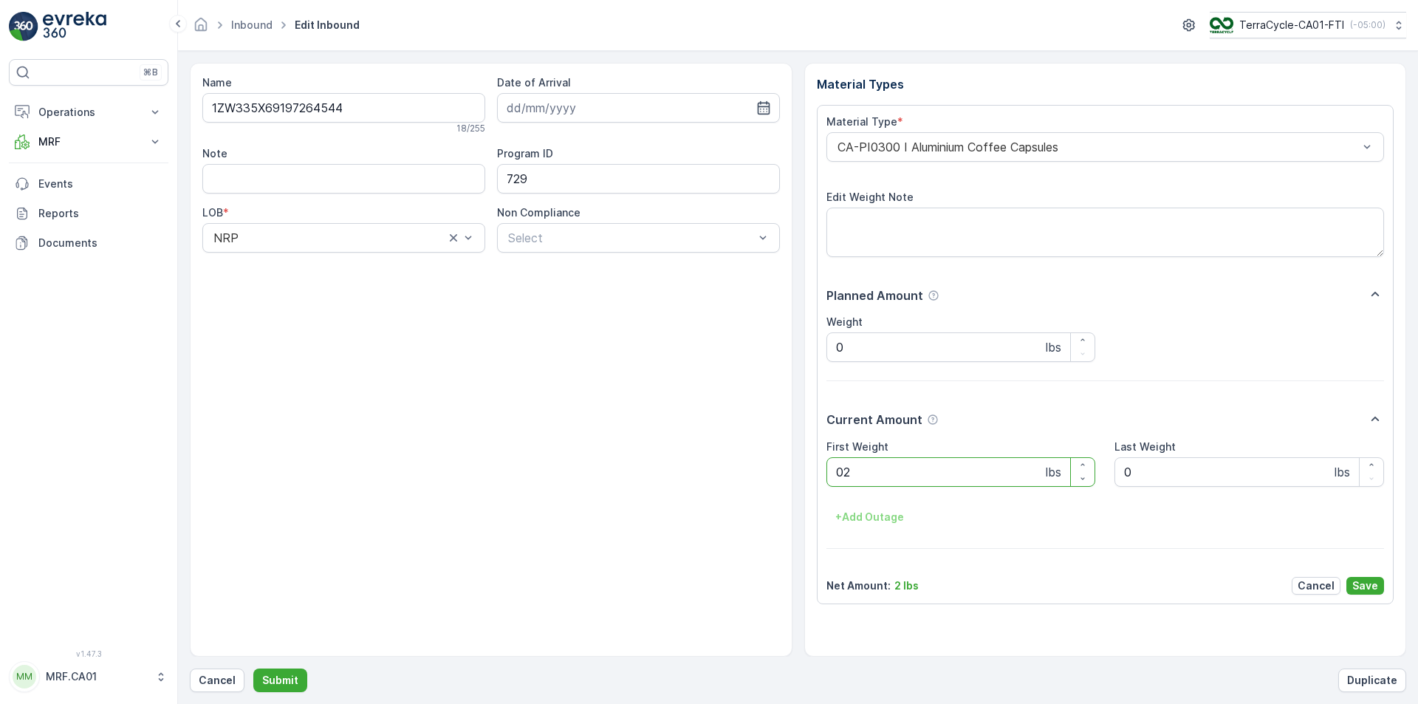
type Weight "027"
click at [253, 668] on button "Submit" at bounding box center [280, 680] width 54 height 24
type Weight "011"
click at [253, 668] on button "Submit" at bounding box center [280, 680] width 54 height 24
type Weight "036"
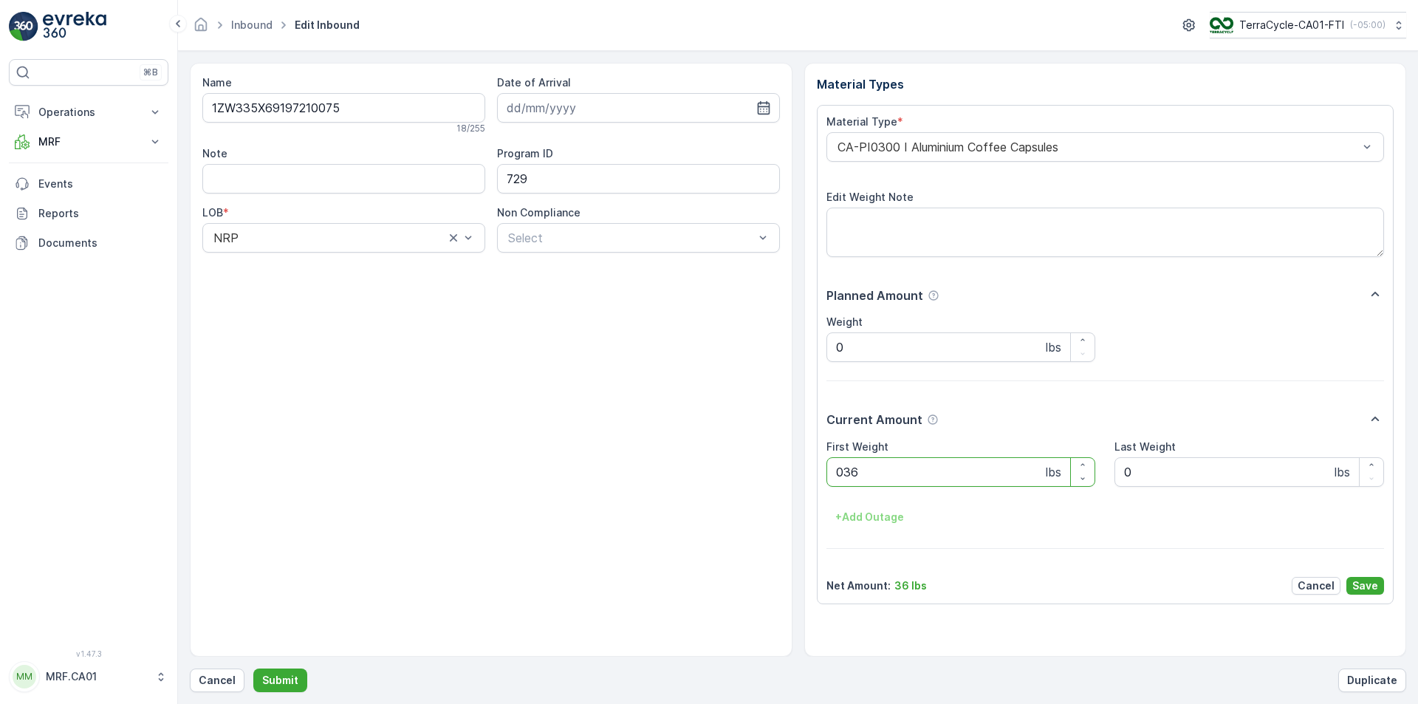
click at [253, 668] on button "Submit" at bounding box center [280, 680] width 54 height 24
type Weight "042"
click at [253, 668] on button "Submit" at bounding box center [280, 680] width 54 height 24
type Weight "025"
click at [253, 668] on button "Submit" at bounding box center [280, 680] width 54 height 24
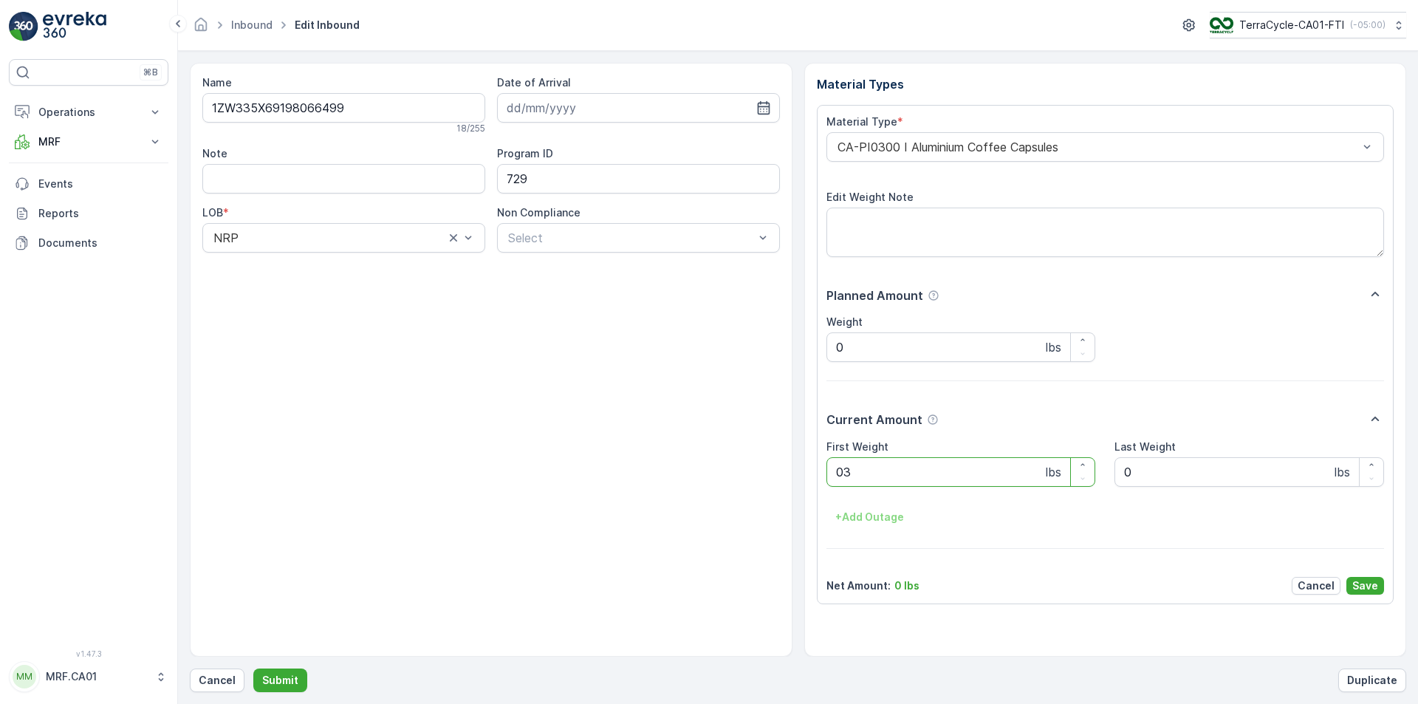
type Weight "035"
click at [253, 668] on button "Submit" at bounding box center [280, 680] width 54 height 24
type Weight "037"
click at [253, 668] on button "Submit" at bounding box center [280, 680] width 54 height 24
type Weight "036"
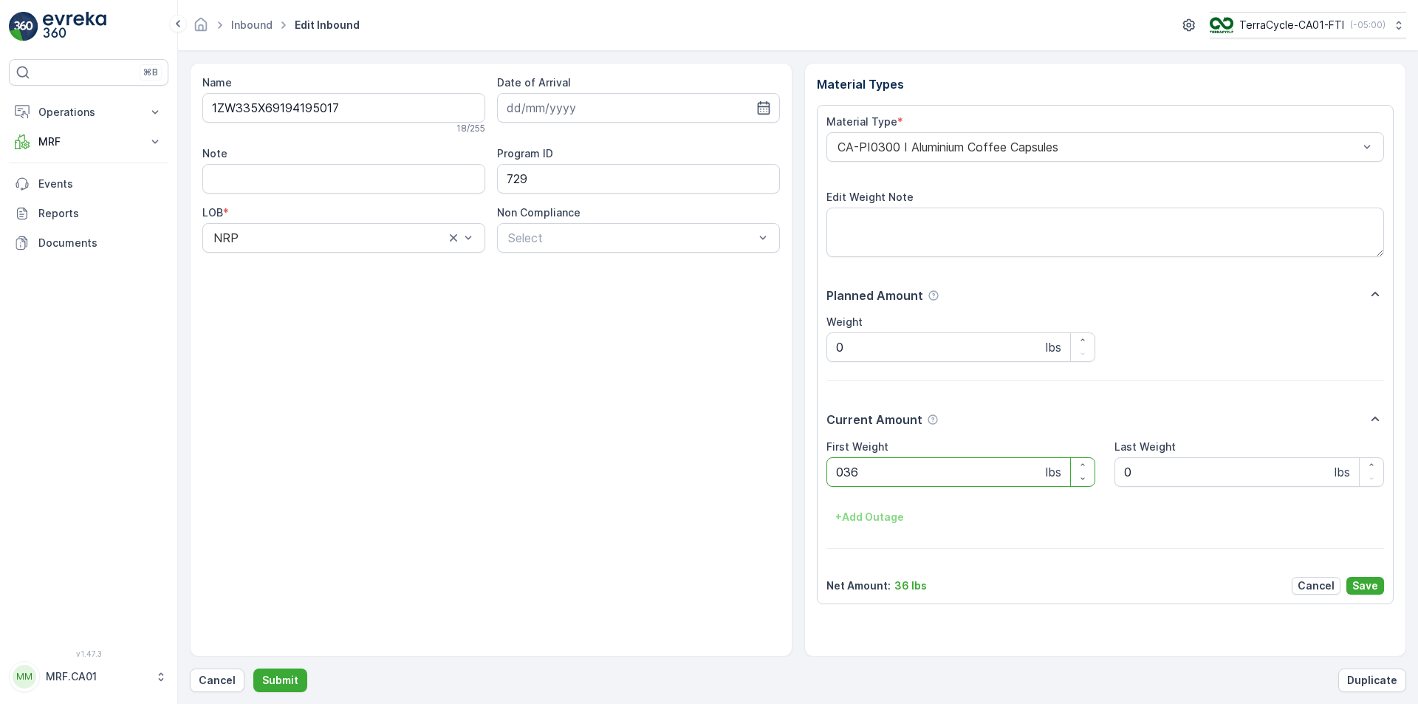
click at [253, 668] on button "Submit" at bounding box center [280, 680] width 54 height 24
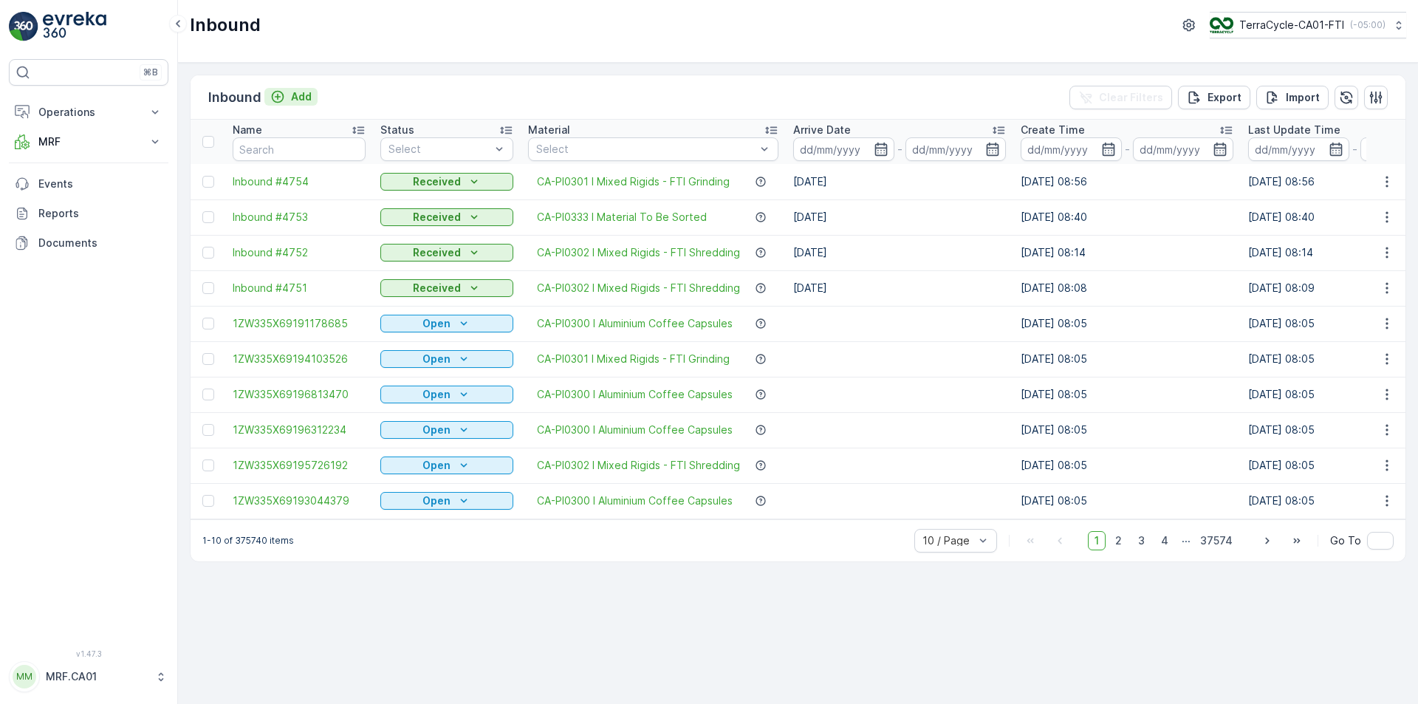
click at [299, 89] on p "Add" at bounding box center [301, 96] width 21 height 15
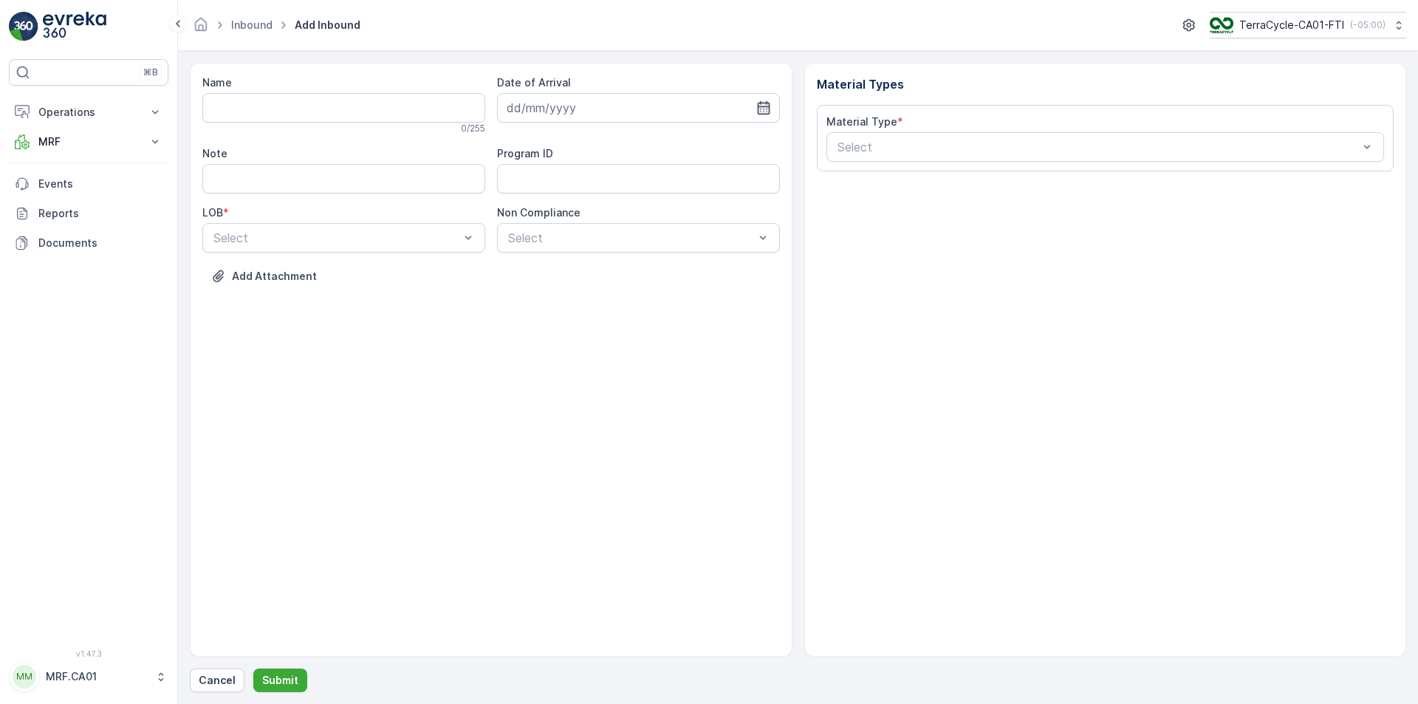
click at [760, 113] on icon "button" at bounding box center [763, 107] width 15 height 15
click at [581, 260] on div "12" at bounding box center [575, 261] width 24 height 24
type input "[DATE]"
click at [425, 234] on div at bounding box center [336, 237] width 249 height 13
click at [404, 272] on div "NRP" at bounding box center [343, 273] width 265 height 13
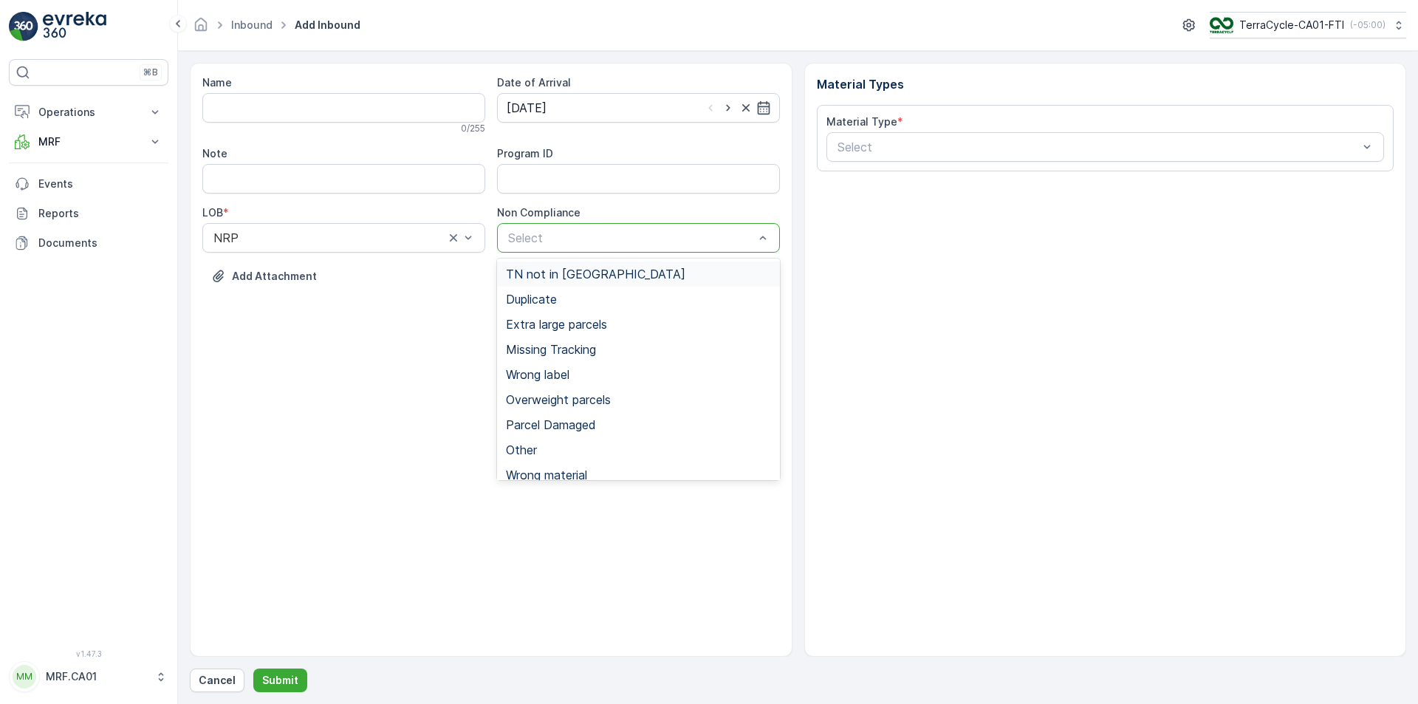
click at [549, 277] on span "TN not in [GEOGRAPHIC_DATA]" at bounding box center [595, 273] width 179 height 13
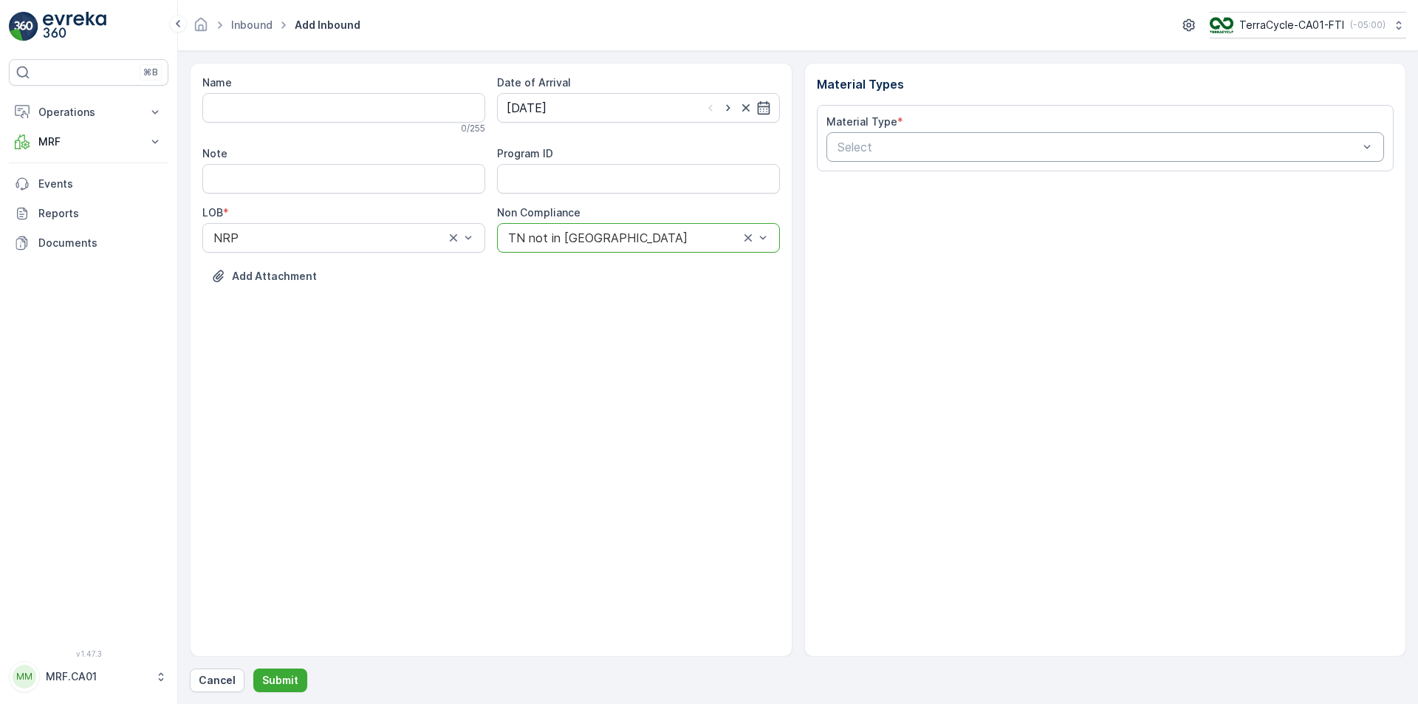
click at [897, 143] on div at bounding box center [1098, 146] width 524 height 13
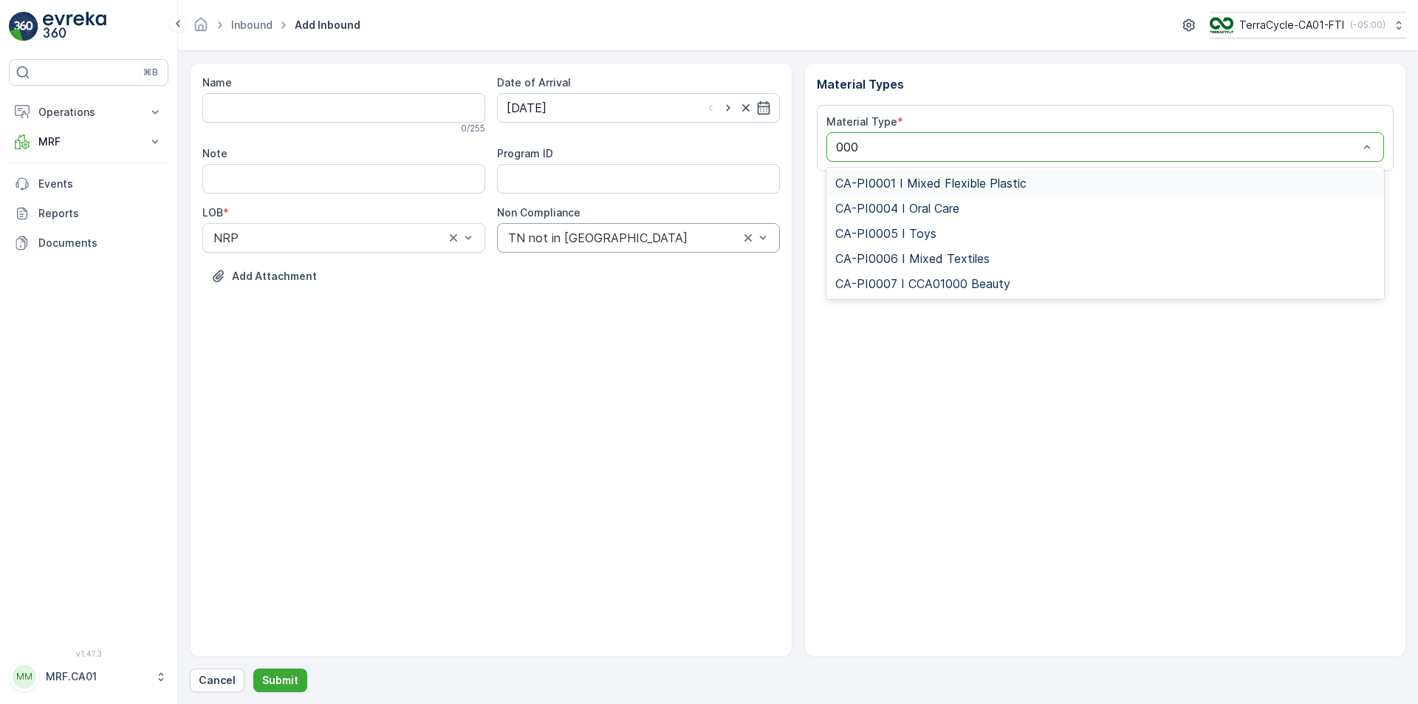
type input "0001"
click at [993, 191] on div "CA-PI0001 I Mixed Flexible Plastic" at bounding box center [1105, 183] width 558 height 25
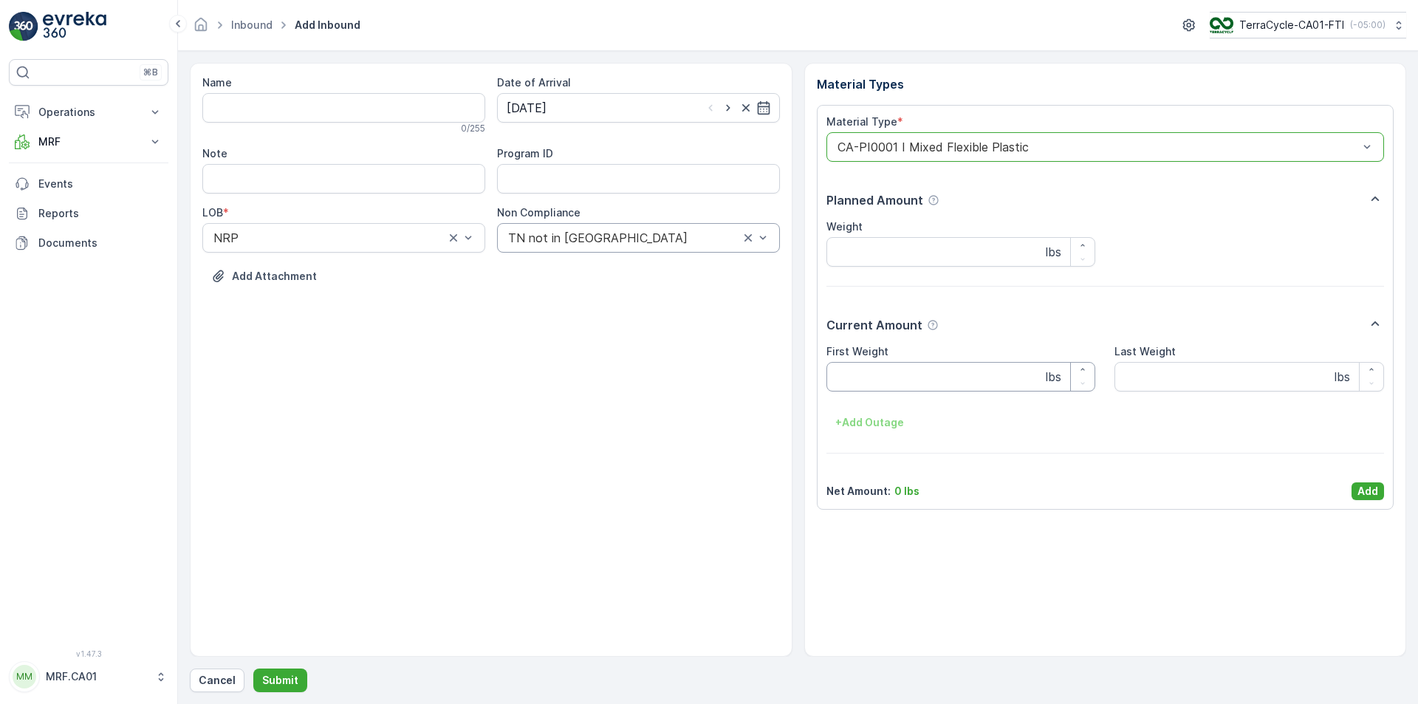
click at [901, 357] on div "First Weight lbs" at bounding box center [961, 367] width 270 height 47
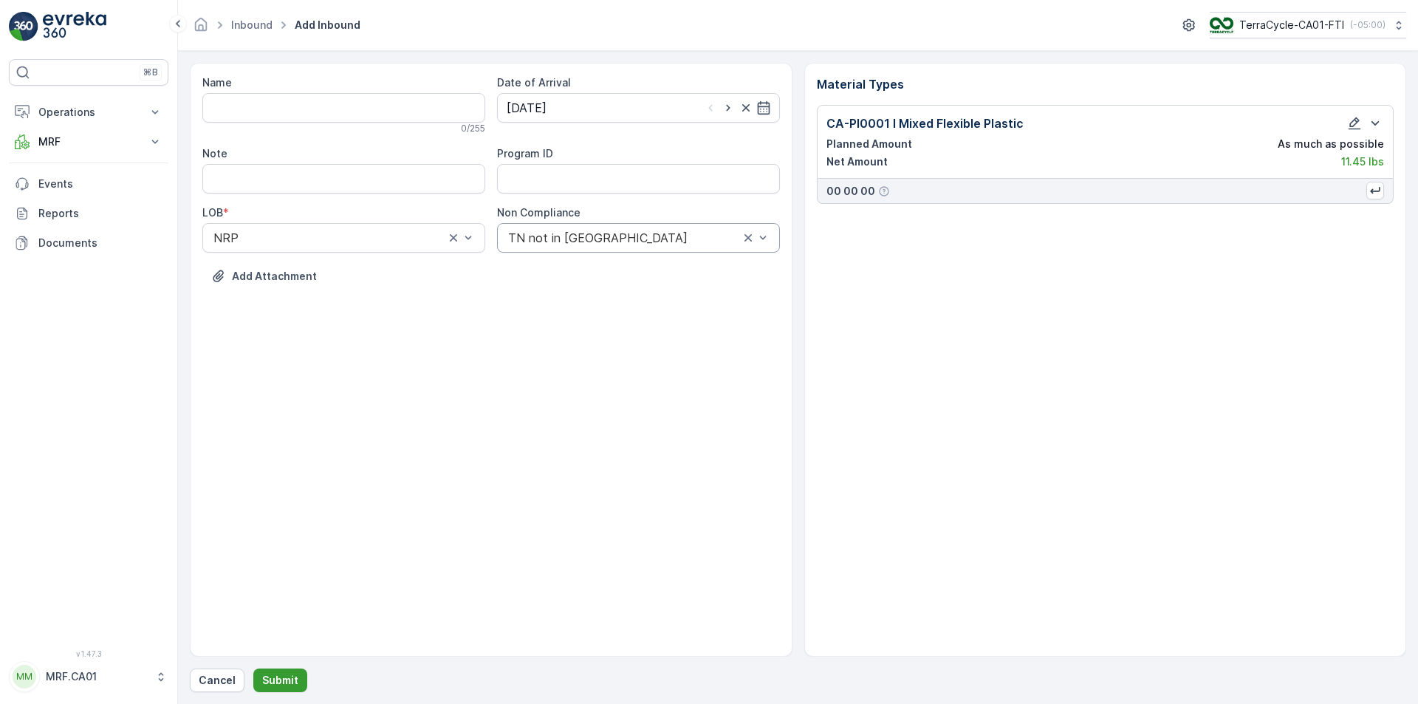
click at [292, 674] on p "Submit" at bounding box center [280, 680] width 36 height 15
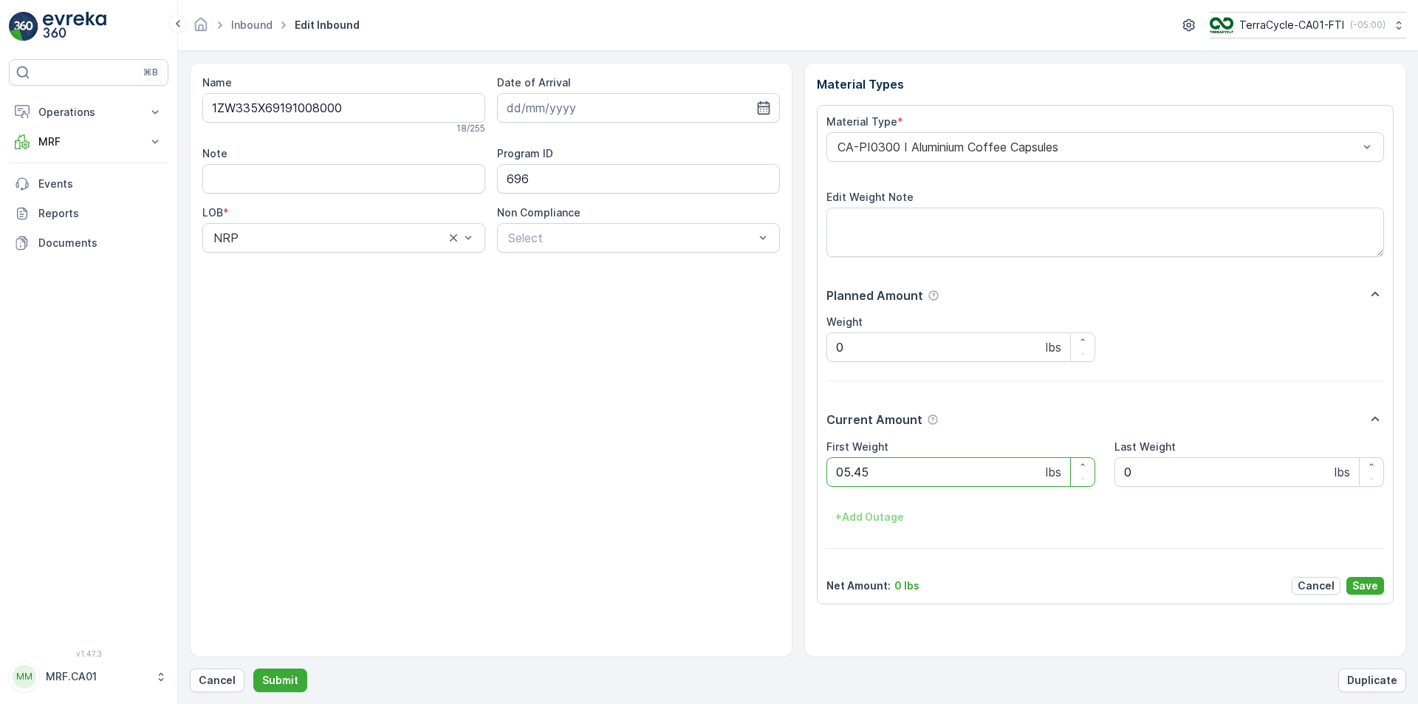
click at [253, 668] on button "Submit" at bounding box center [280, 680] width 54 height 24
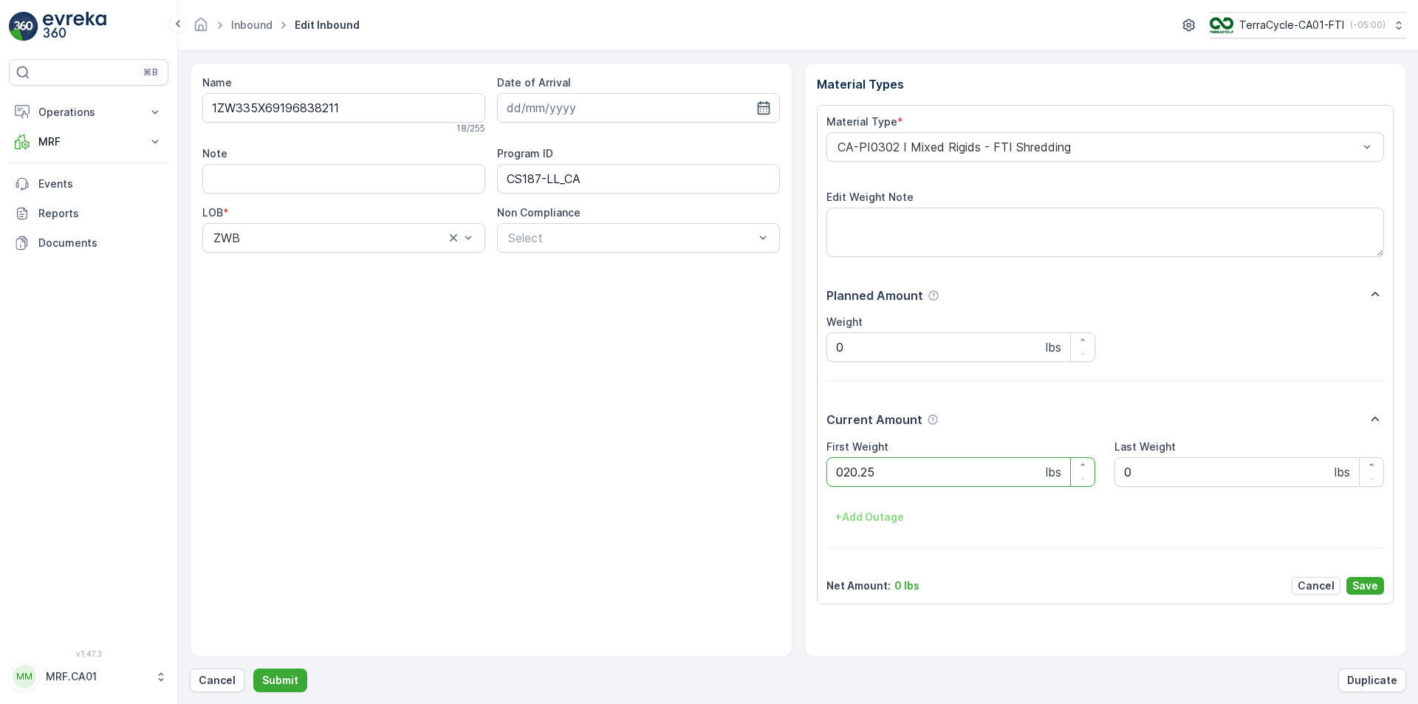
click at [253, 668] on button "Submit" at bounding box center [280, 680] width 54 height 24
type Weight "032"
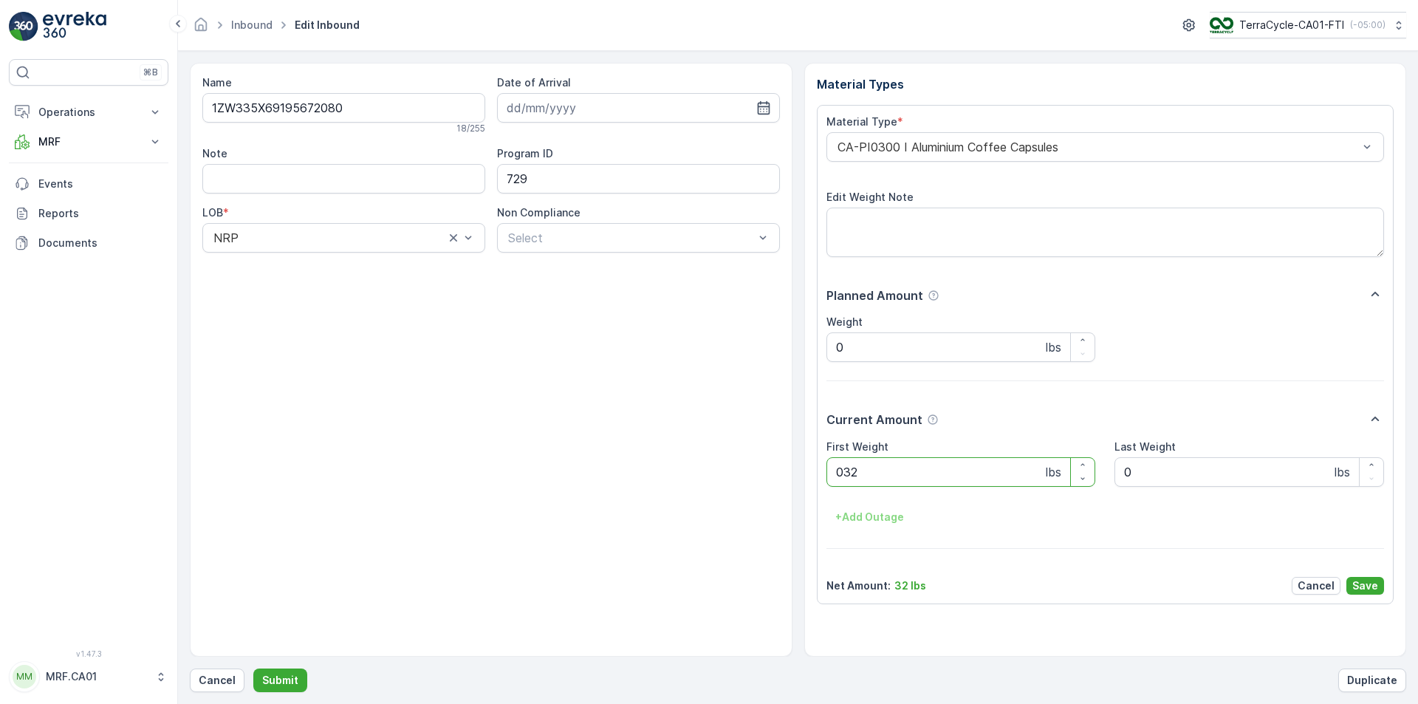
click at [253, 668] on button "Submit" at bounding box center [280, 680] width 54 height 24
type Weight "0101"
click at [617, 241] on div at bounding box center [631, 237] width 249 height 13
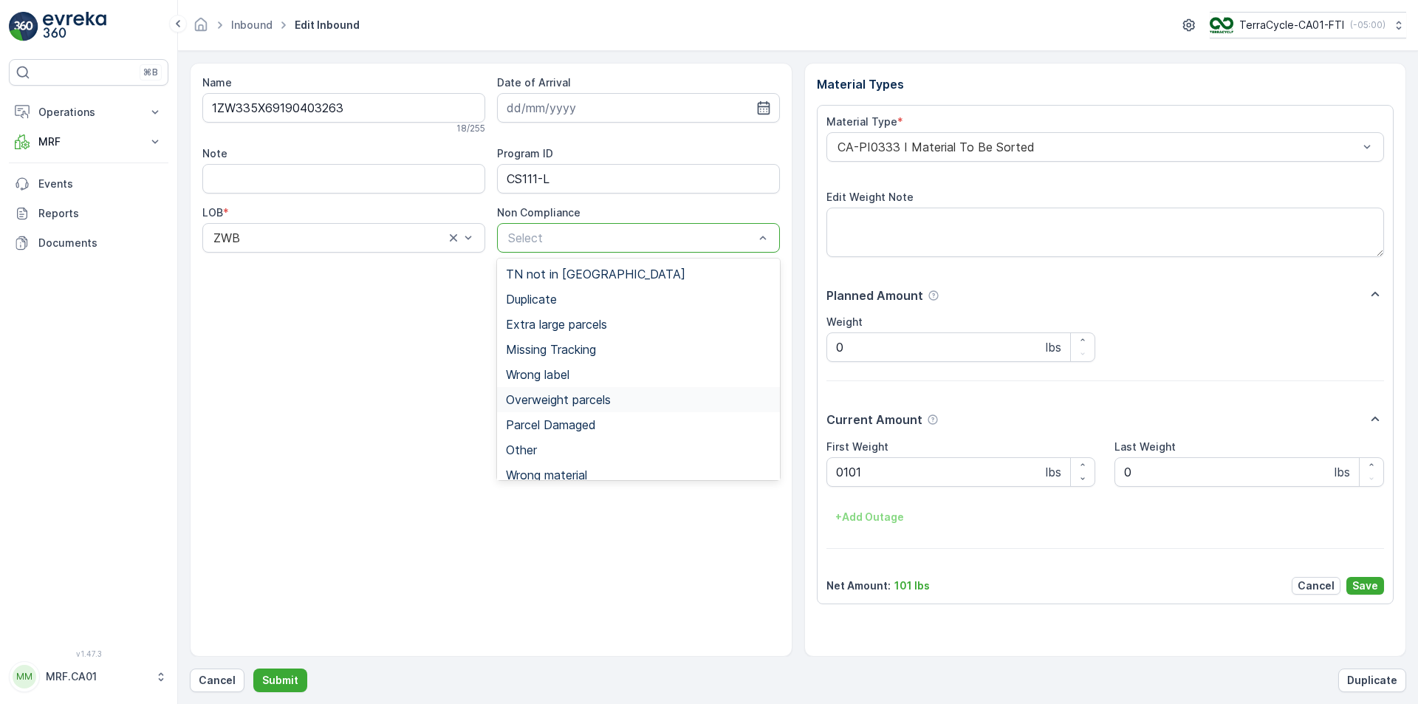
click at [577, 396] on span "Overweight parcels" at bounding box center [558, 399] width 105 height 13
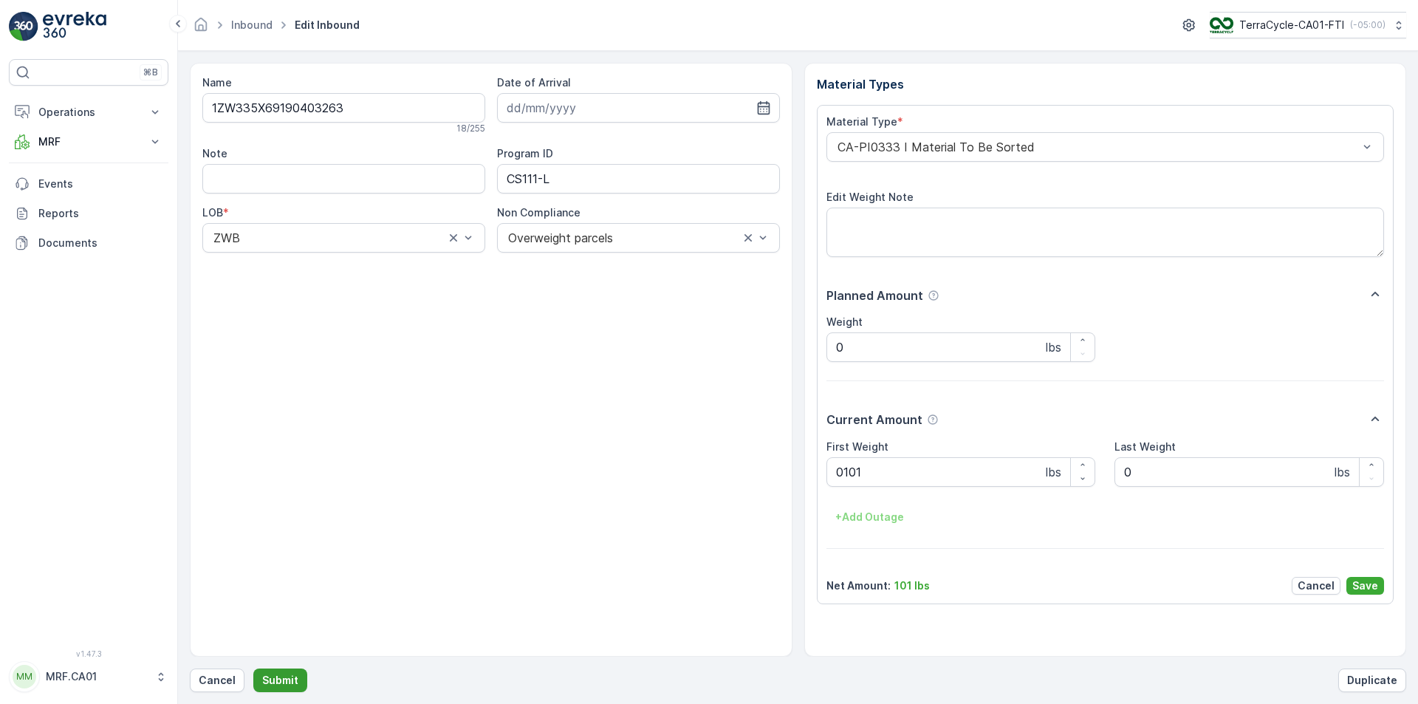
click at [273, 673] on p "Submit" at bounding box center [280, 680] width 36 height 15
click at [974, 222] on textarea "Edit Weight Note" at bounding box center [1105, 232] width 558 height 49
type textarea "OVERWEIGHT"
click at [1365, 581] on p "Save" at bounding box center [1365, 585] width 26 height 15
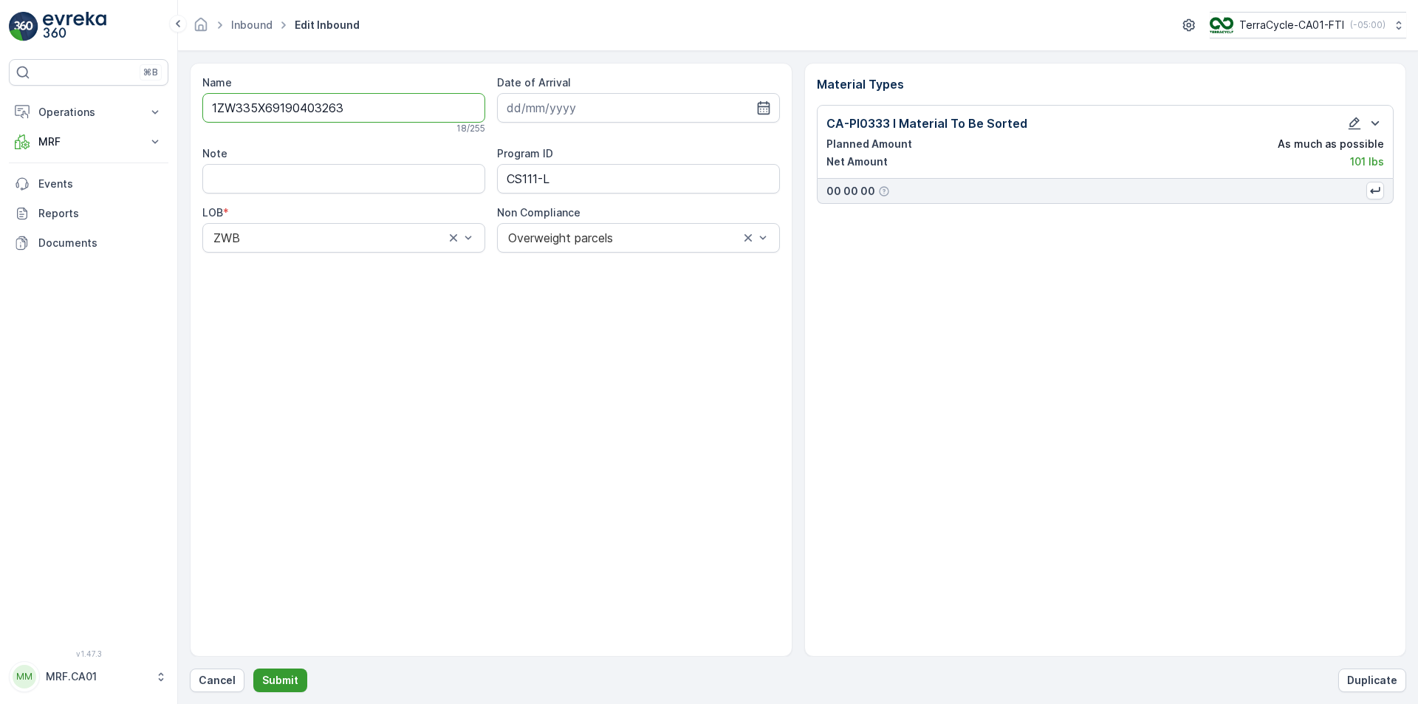
click at [275, 676] on p "Submit" at bounding box center [280, 680] width 36 height 15
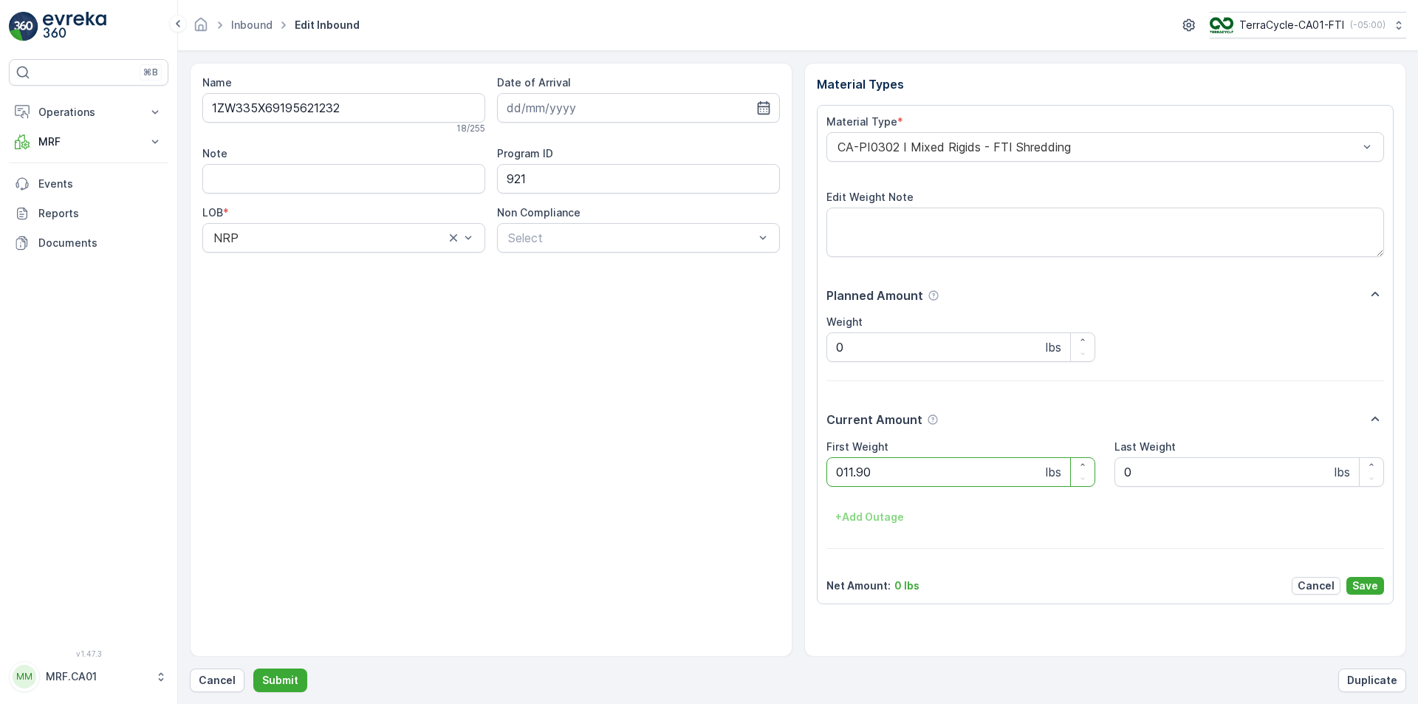
click at [253, 668] on button "Submit" at bounding box center [280, 680] width 54 height 24
click at [930, 133] on div "CA-PI0004 I Oral Care" at bounding box center [1105, 147] width 558 height 30
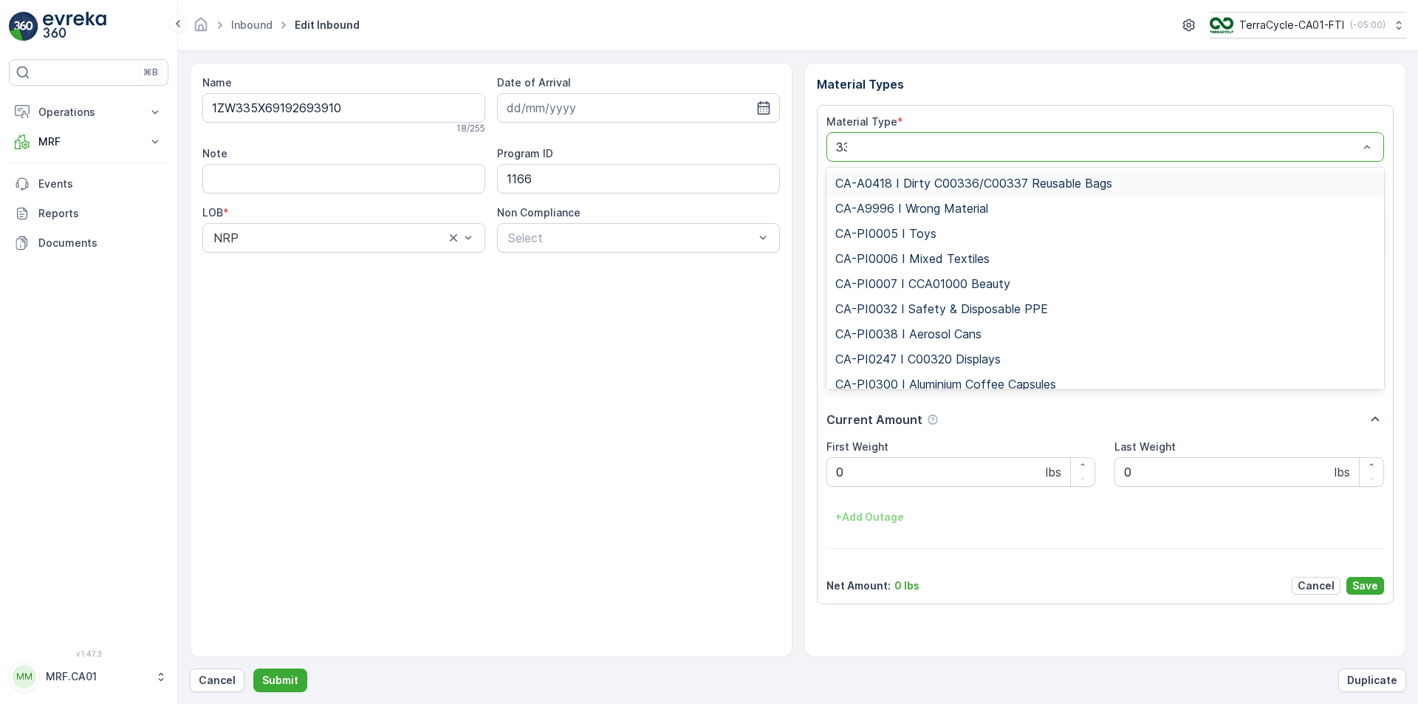
type input "333"
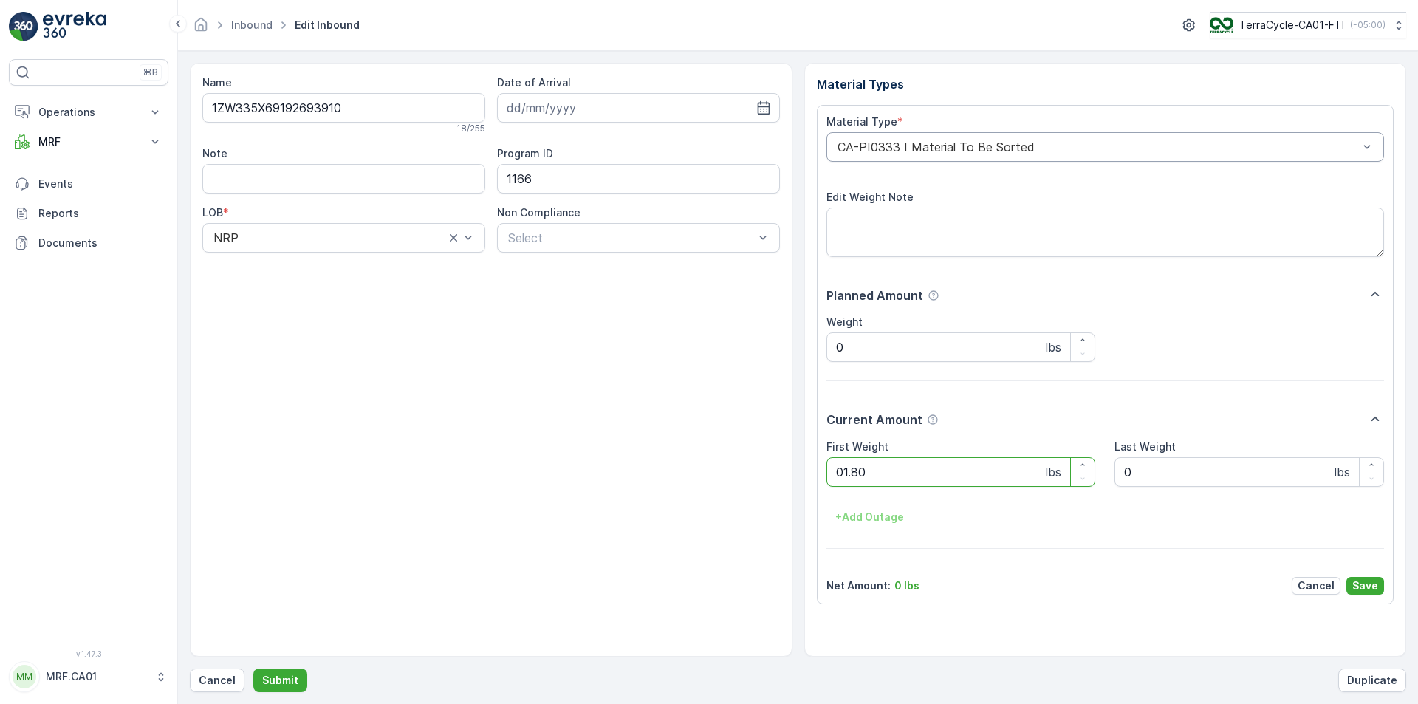
click at [253, 668] on button "Submit" at bounding box center [280, 680] width 54 height 24
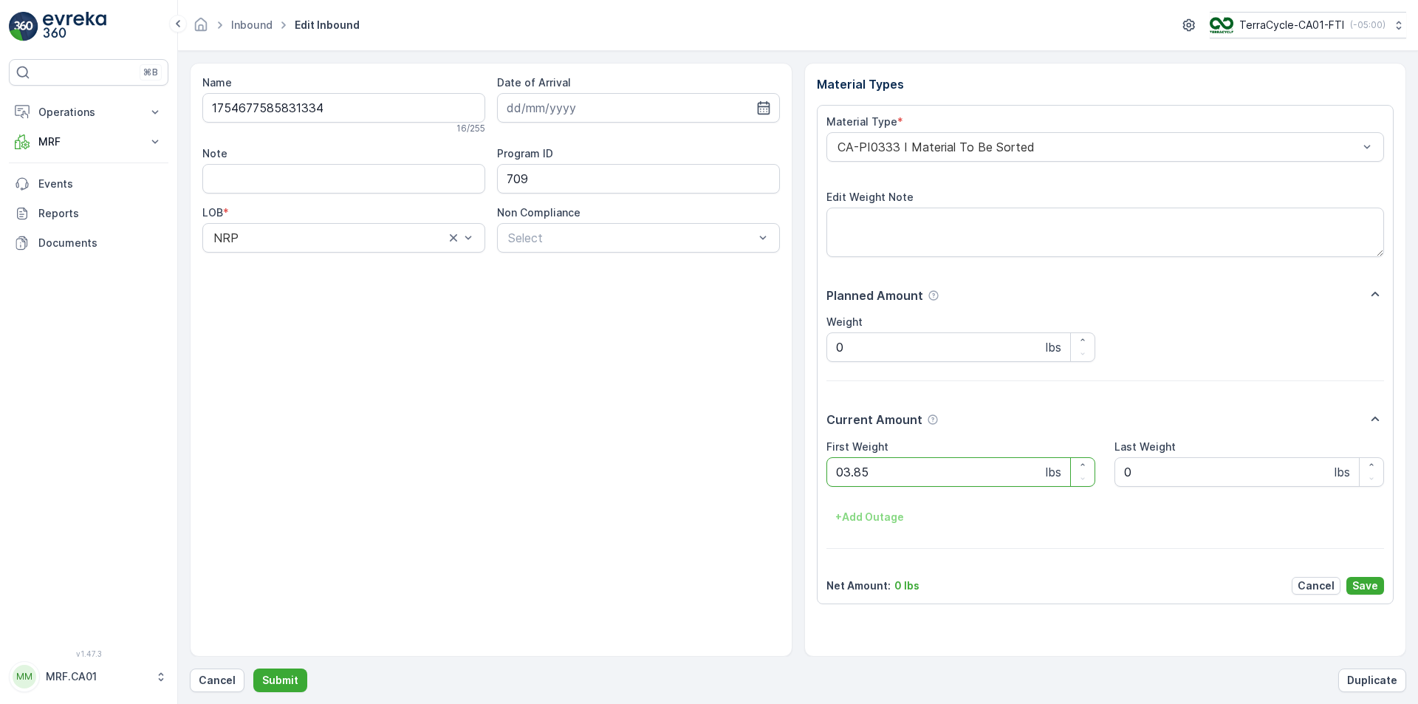
click at [253, 668] on button "Submit" at bounding box center [280, 680] width 54 height 24
click at [930, 133] on div "CA-PI0045 I Mixed Razors" at bounding box center [1105, 147] width 558 height 30
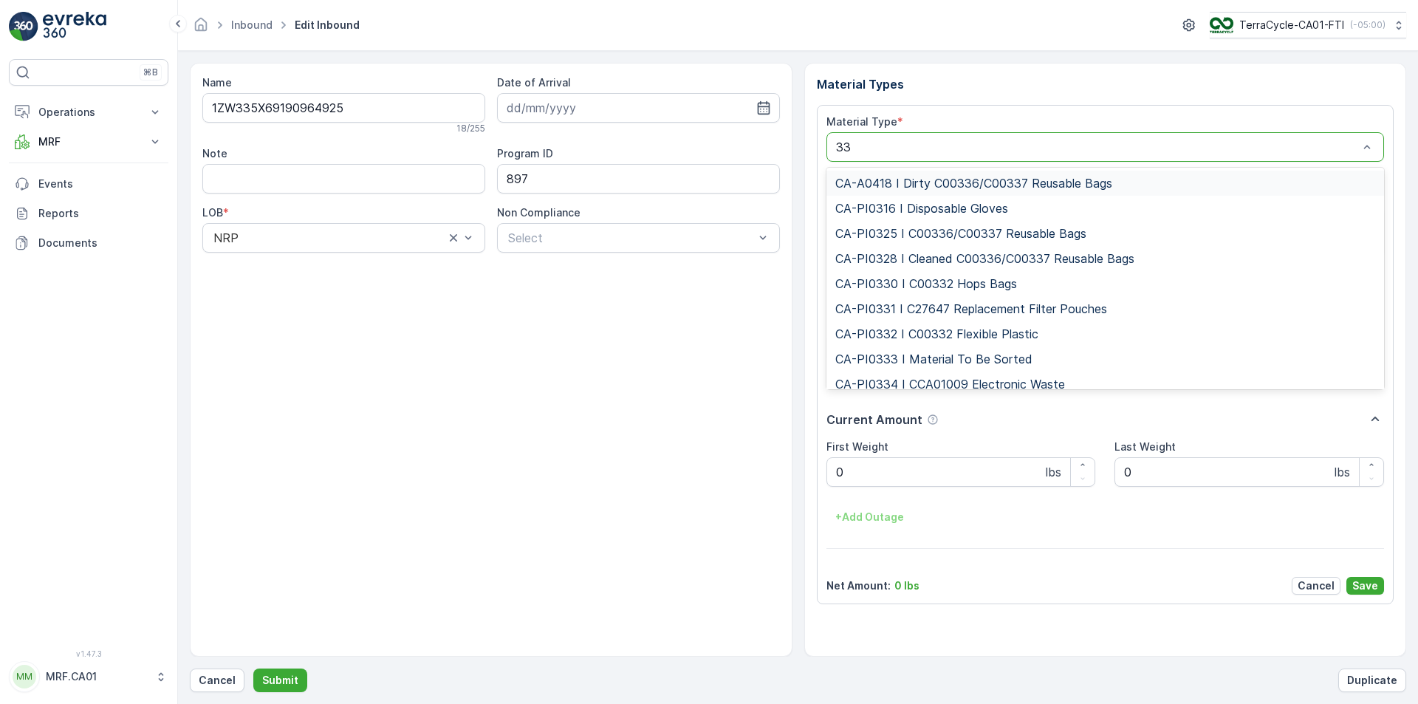
type input "333"
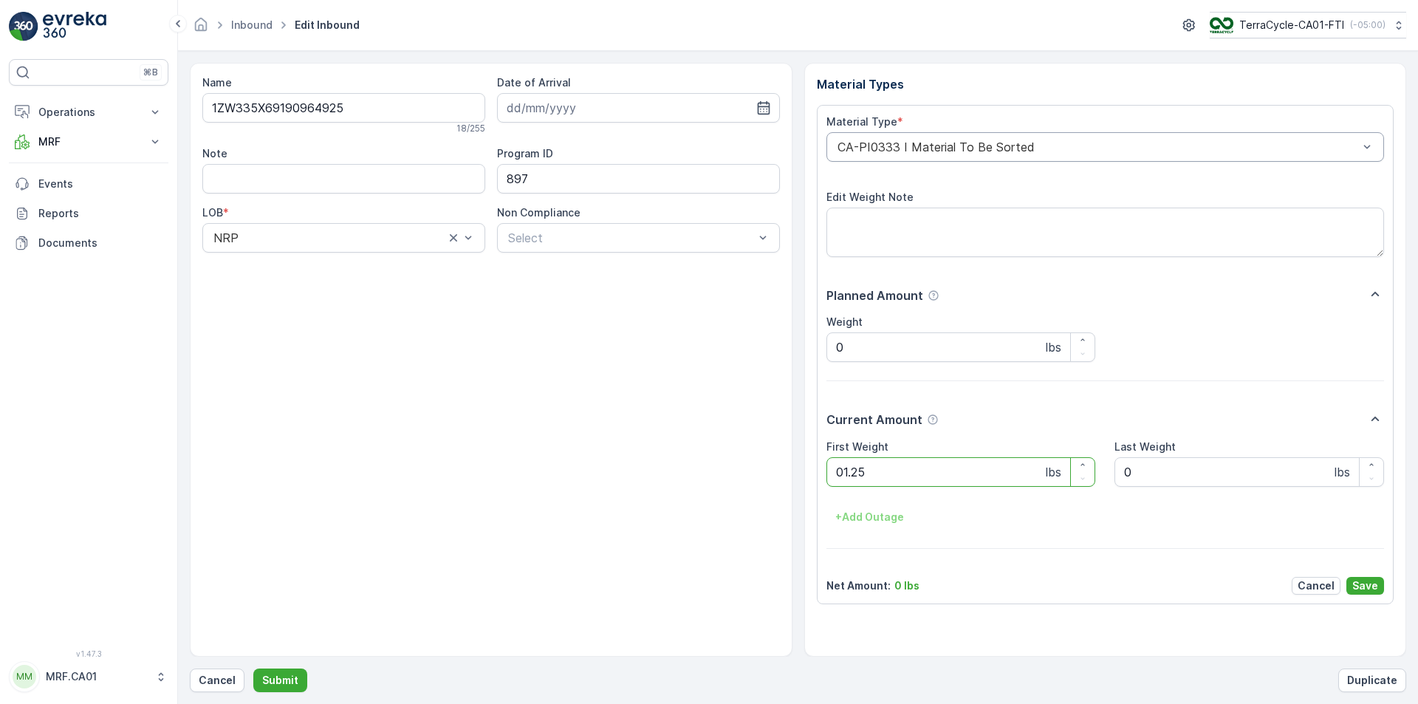
click at [253, 668] on button "Submit" at bounding box center [280, 680] width 54 height 24
click at [942, 143] on div at bounding box center [1098, 146] width 524 height 13
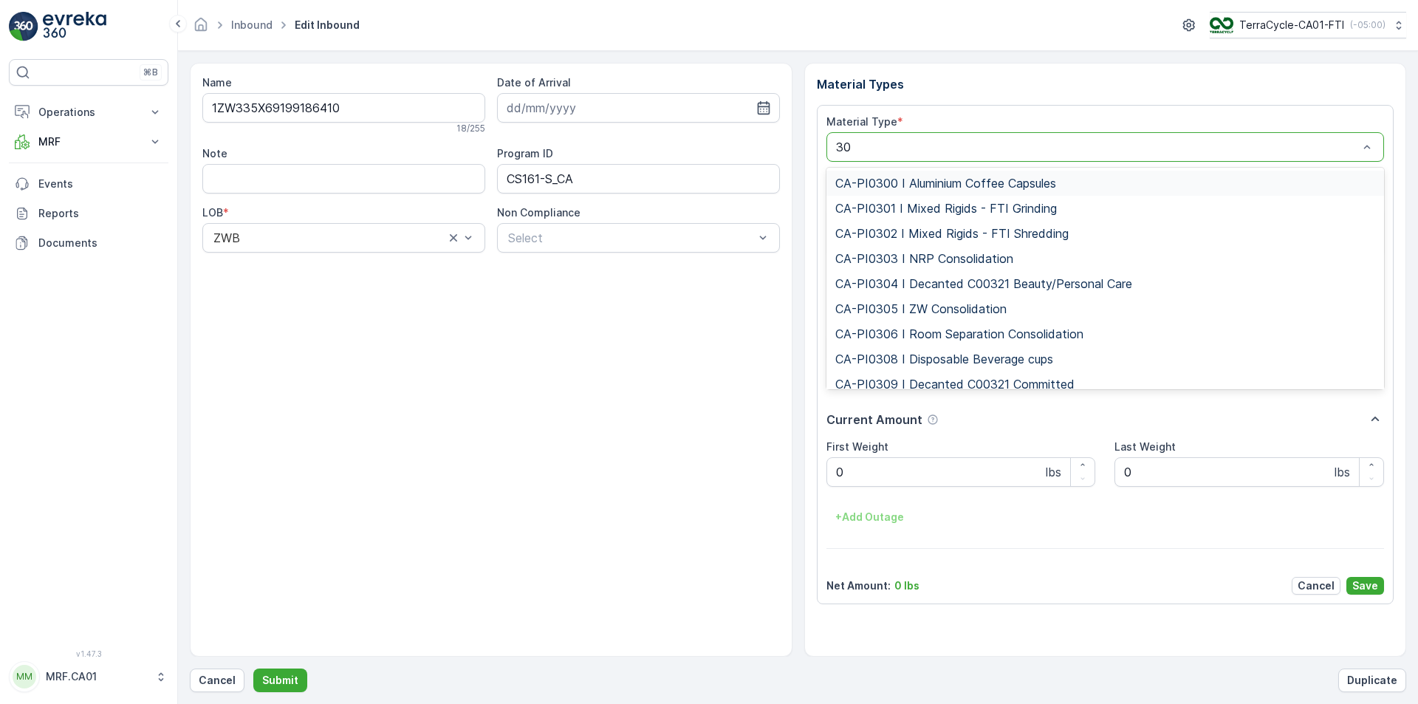
type input "301"
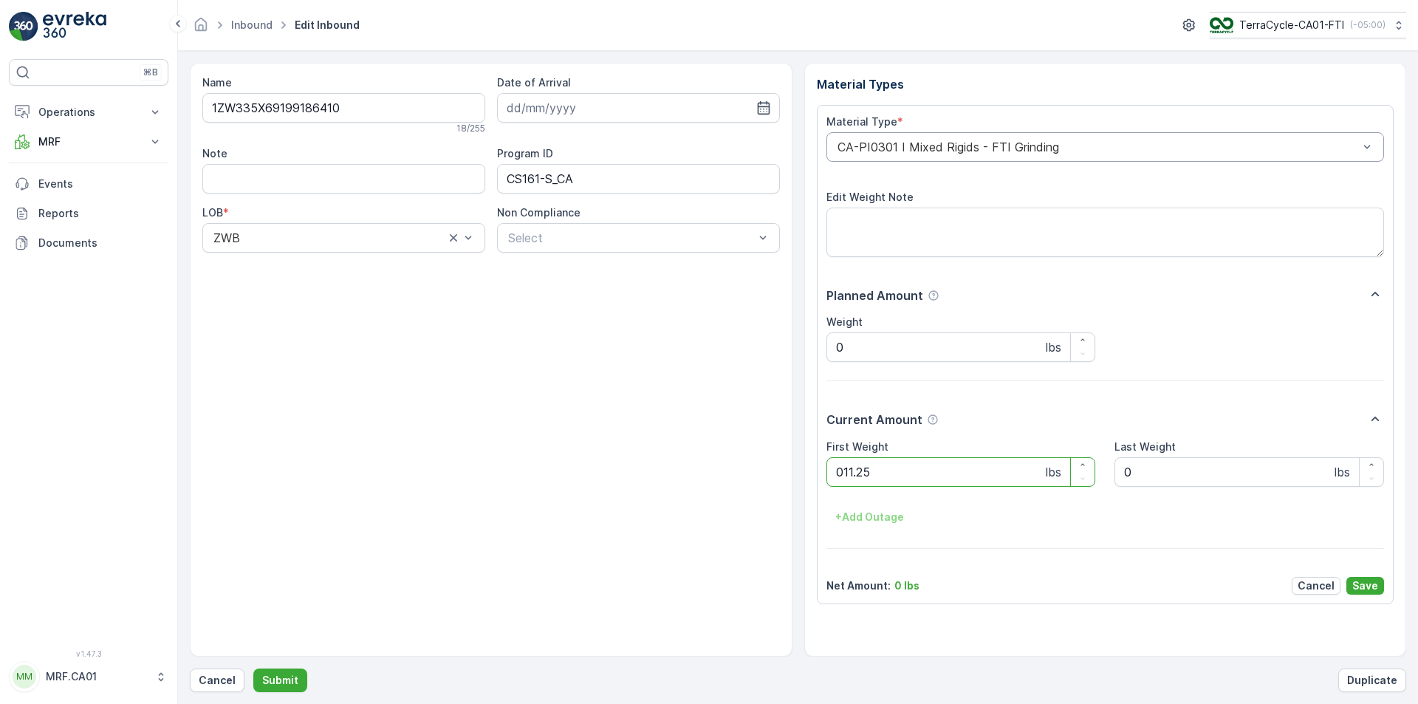
click at [253, 668] on button "Submit" at bounding box center [280, 680] width 54 height 24
type Weight "060"
click at [253, 668] on button "Submit" at bounding box center [280, 680] width 54 height 24
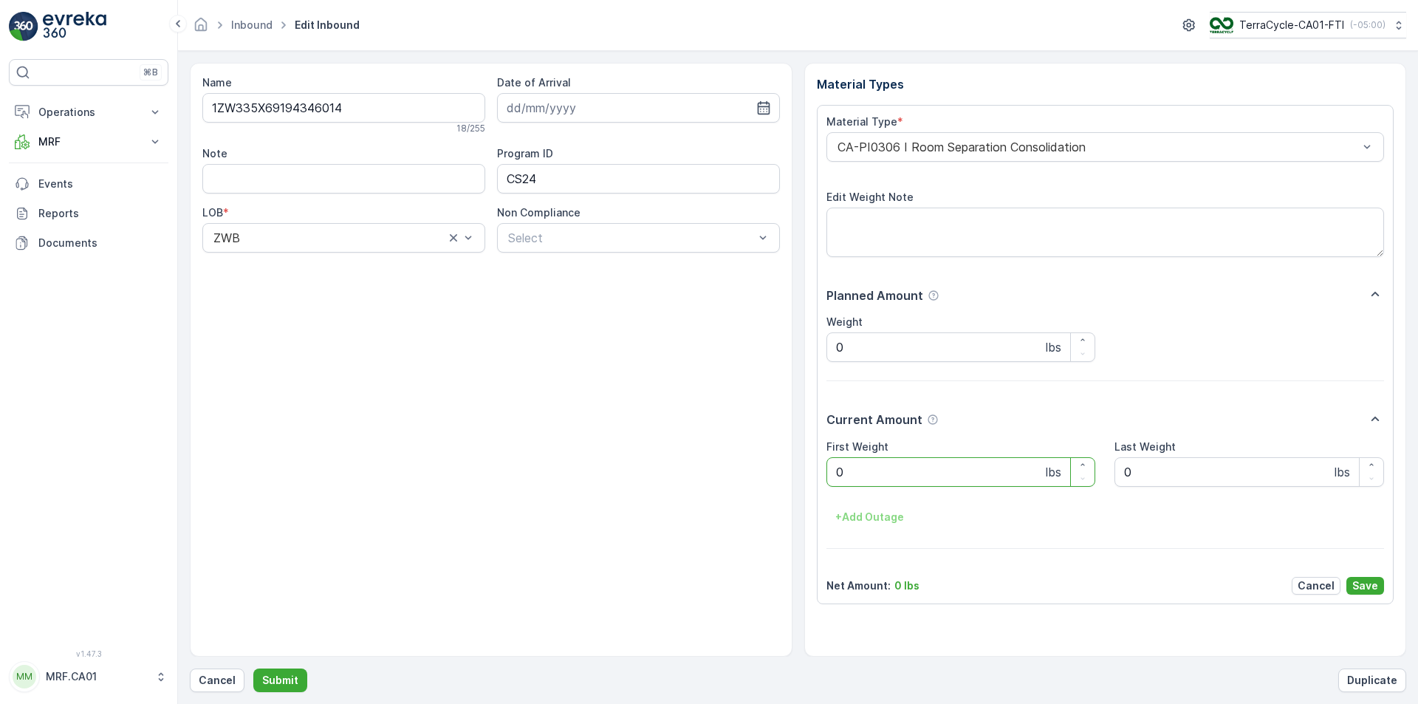
click at [943, 145] on div at bounding box center [1098, 146] width 524 height 13
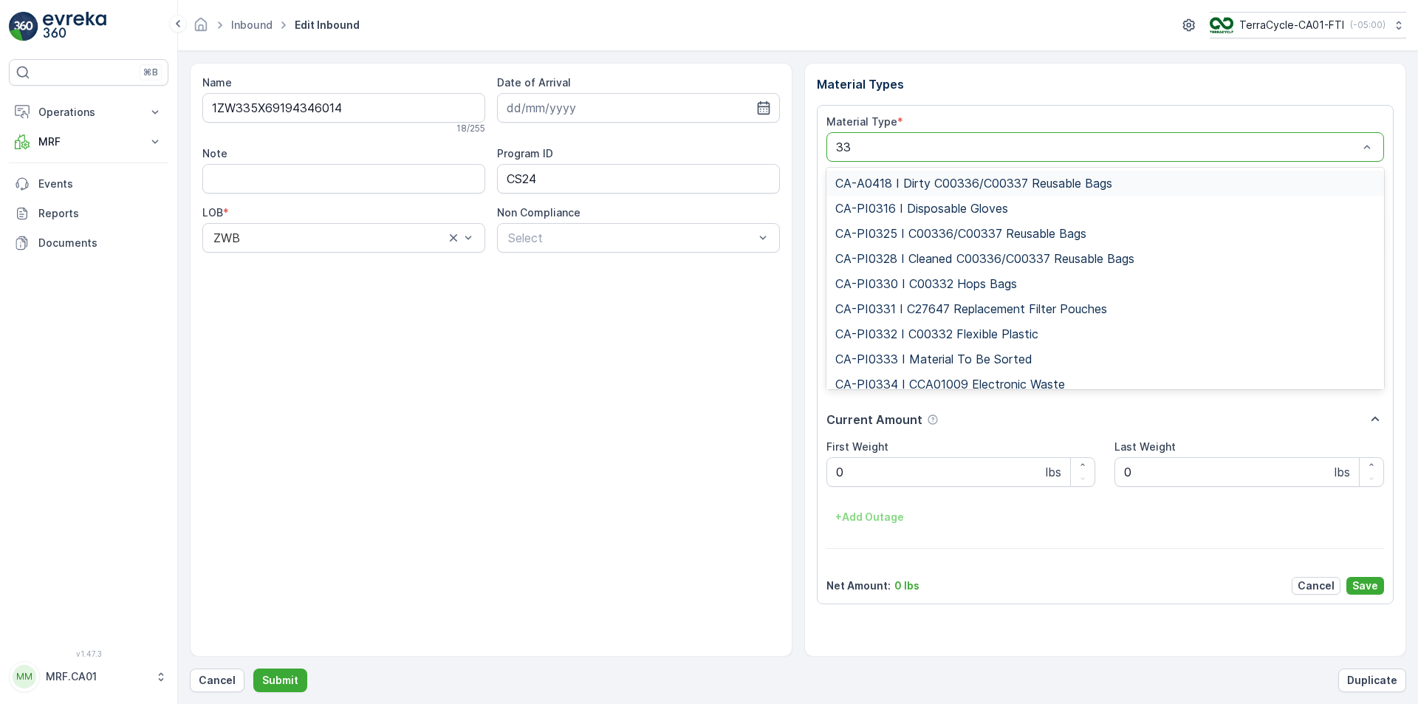
type input "333"
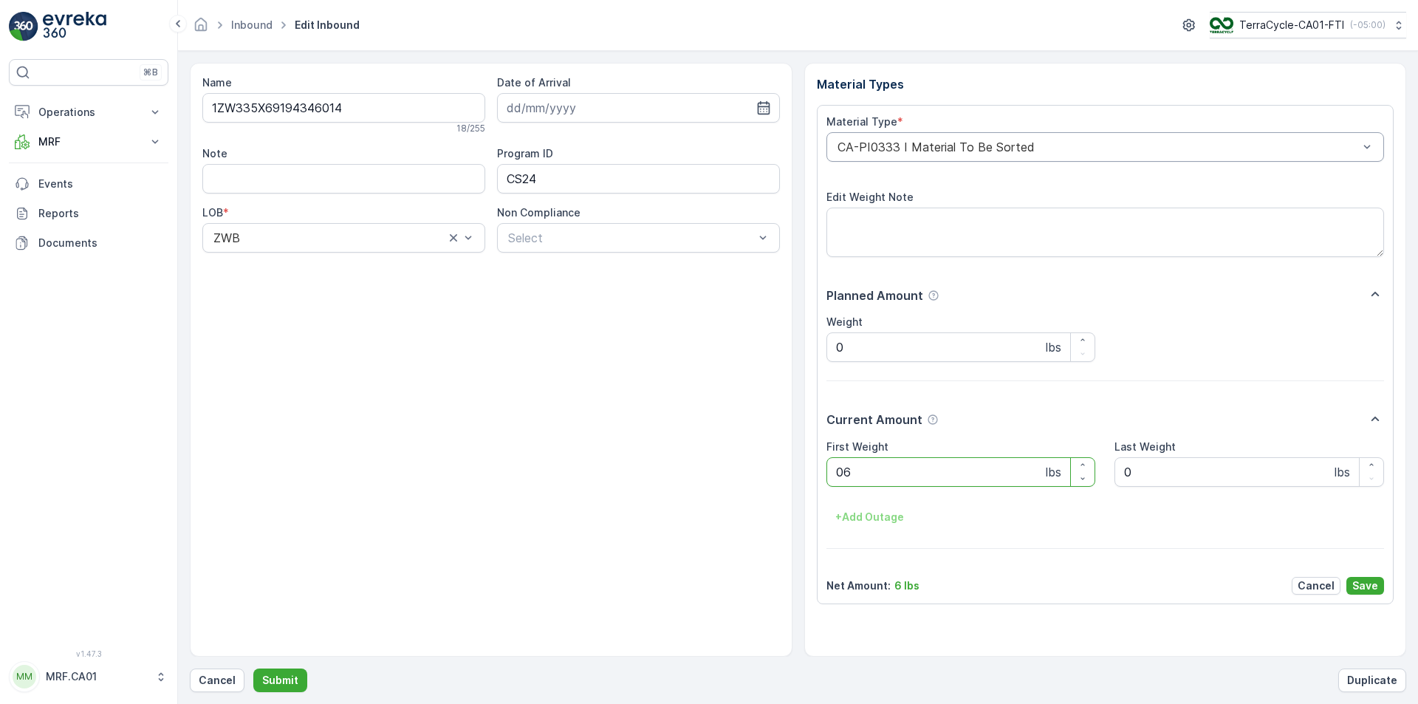
type Weight "060"
click at [253, 668] on button "Submit" at bounding box center [280, 680] width 54 height 24
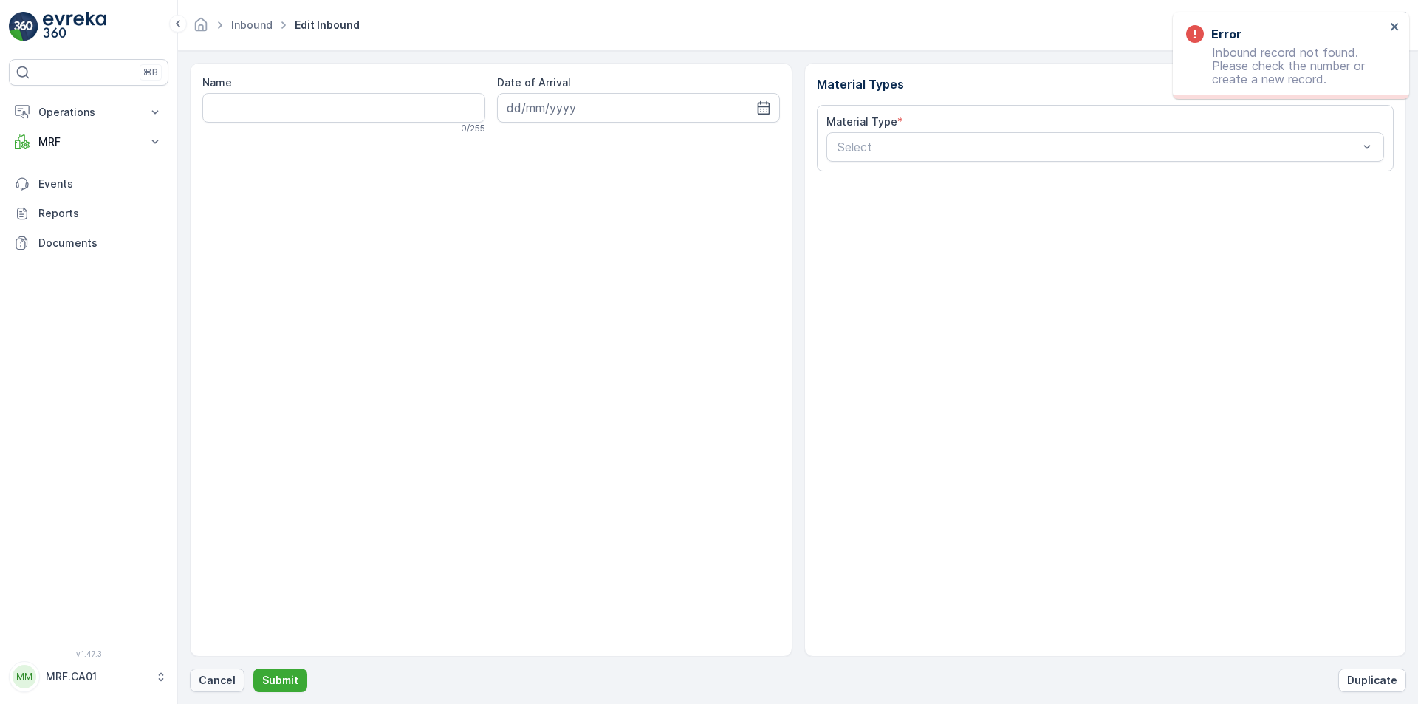
click at [233, 679] on p "Cancel" at bounding box center [217, 680] width 37 height 15
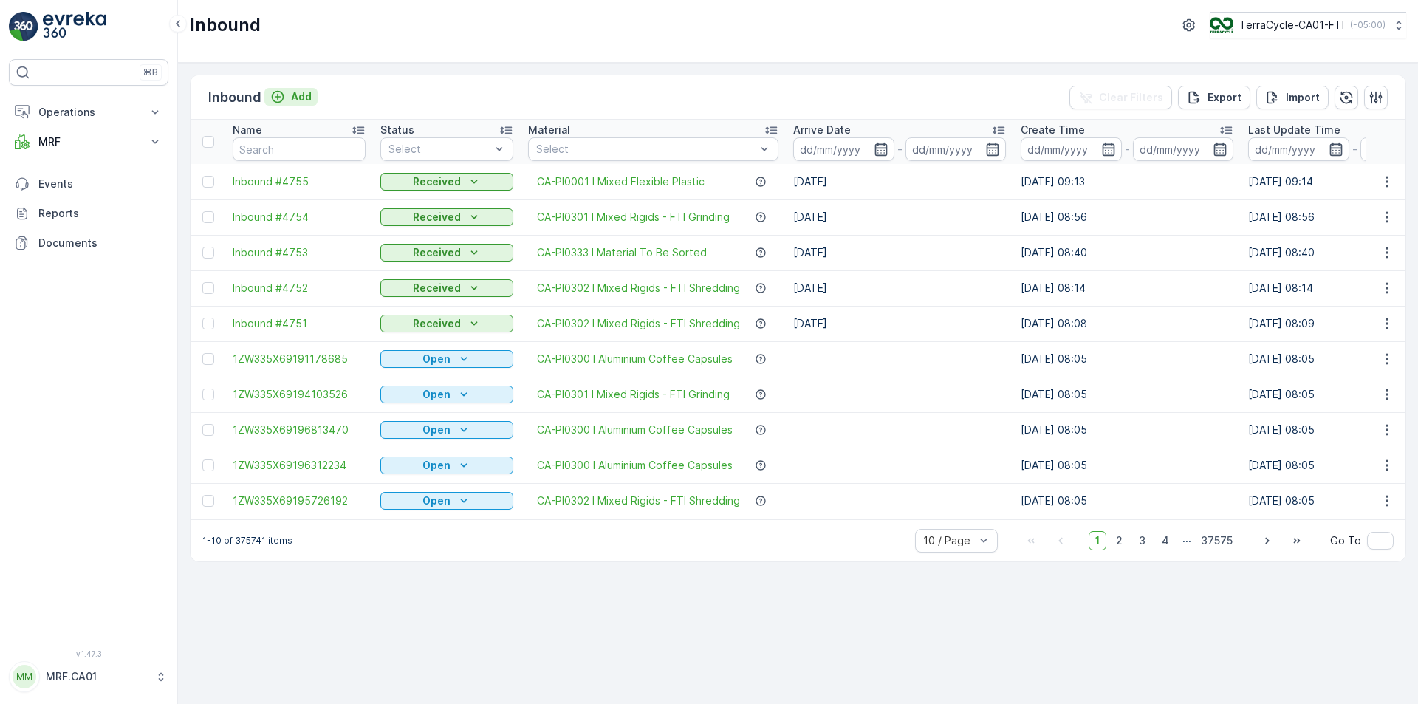
click at [284, 94] on icon "Add" at bounding box center [277, 96] width 15 height 15
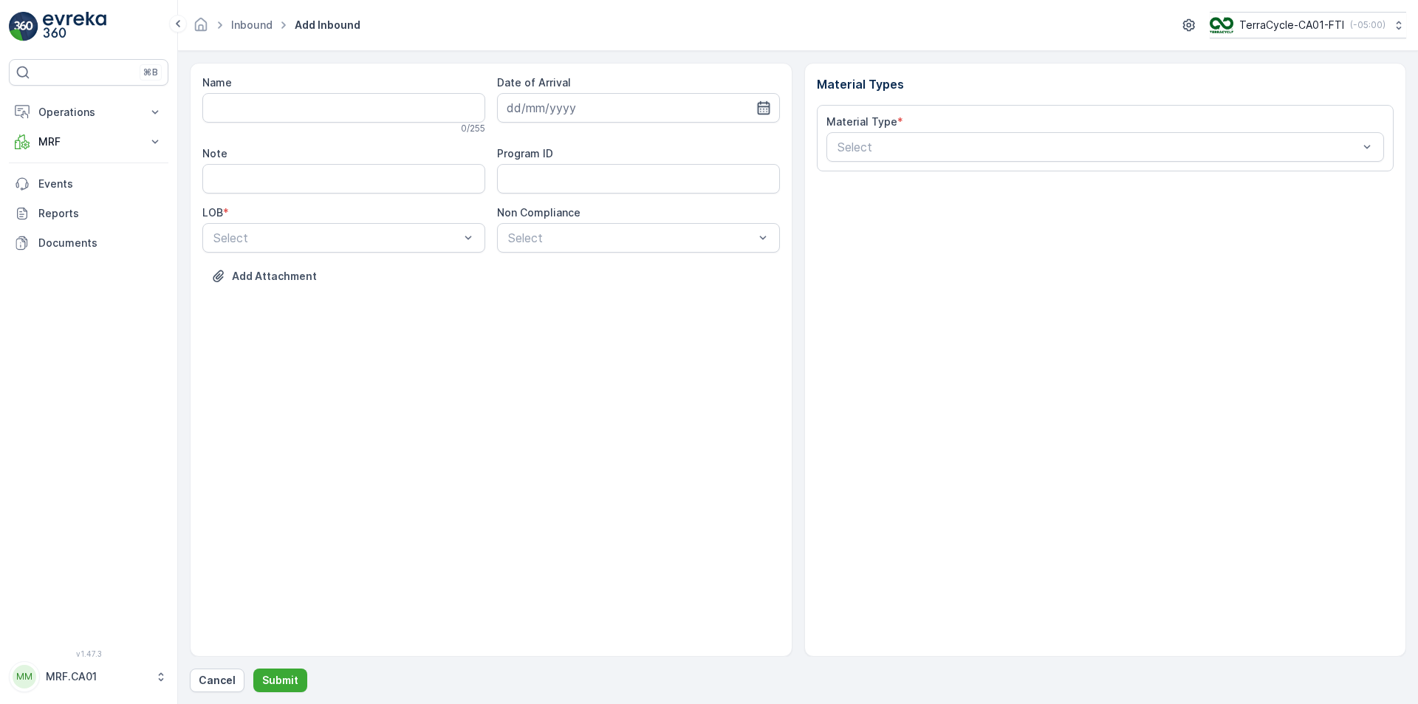
click at [757, 106] on icon "button" at bounding box center [763, 107] width 15 height 15
drag, startPoint x: 570, startPoint y: 258, endPoint x: 554, endPoint y: 256, distance: 16.4
click at [570, 257] on div "12" at bounding box center [575, 261] width 24 height 24
type input "[DATE]"
click at [432, 242] on div at bounding box center [336, 237] width 249 height 13
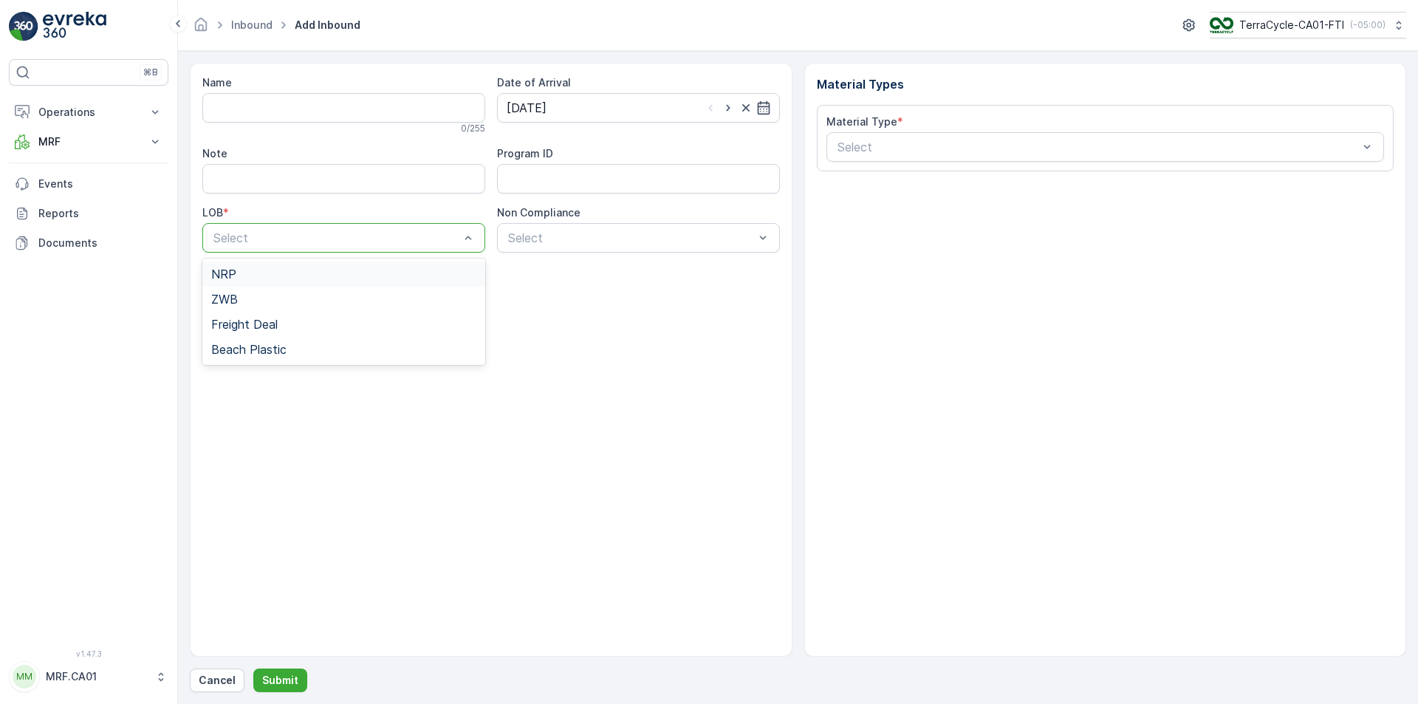
click at [406, 266] on div "NRP" at bounding box center [343, 273] width 283 height 25
click at [648, 243] on div at bounding box center [631, 237] width 249 height 13
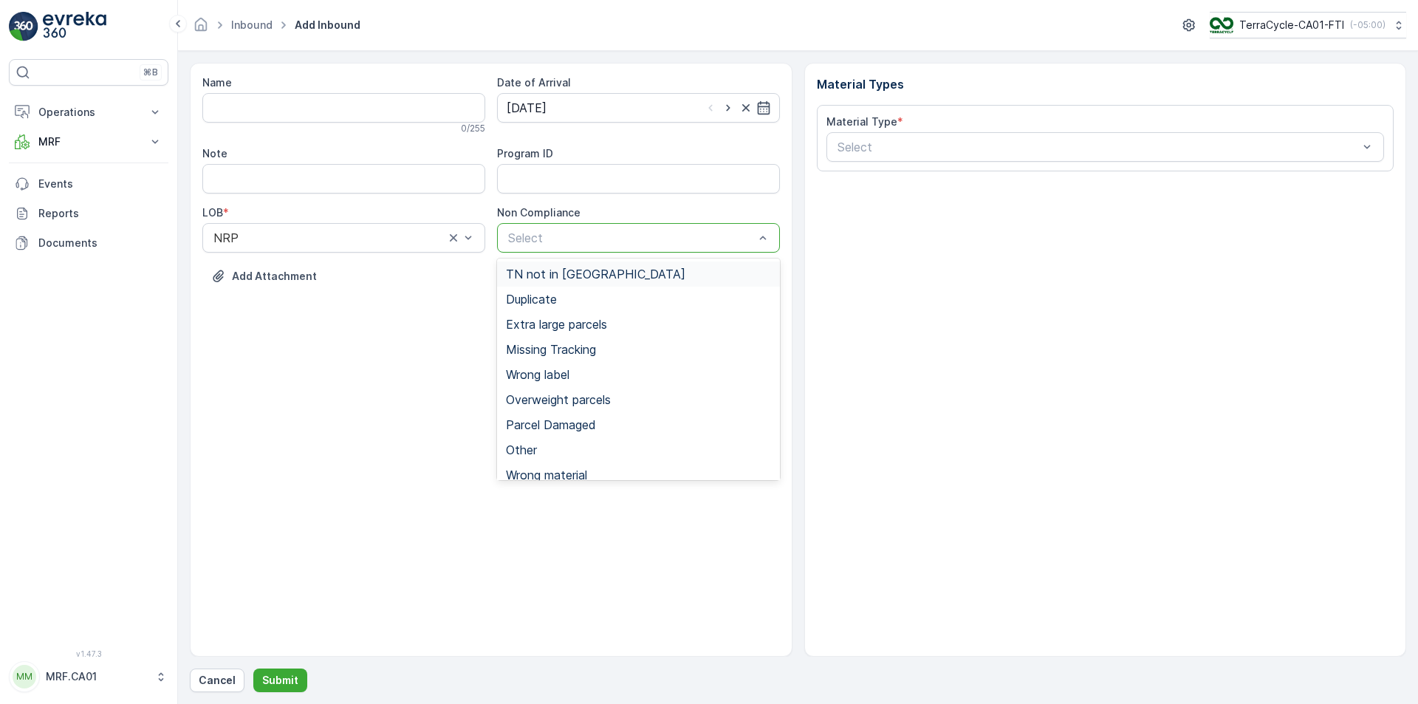
click at [642, 266] on div "TN not in [GEOGRAPHIC_DATA]" at bounding box center [638, 273] width 283 height 25
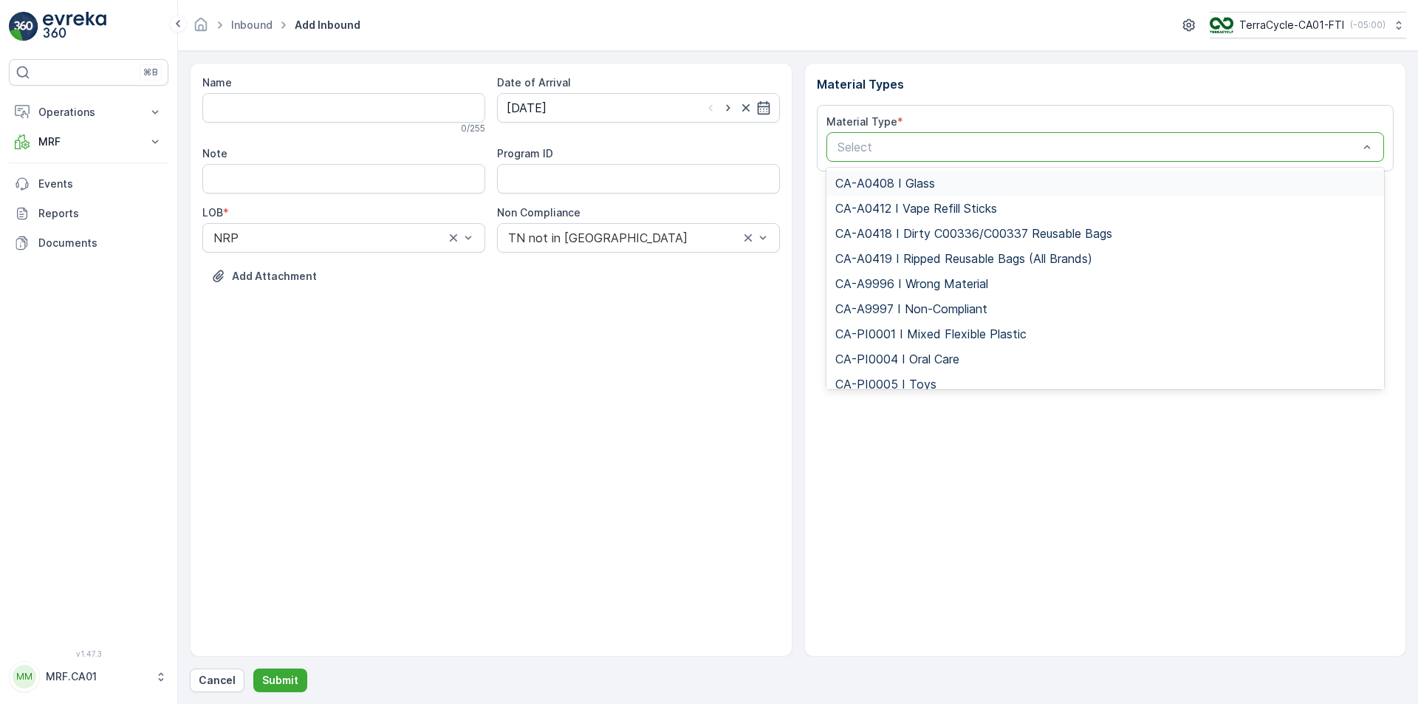
click at [928, 134] on div "Select" at bounding box center [1105, 147] width 558 height 30
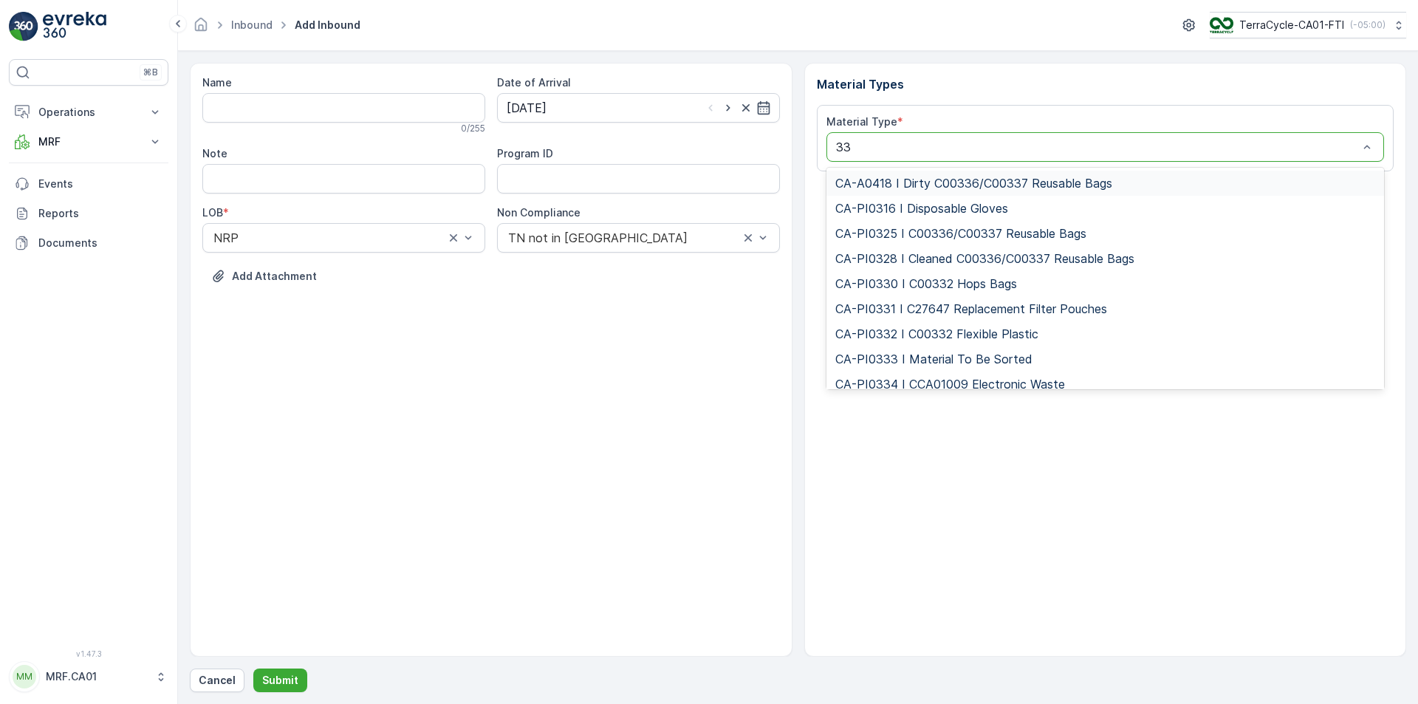
type input "333"
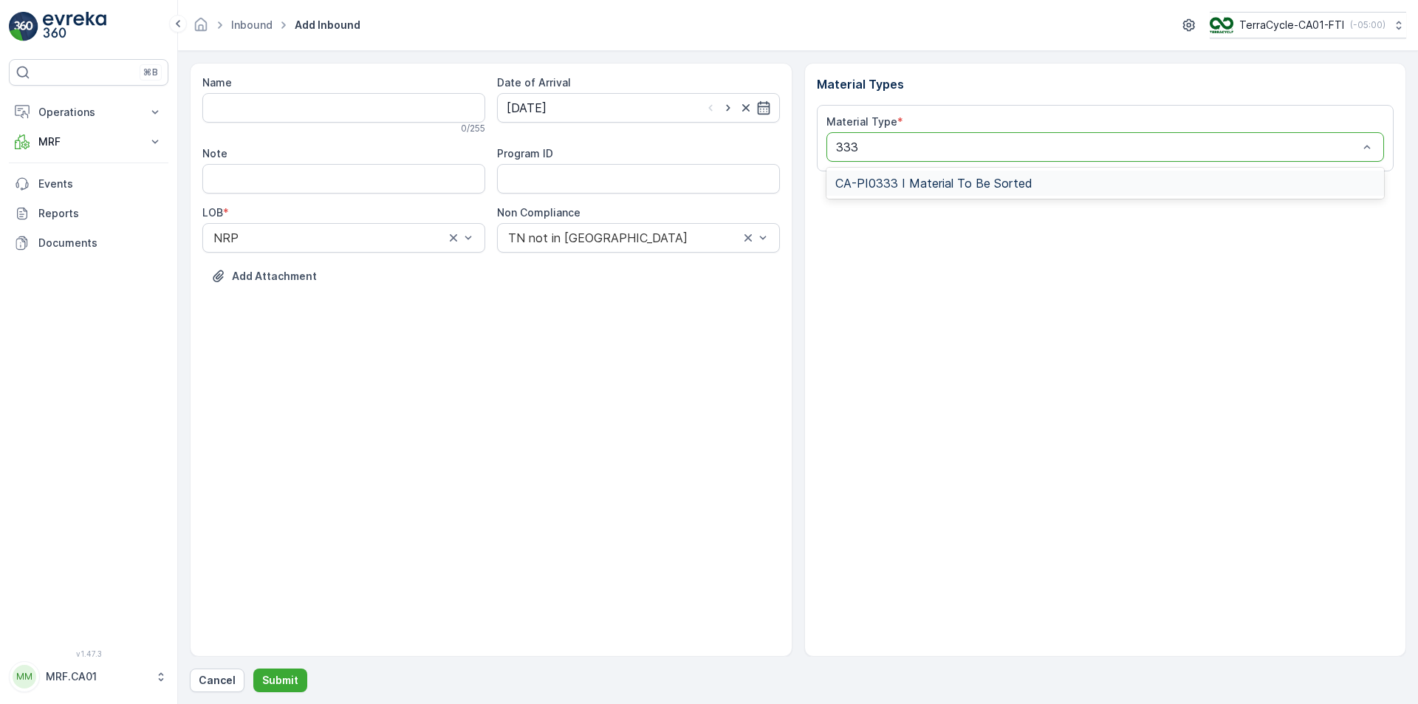
click at [939, 184] on span "CA-PI0333 I Material To Be Sorted" at bounding box center [933, 182] width 197 height 13
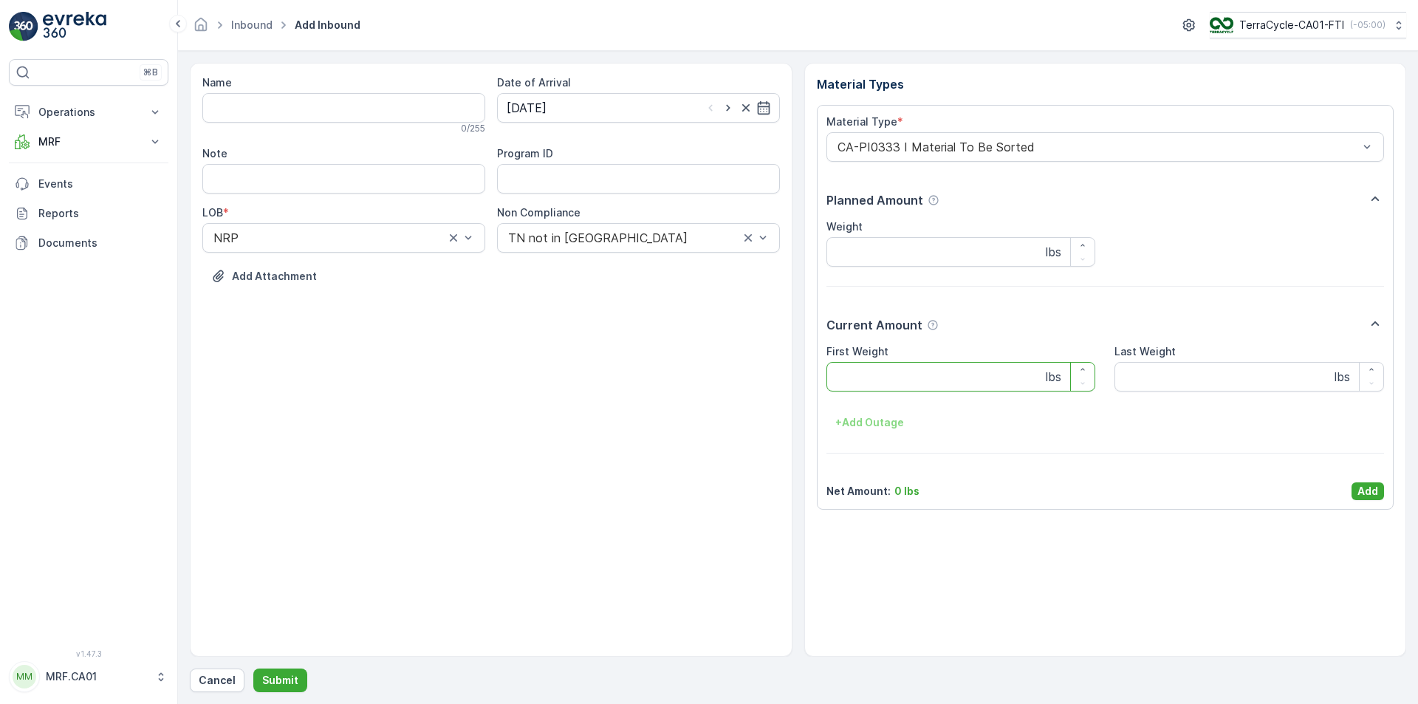
click at [921, 375] on Weight "First Weight" at bounding box center [961, 377] width 270 height 30
type Weight "3"
type Weight "42"
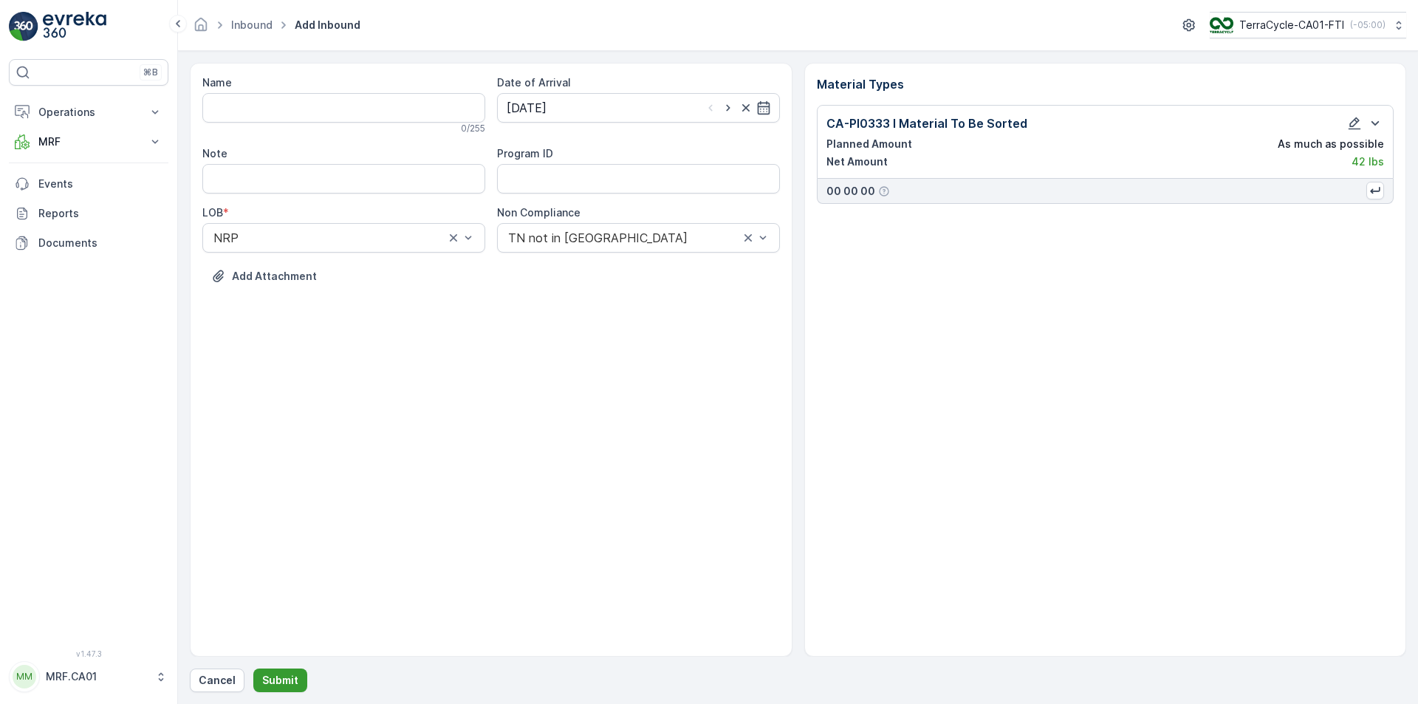
click at [270, 678] on p "Submit" at bounding box center [280, 680] width 36 height 15
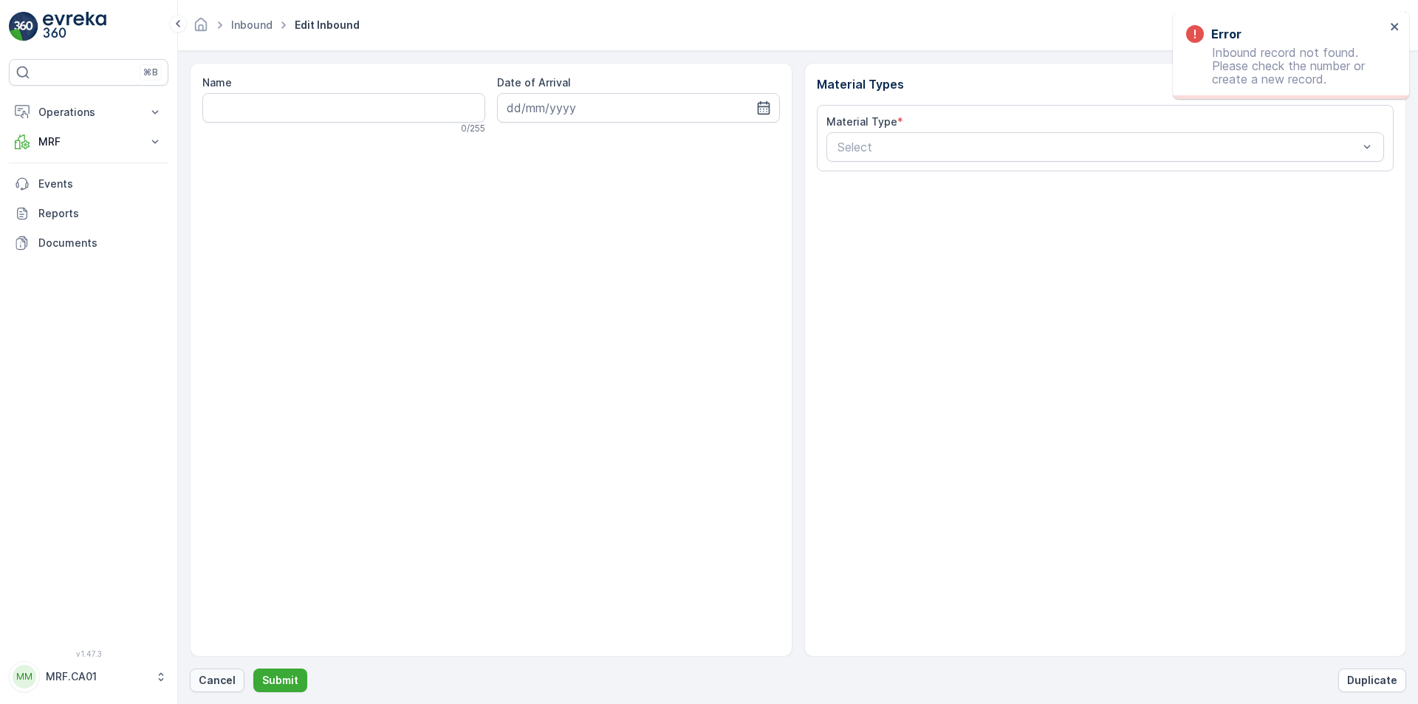
click at [208, 685] on p "Cancel" at bounding box center [217, 680] width 37 height 15
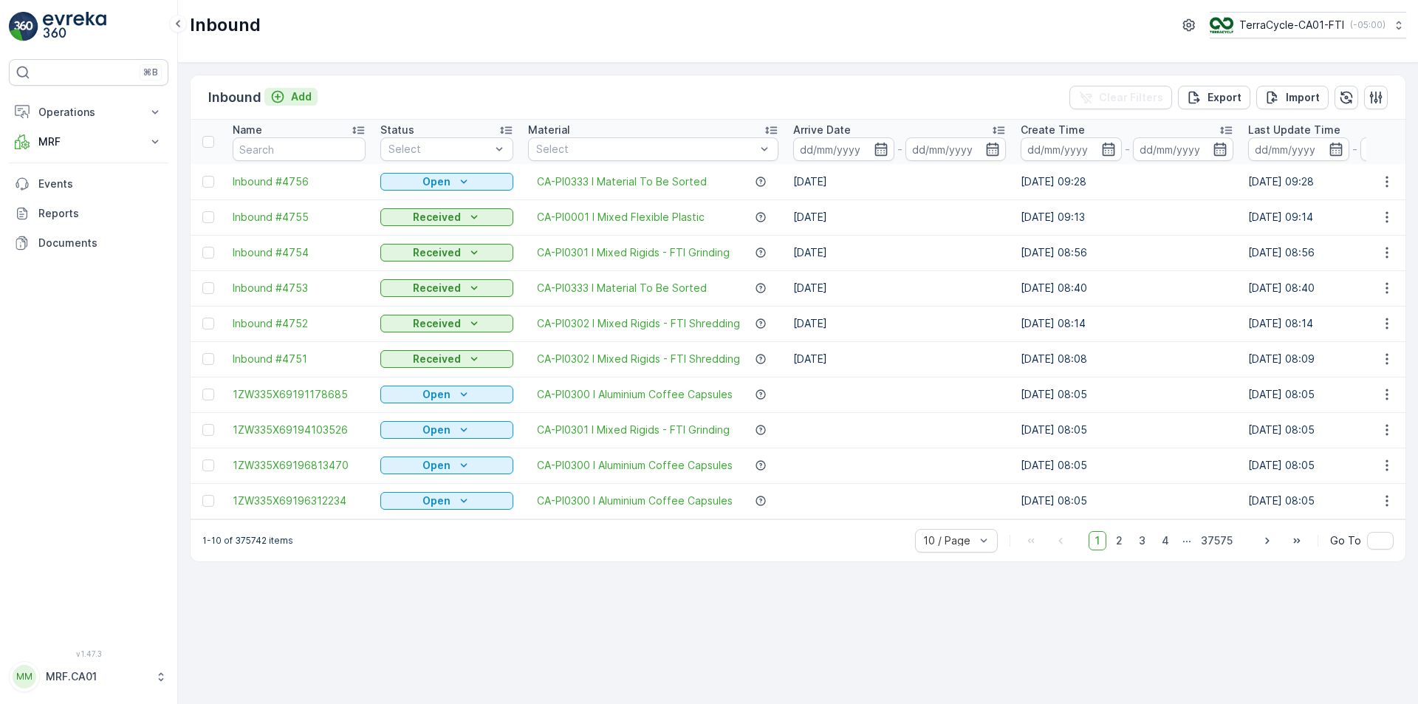
click at [316, 91] on button "Add" at bounding box center [290, 97] width 53 height 18
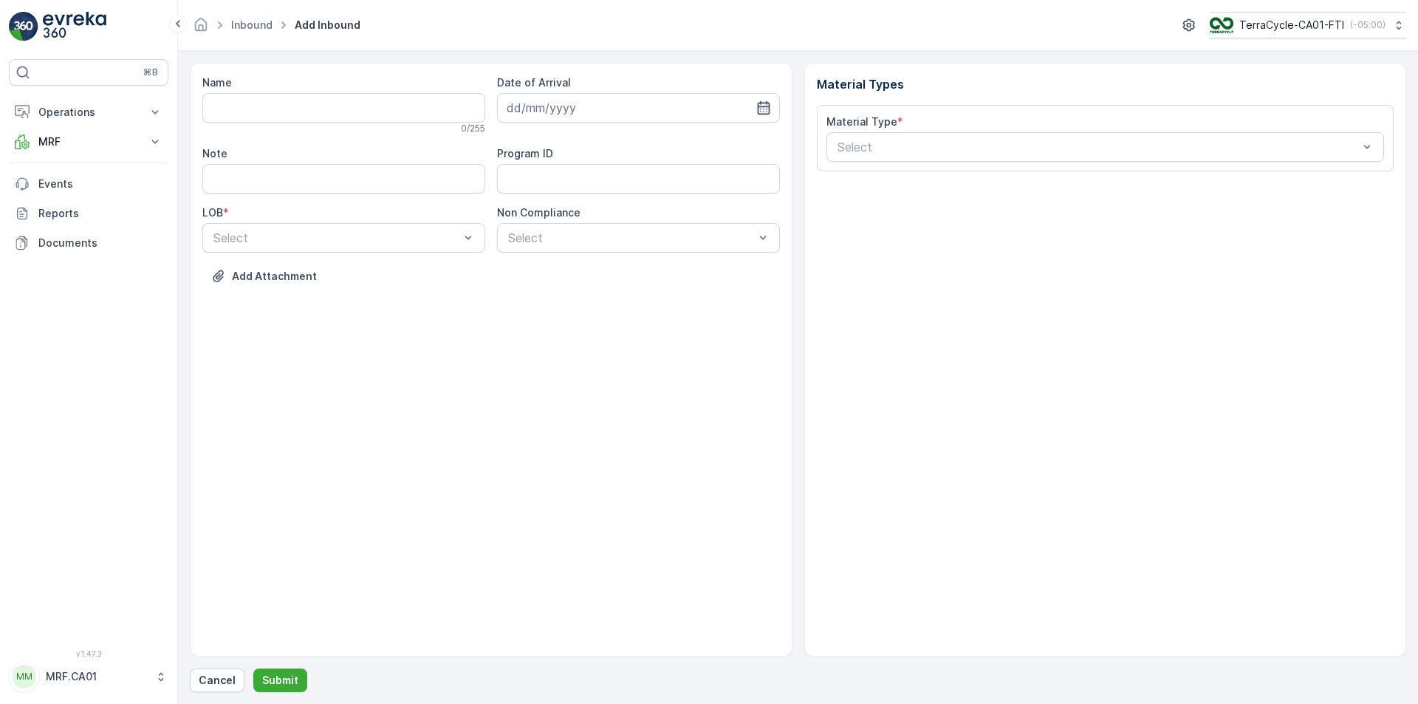
click at [757, 103] on icon "button" at bounding box center [763, 107] width 15 height 15
click at [576, 258] on div "12" at bounding box center [575, 261] width 24 height 24
type input "[DATE]"
click at [441, 227] on div "Select" at bounding box center [343, 238] width 283 height 30
click at [392, 279] on div "NRP" at bounding box center [343, 273] width 265 height 13
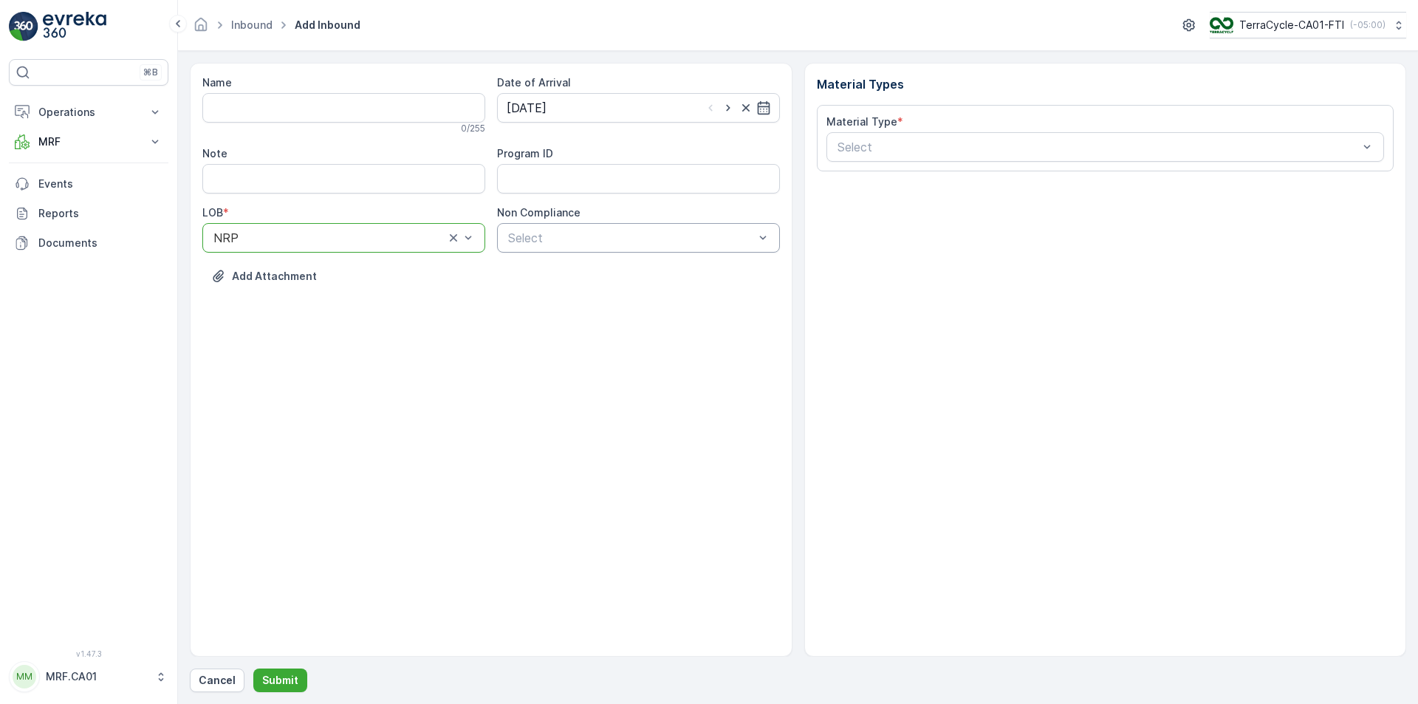
click at [575, 227] on div "Select" at bounding box center [638, 238] width 283 height 30
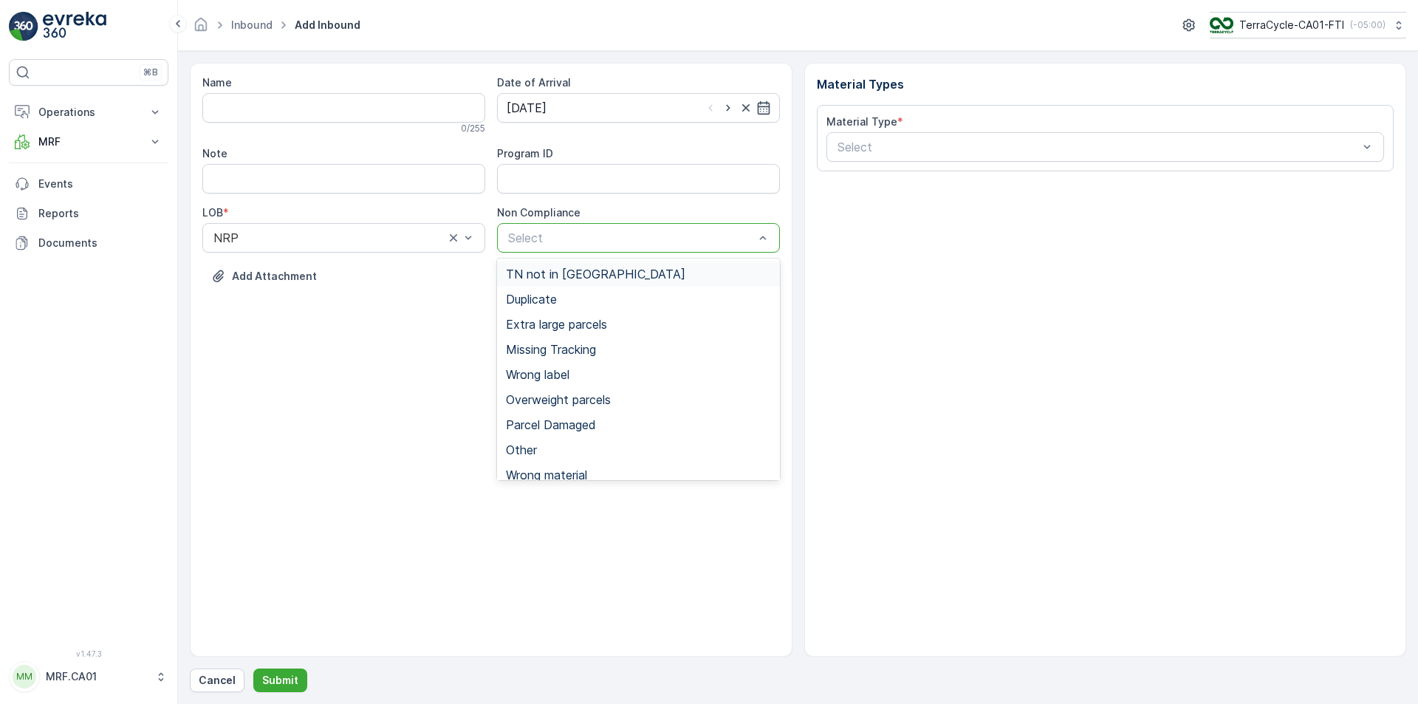
click at [569, 273] on span "TN not in [GEOGRAPHIC_DATA]" at bounding box center [595, 273] width 179 height 13
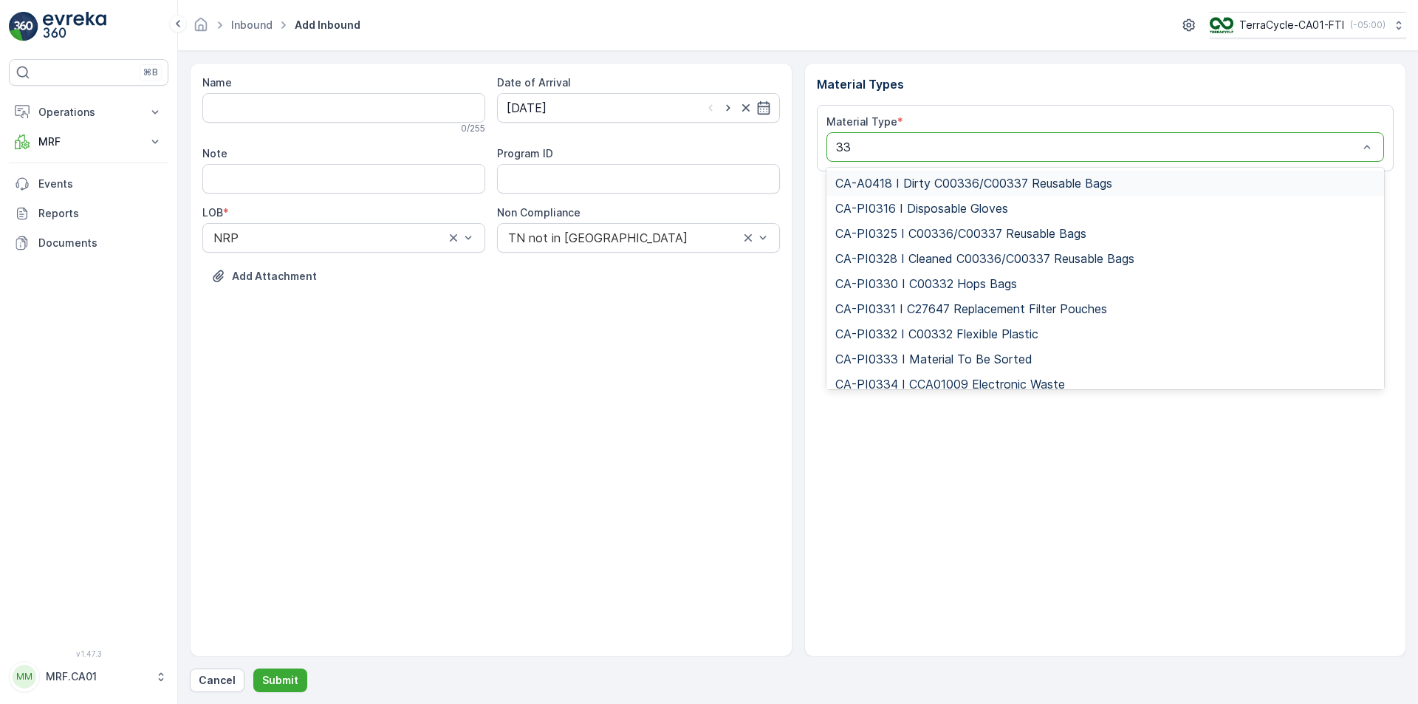
type input "333"
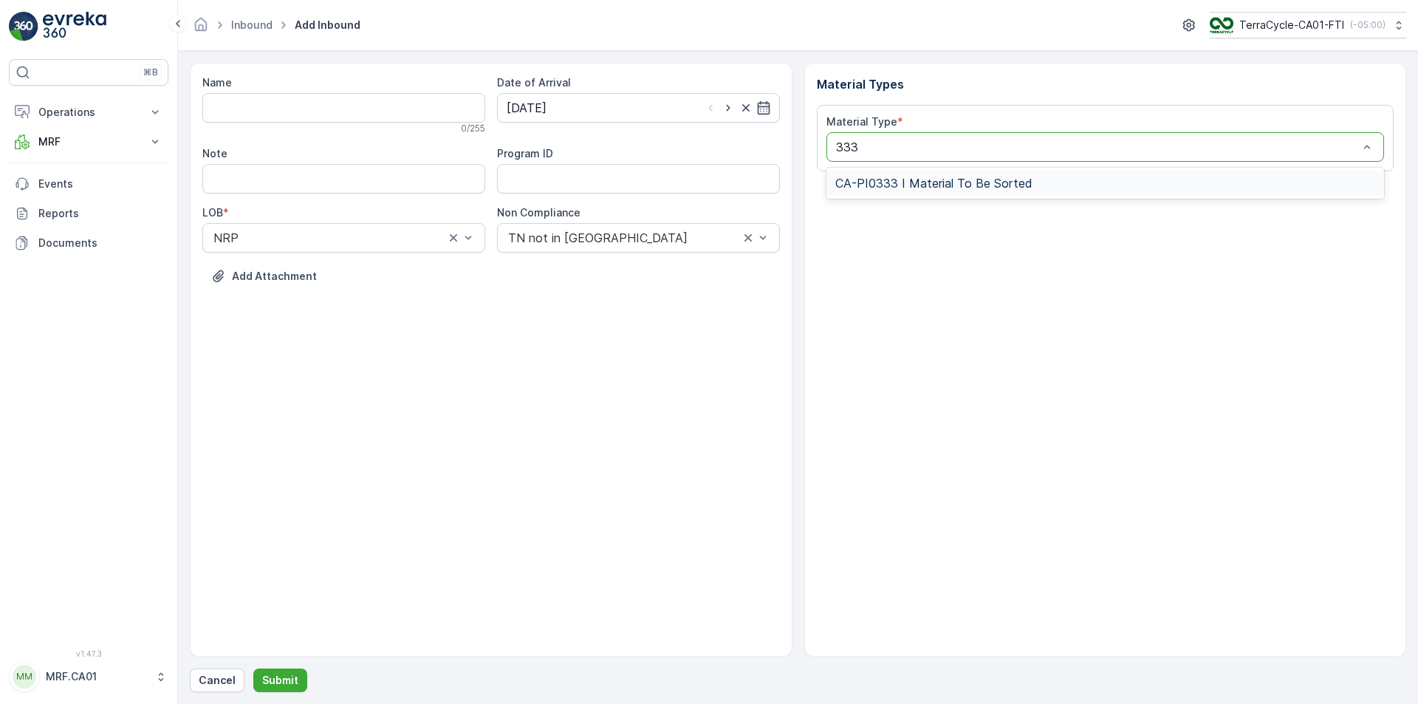
click at [945, 181] on span "CA-PI0333 I Material To Be Sorted" at bounding box center [933, 182] width 197 height 13
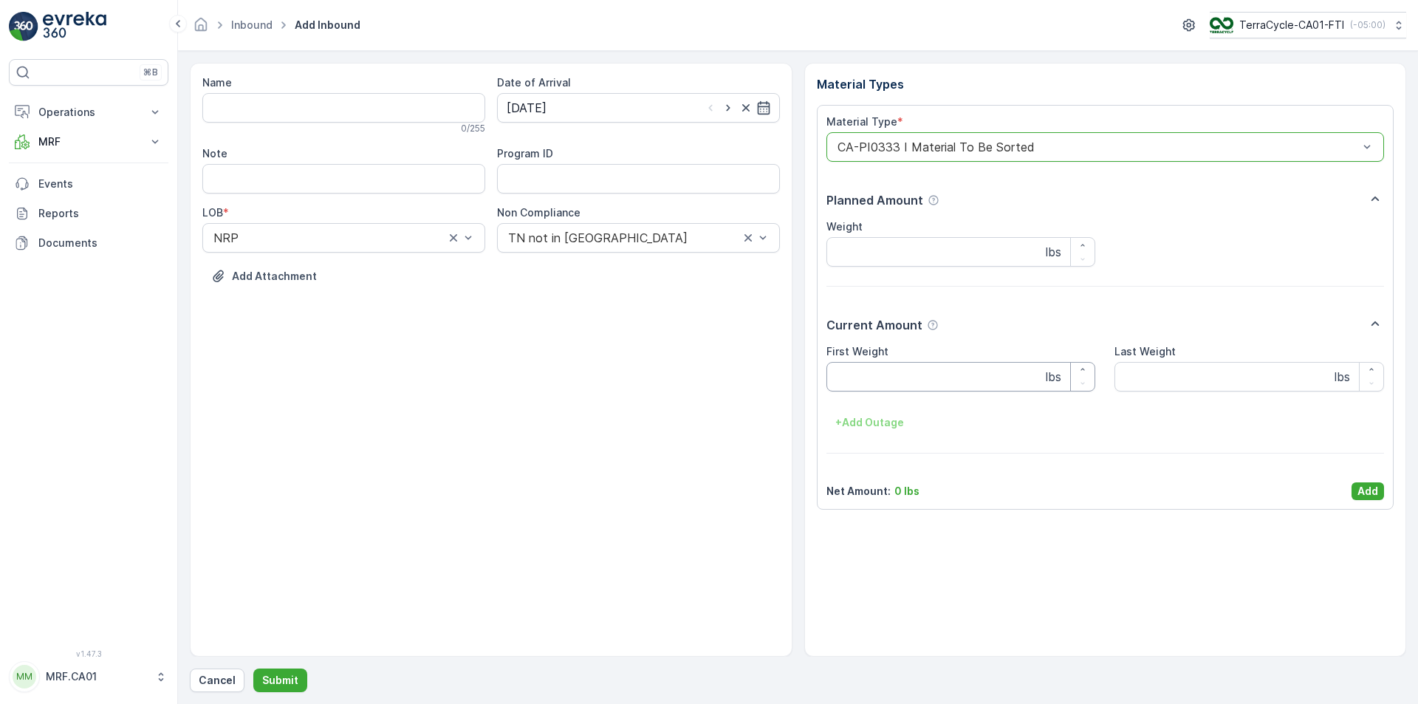
click at [891, 370] on Weight "First Weight" at bounding box center [961, 377] width 270 height 30
type Weight "6"
type Weight "57"
click at [1363, 487] on p "Add" at bounding box center [1367, 491] width 21 height 15
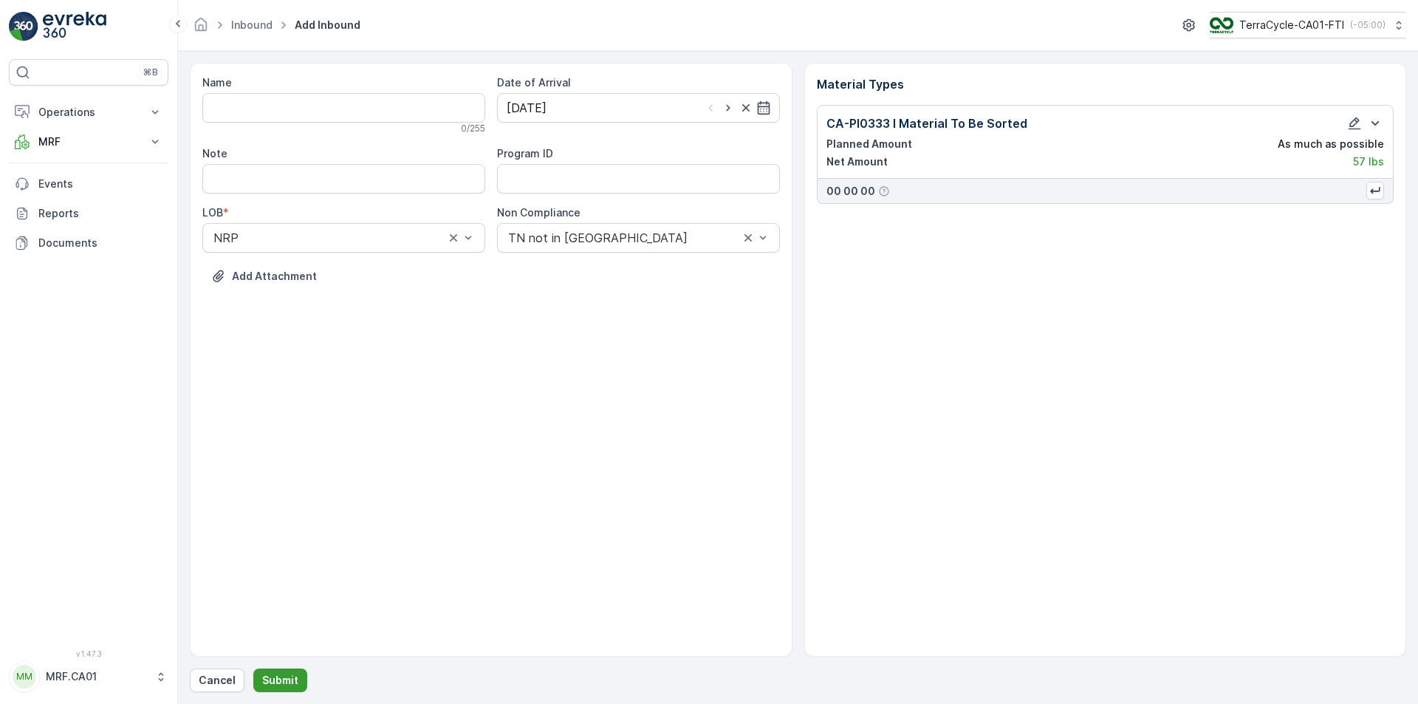
click at [280, 678] on p "Submit" at bounding box center [280, 680] width 36 height 15
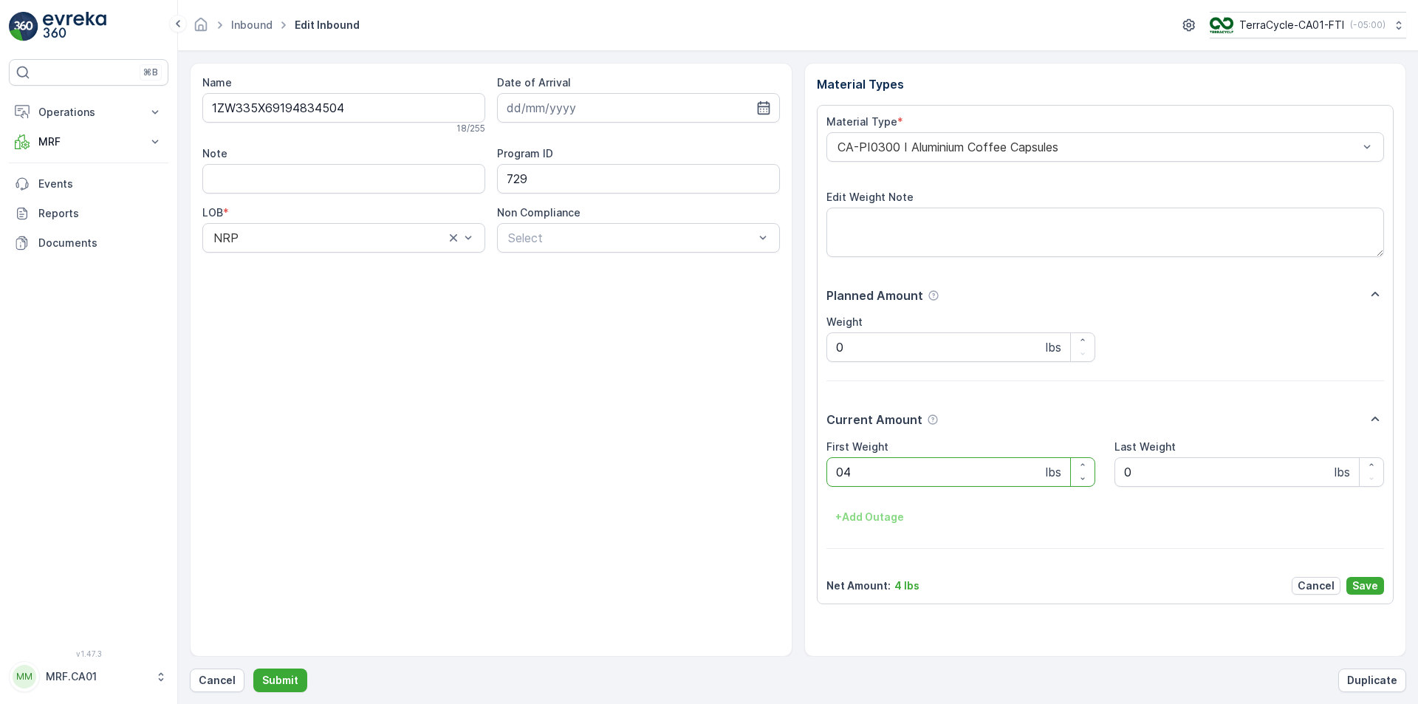
type Weight "040"
click at [253, 668] on button "Submit" at bounding box center [280, 680] width 54 height 24
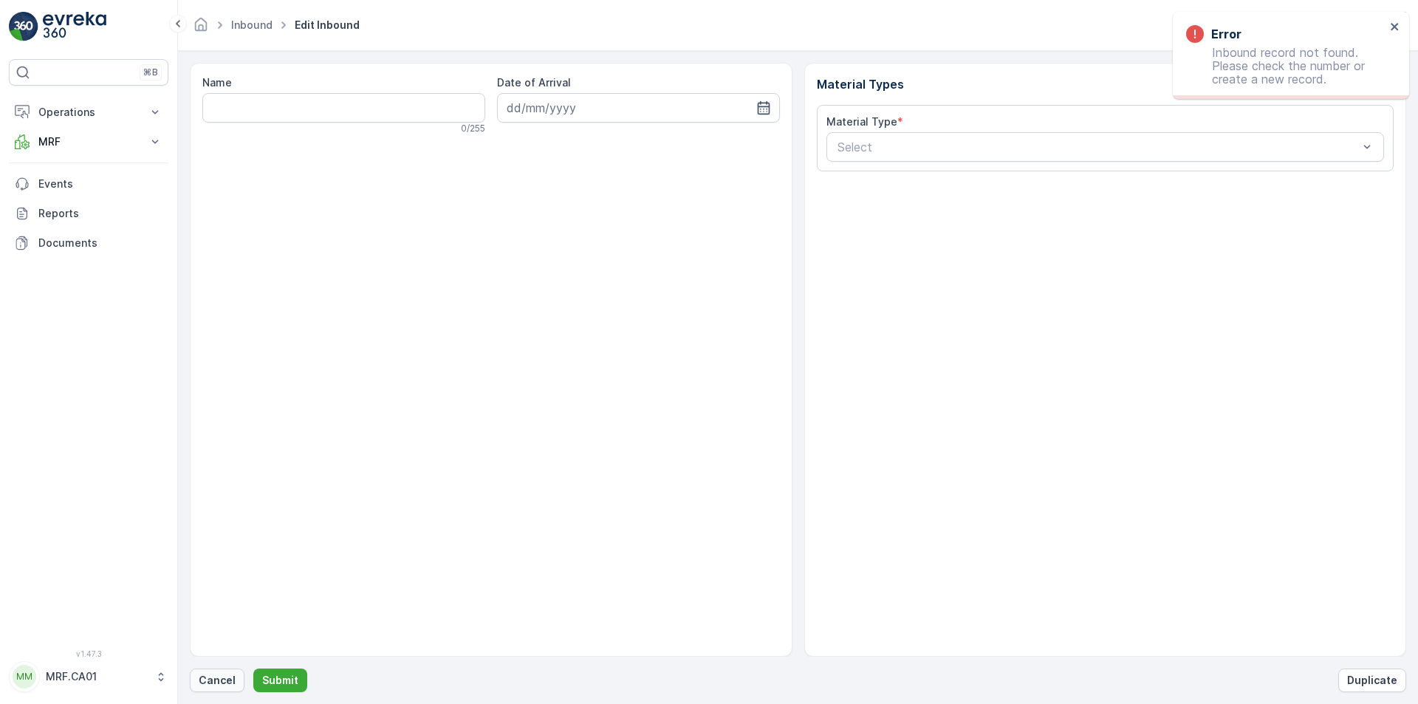
click at [229, 679] on p "Cancel" at bounding box center [217, 680] width 37 height 15
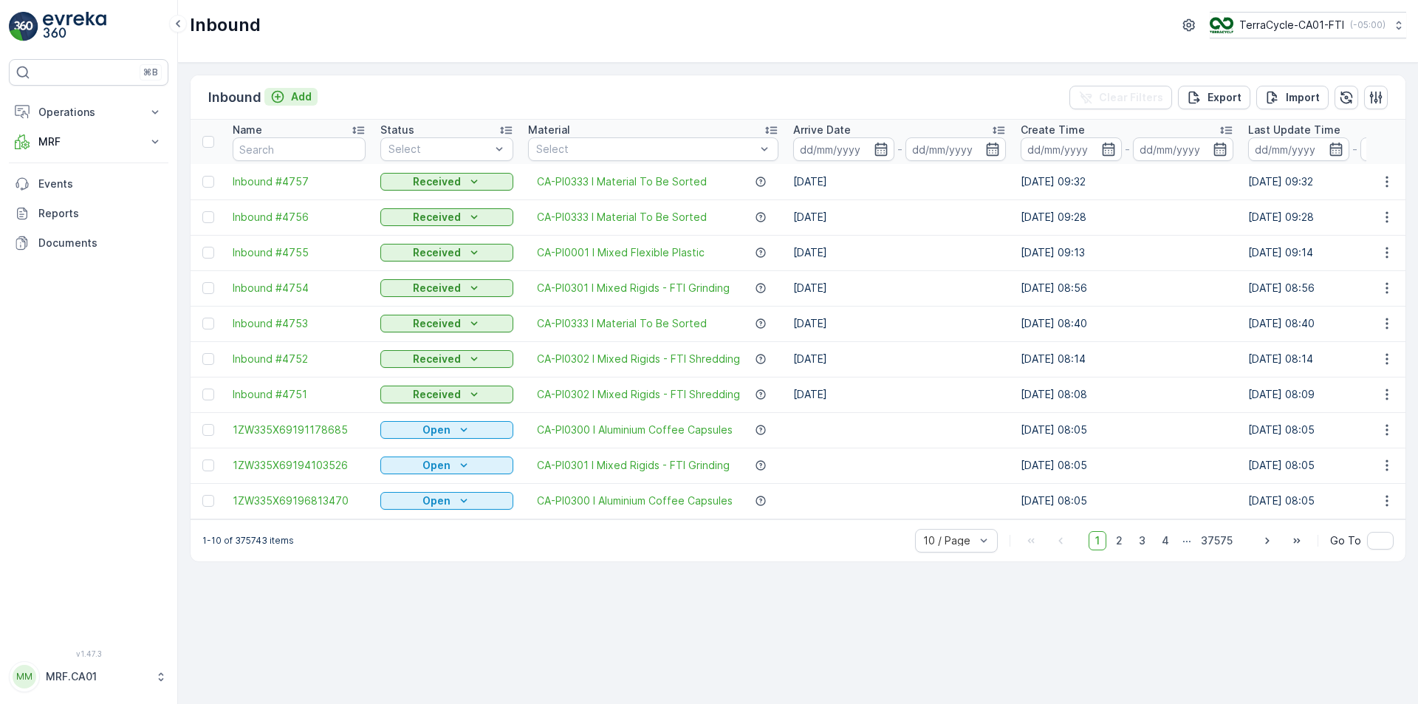
click at [304, 102] on p "Add" at bounding box center [301, 96] width 21 height 15
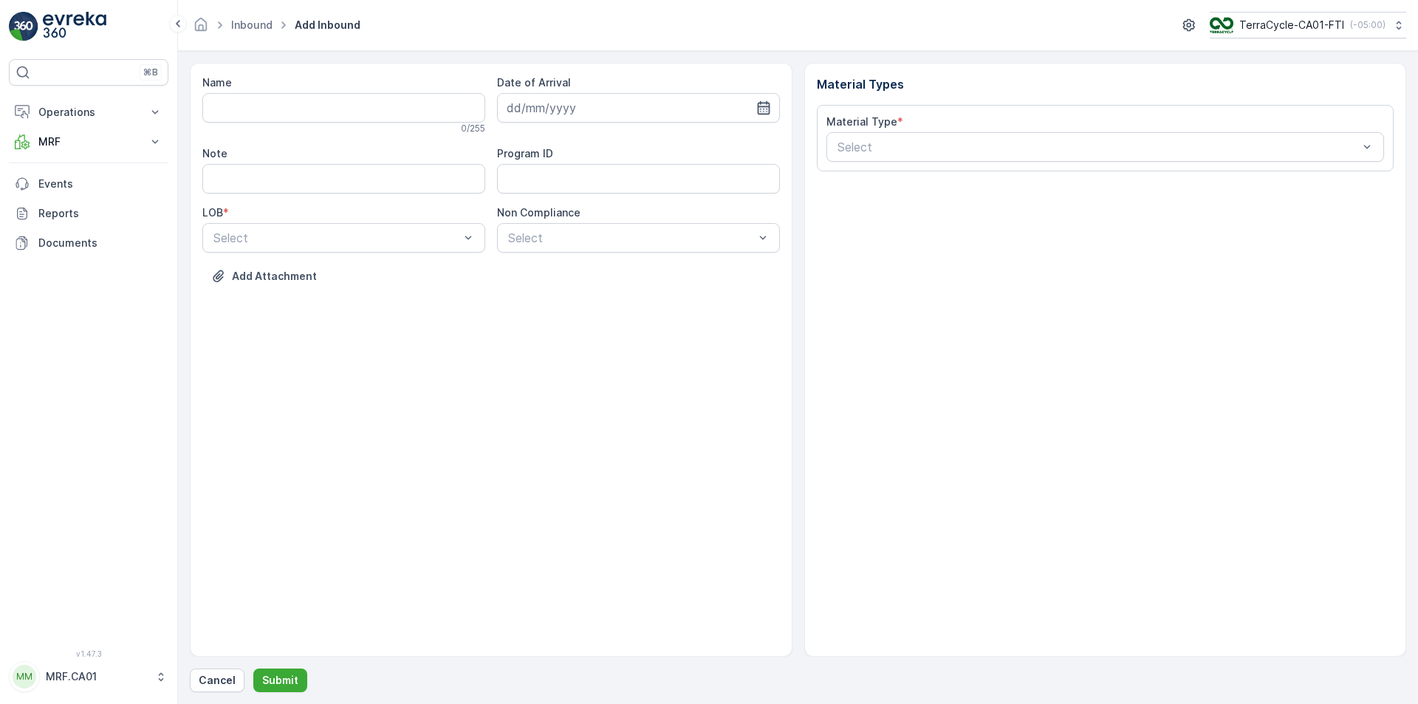
click at [764, 109] on icon "button" at bounding box center [763, 107] width 13 height 13
click at [579, 259] on div "12" at bounding box center [575, 261] width 24 height 24
type input "[DATE]"
click at [460, 236] on div at bounding box center [336, 237] width 249 height 13
click at [442, 267] on div "NRP" at bounding box center [343, 273] width 283 height 25
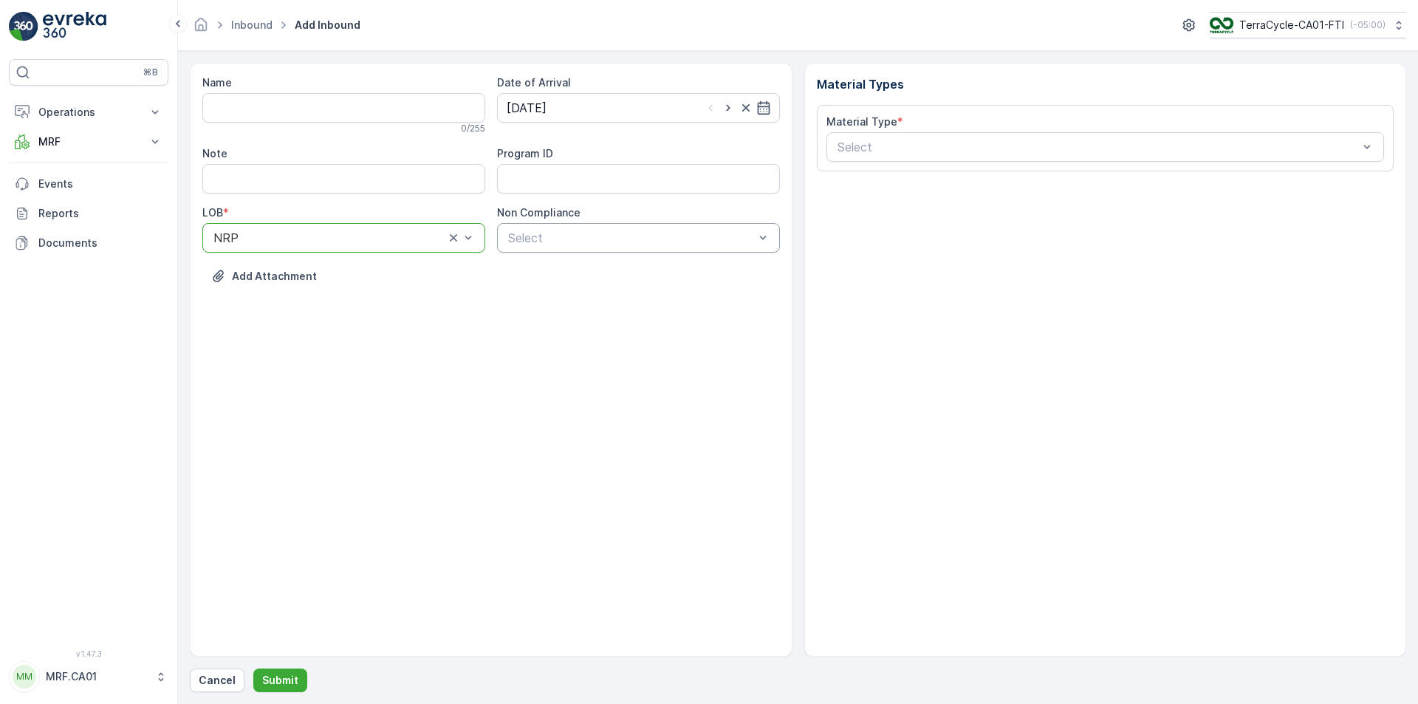
click at [606, 235] on div at bounding box center [631, 237] width 249 height 13
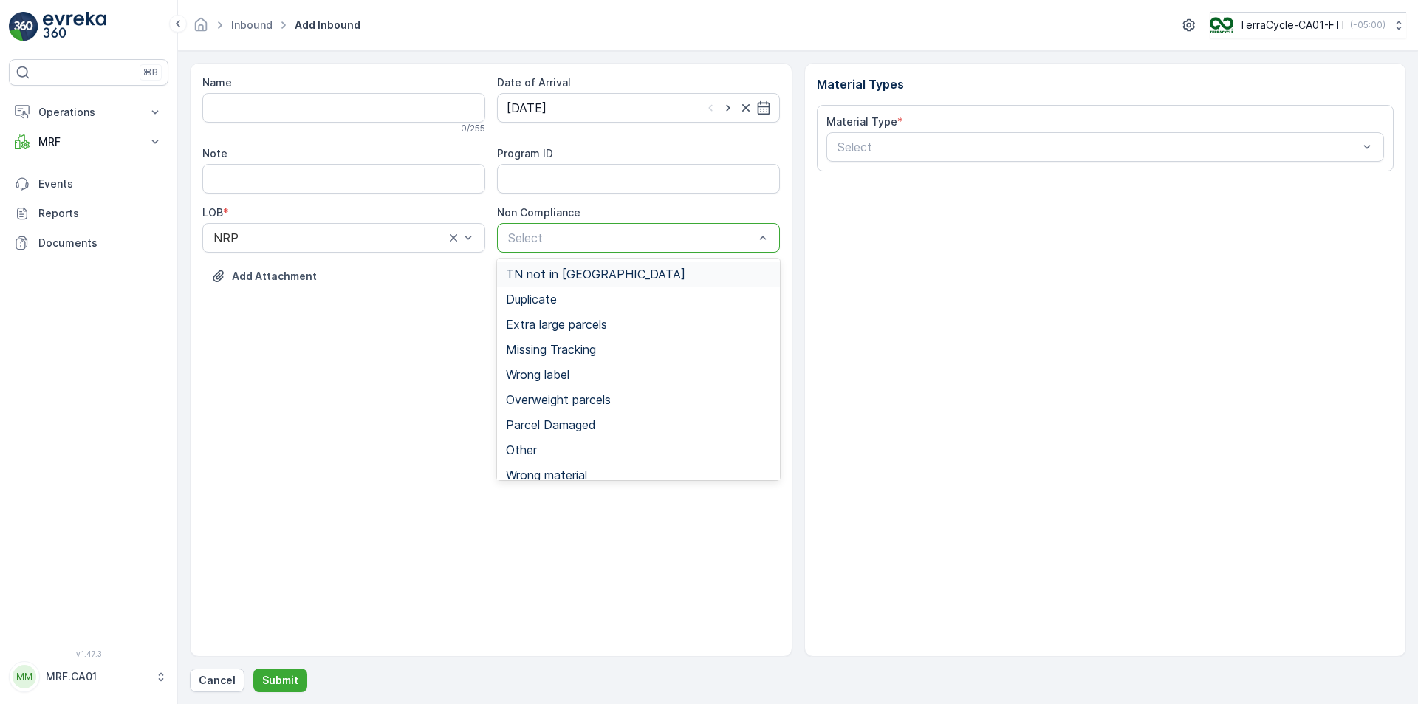
click at [584, 276] on span "TN not in [GEOGRAPHIC_DATA]" at bounding box center [595, 273] width 179 height 13
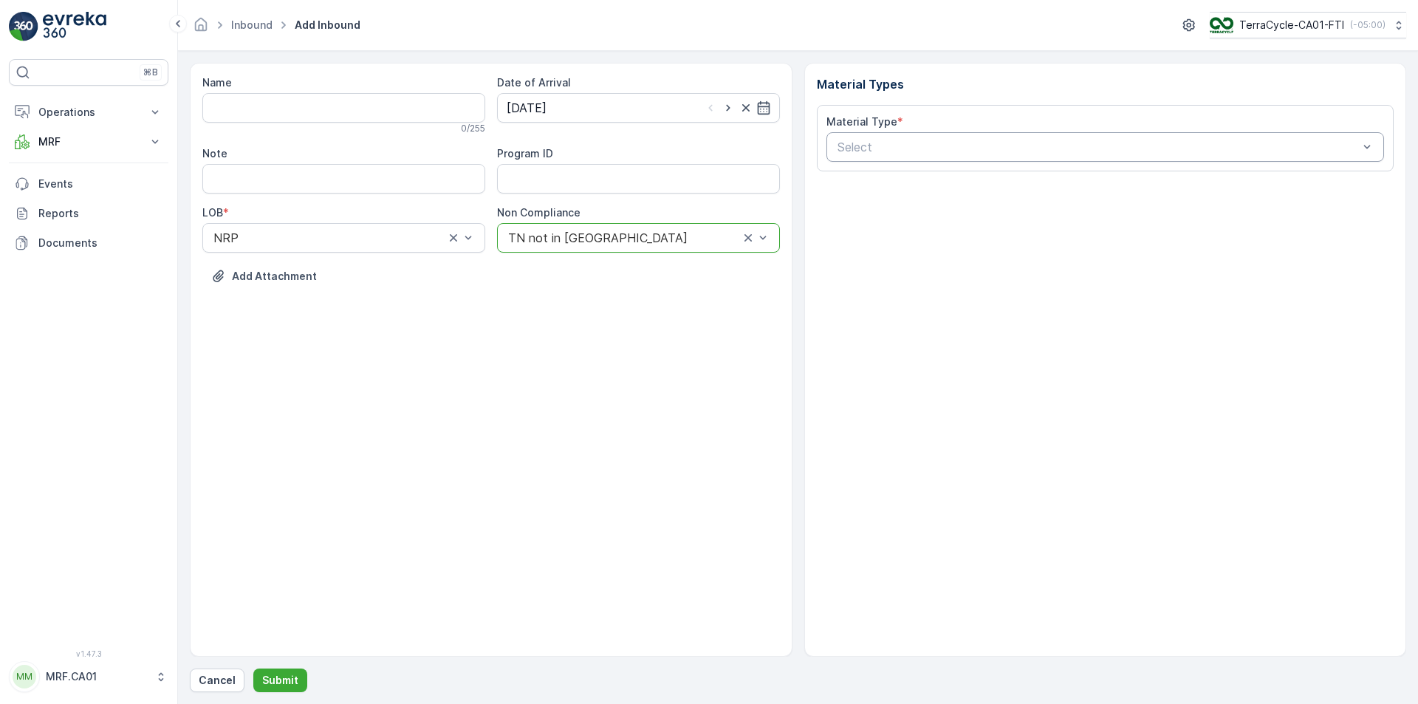
click at [930, 142] on div at bounding box center [1098, 146] width 524 height 13
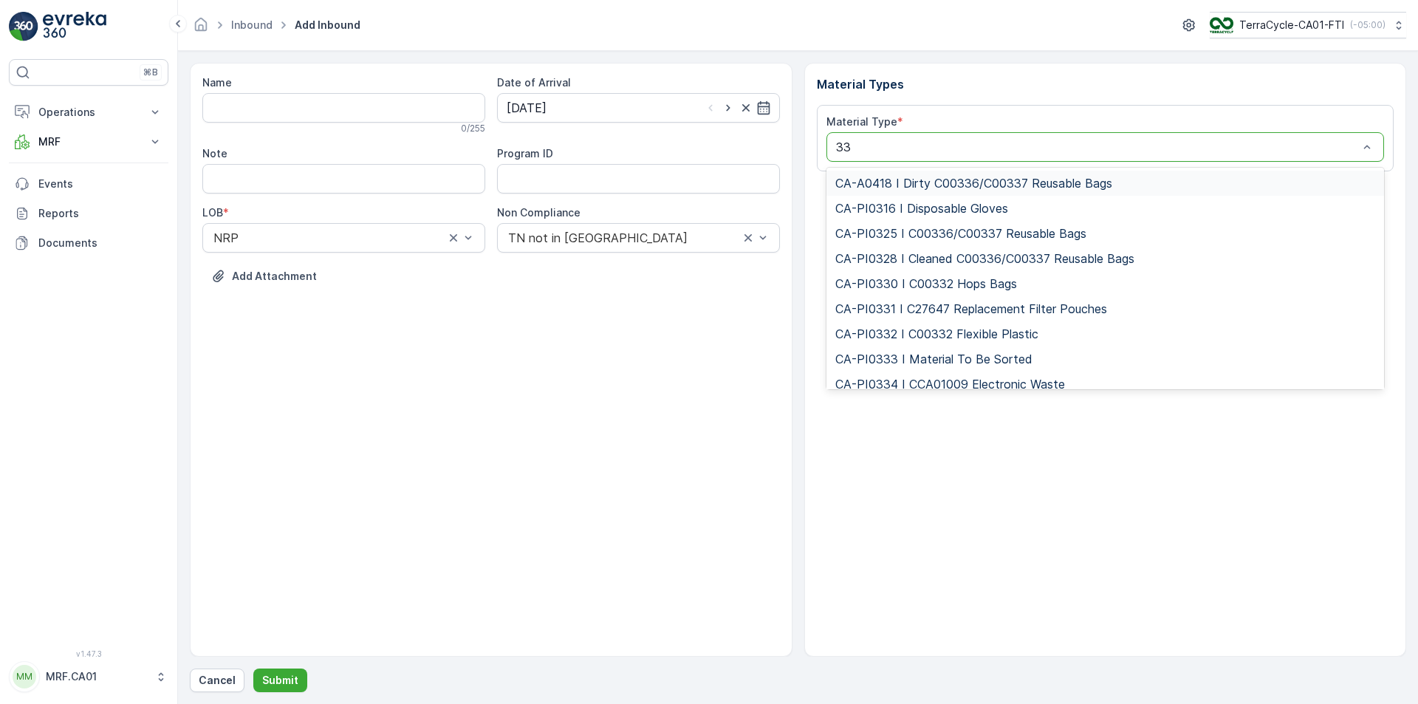
type input "333"
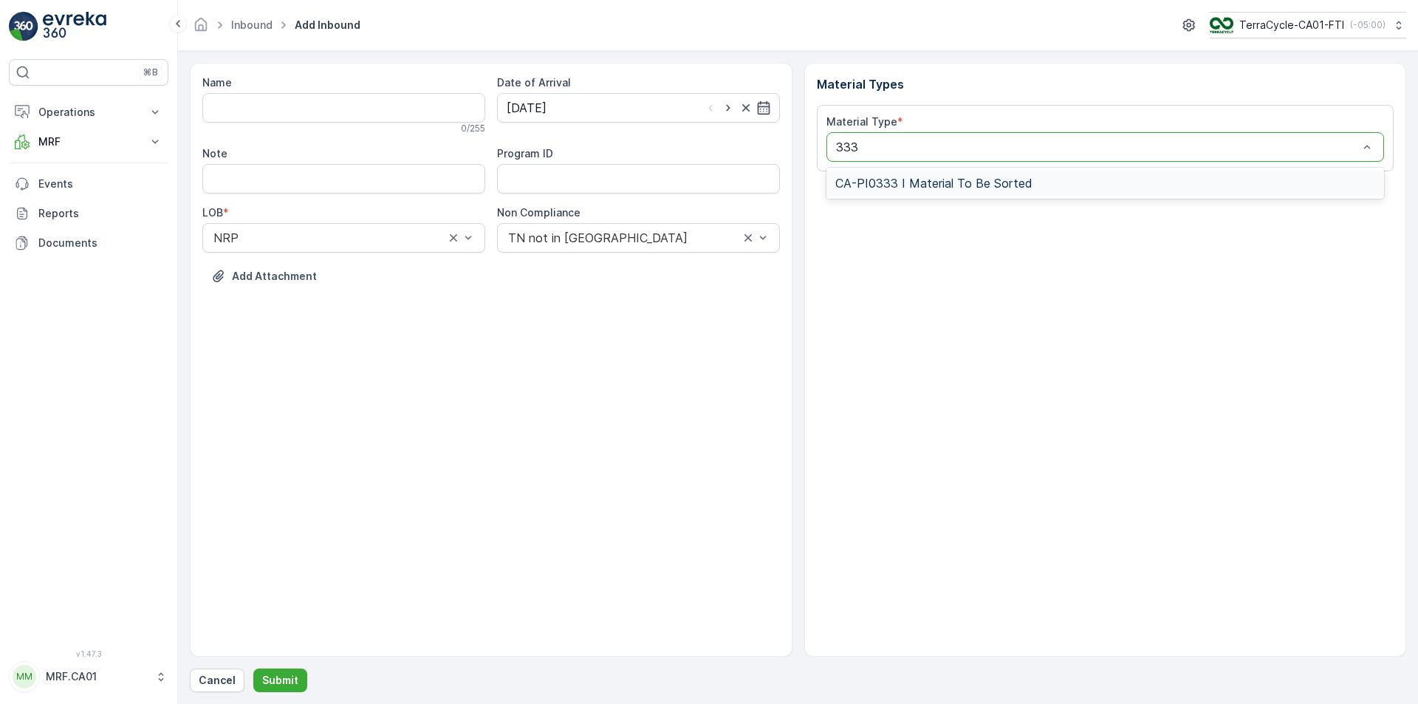
click at [954, 181] on span "CA-PI0333 I Material To Be Sorted" at bounding box center [933, 182] width 197 height 13
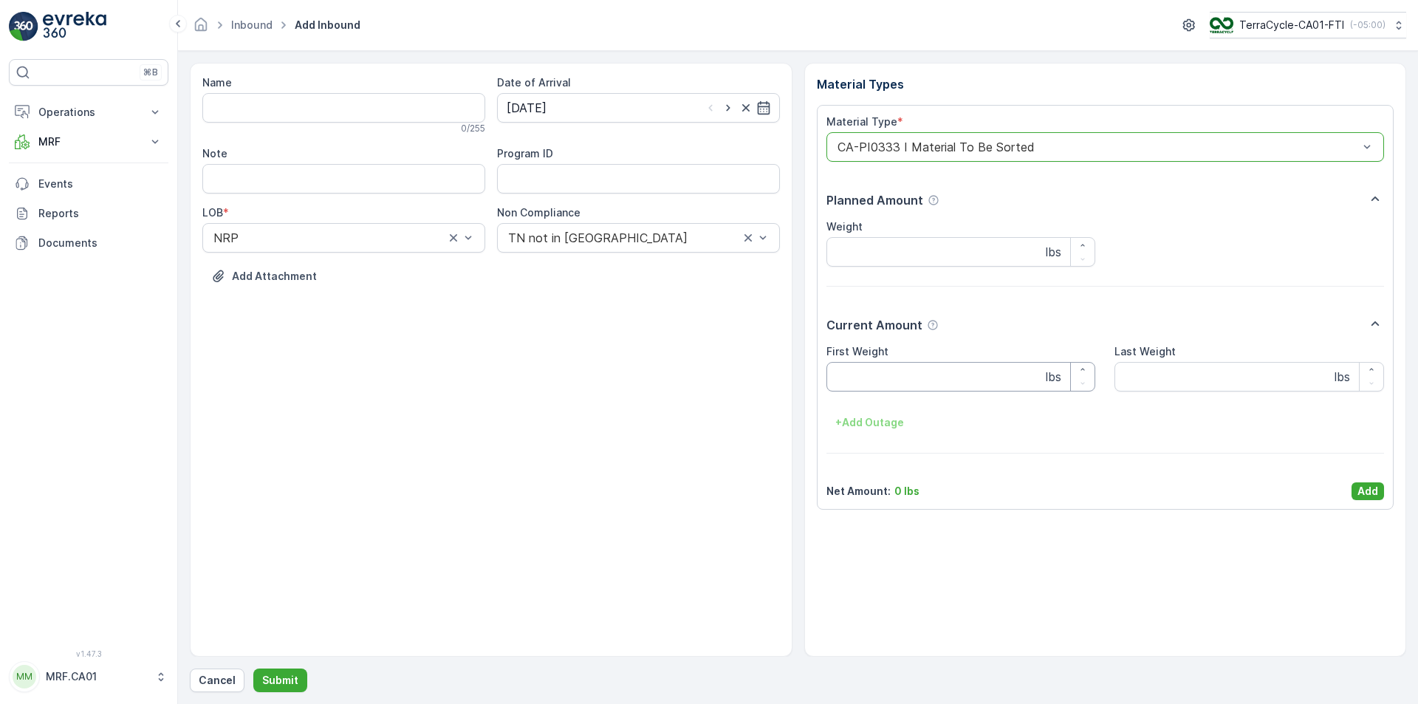
click at [933, 370] on Weight "First Weight" at bounding box center [961, 377] width 270 height 30
type Weight "41"
click at [1371, 492] on p "Add" at bounding box center [1367, 491] width 21 height 15
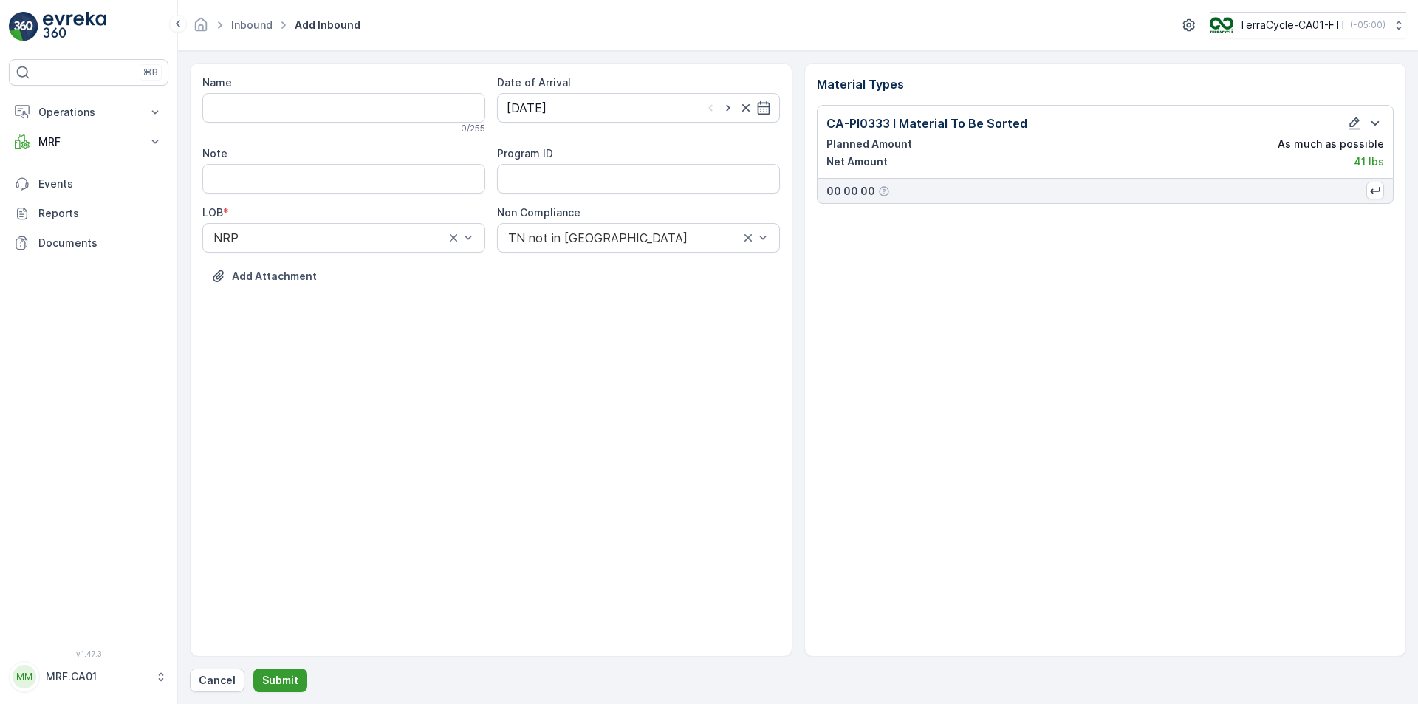
click at [287, 679] on p "Submit" at bounding box center [280, 680] width 36 height 15
